Goal: Entertainment & Leisure: Browse casually

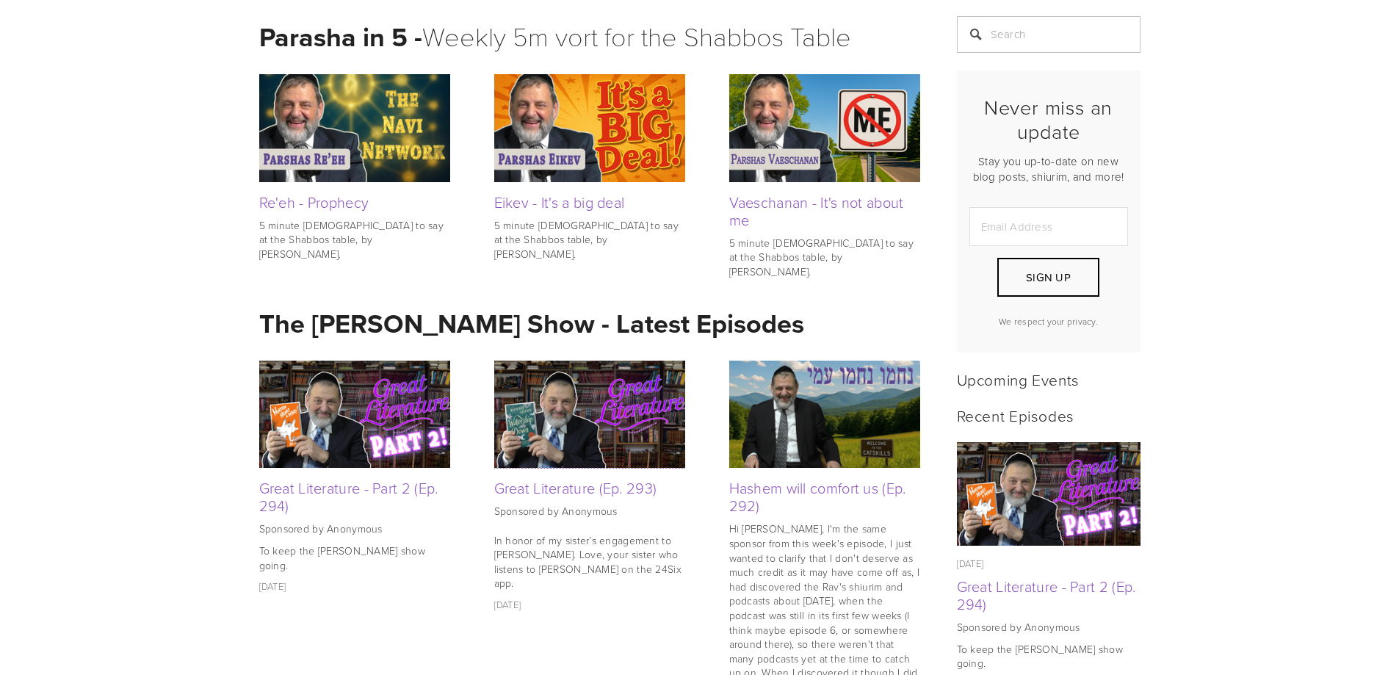
scroll to position [441, 0]
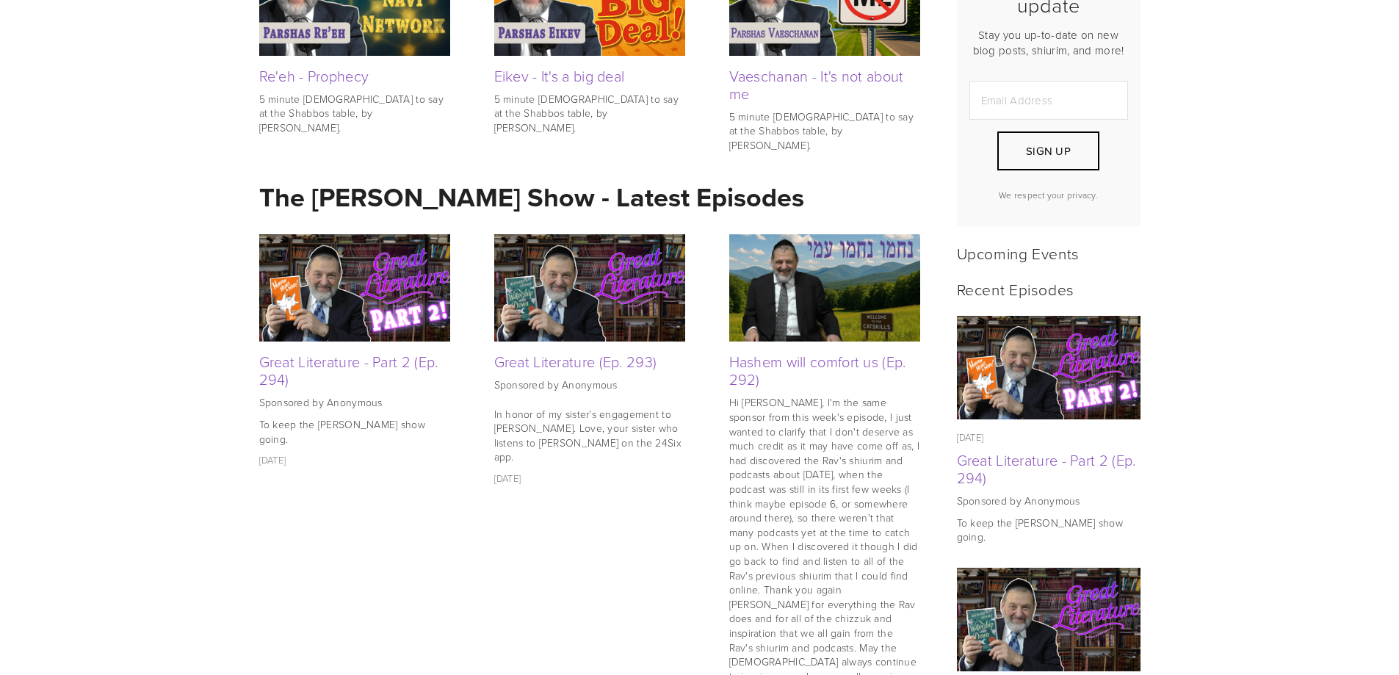
click at [427, 269] on img at bounding box center [354, 287] width 191 height 107
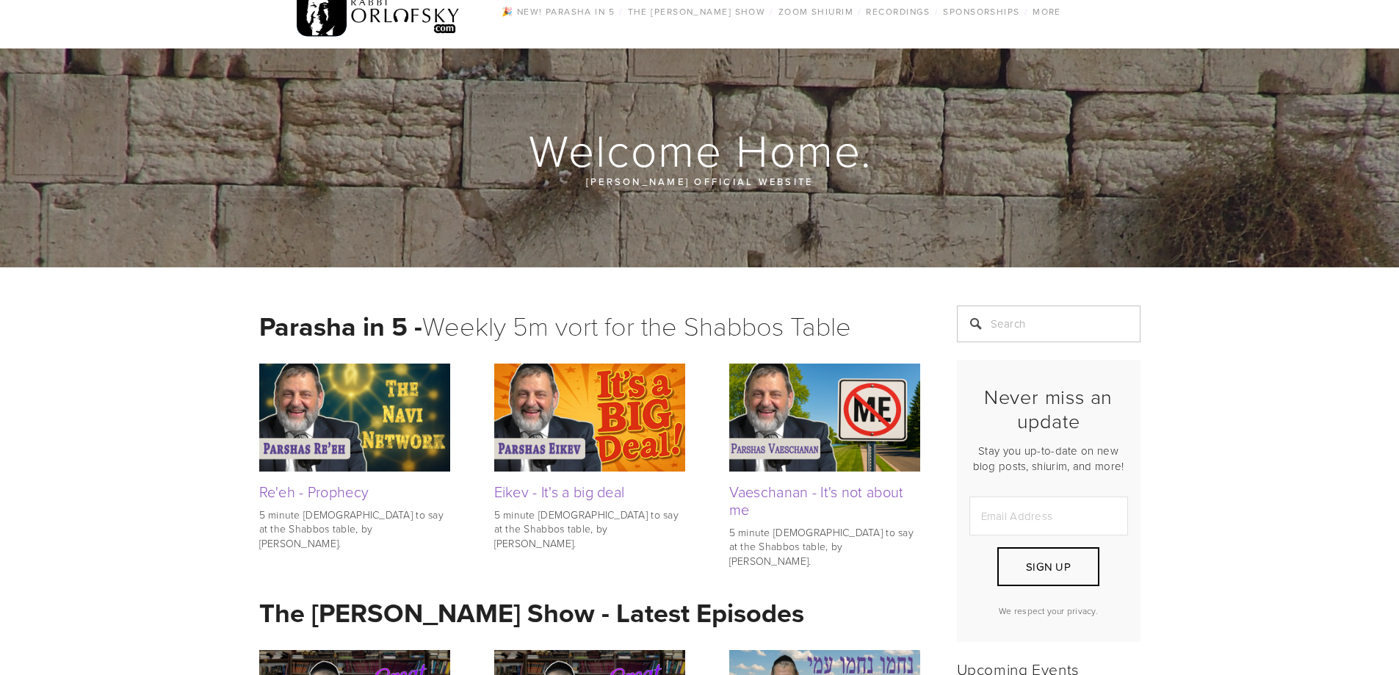
scroll to position [0, 0]
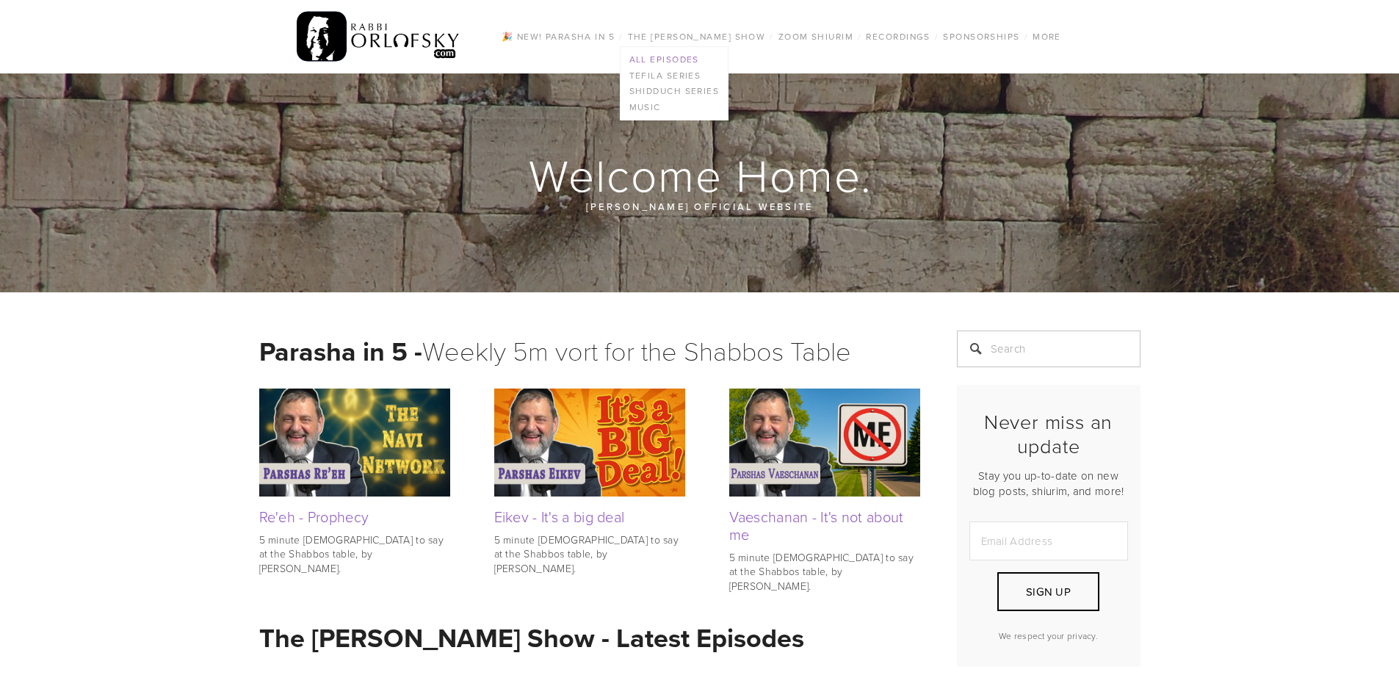
click at [642, 61] on link "All Episodes" at bounding box center [674, 59] width 108 height 16
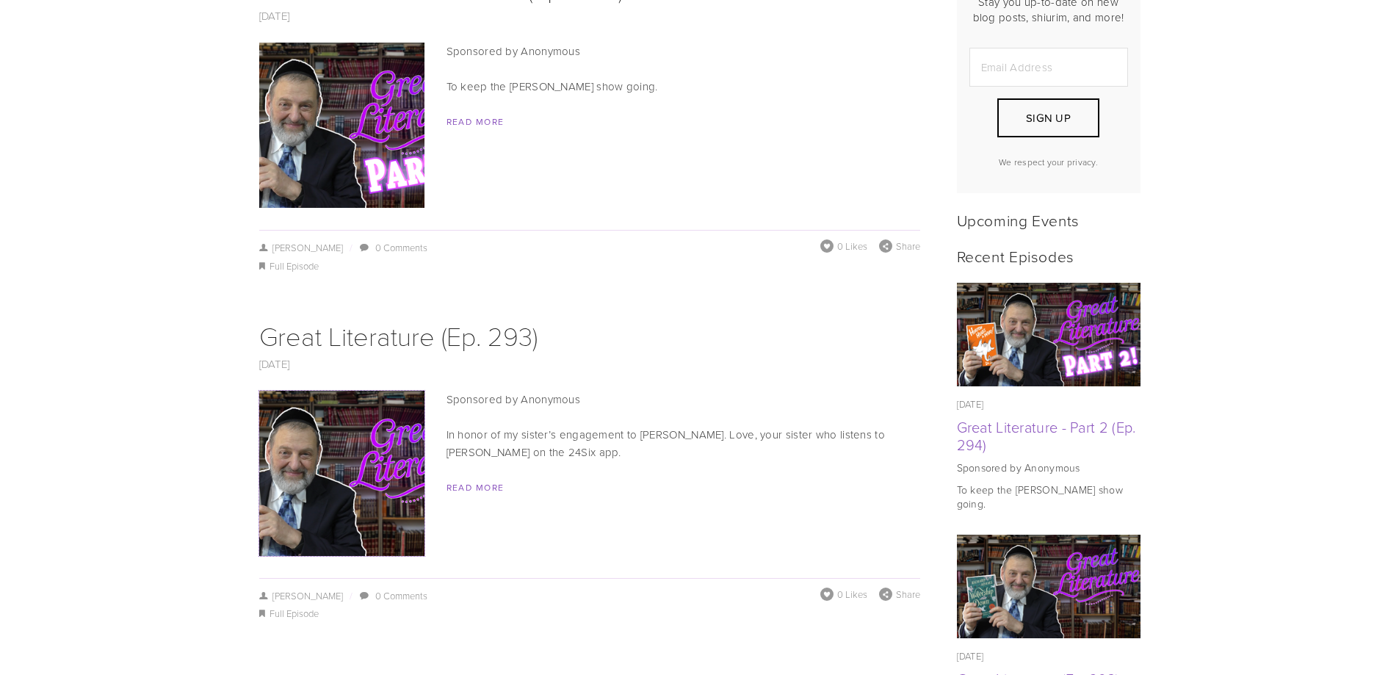
scroll to position [441, 0]
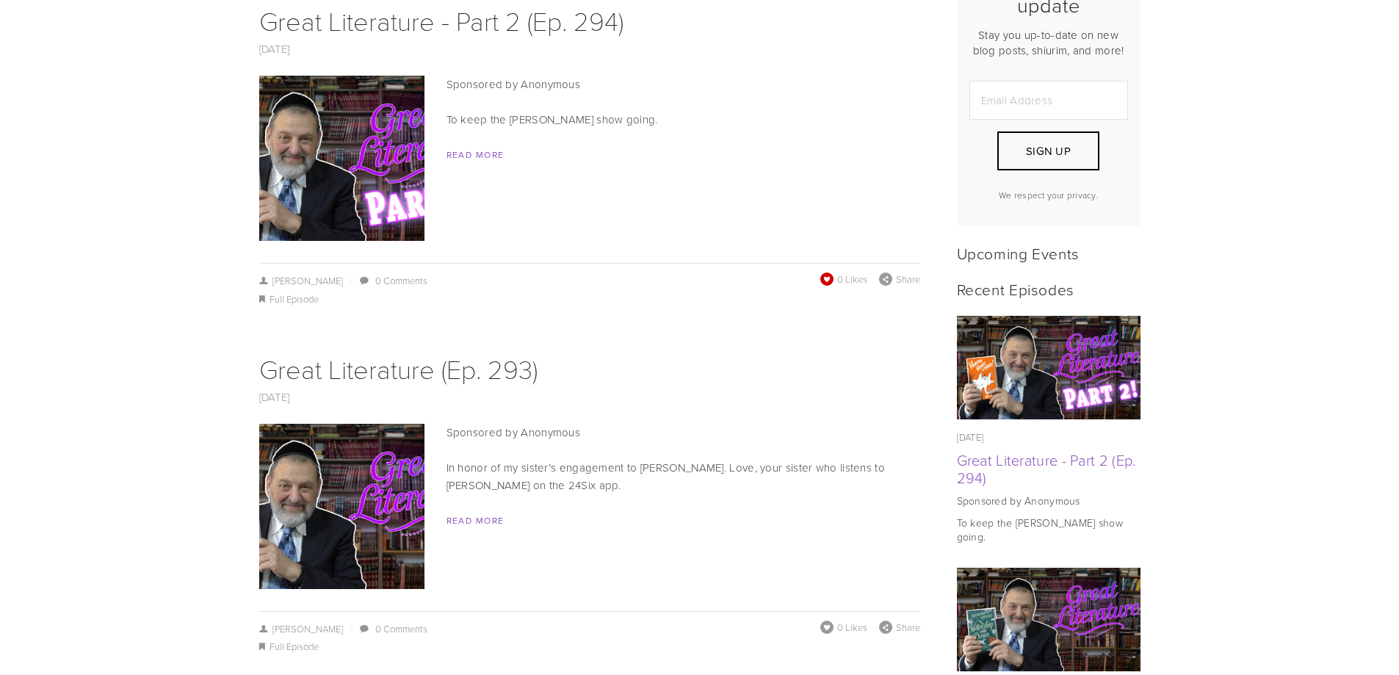
click at [827, 272] on span at bounding box center [826, 279] width 15 height 15
click at [831, 620] on span at bounding box center [826, 627] width 15 height 15
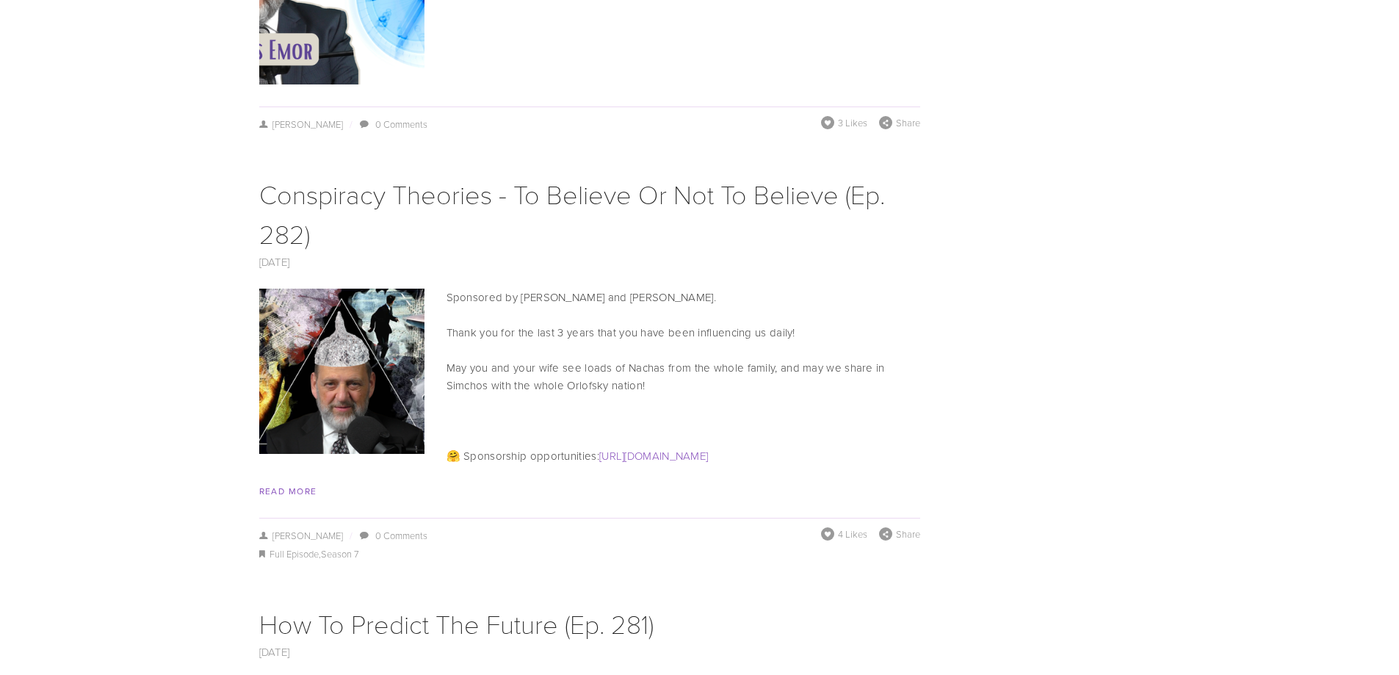
scroll to position [5140, 0]
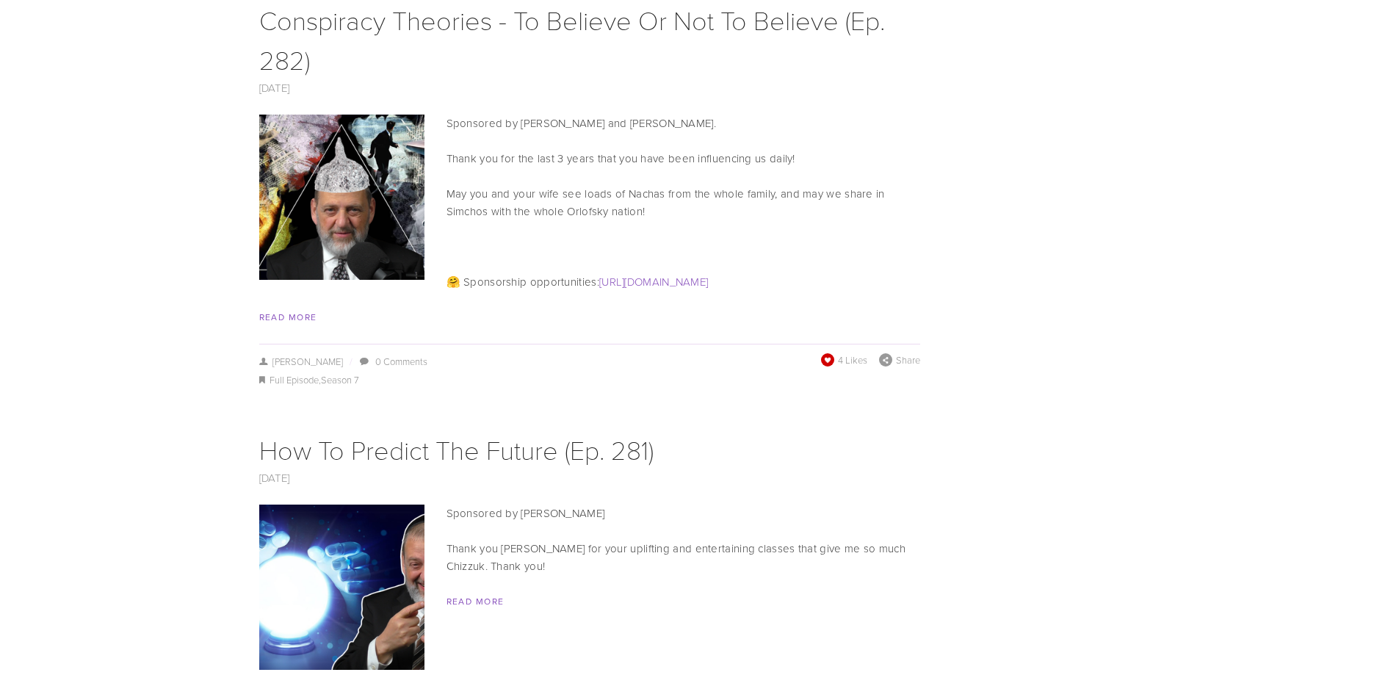
click at [828, 352] on span at bounding box center [827, 359] width 15 height 15
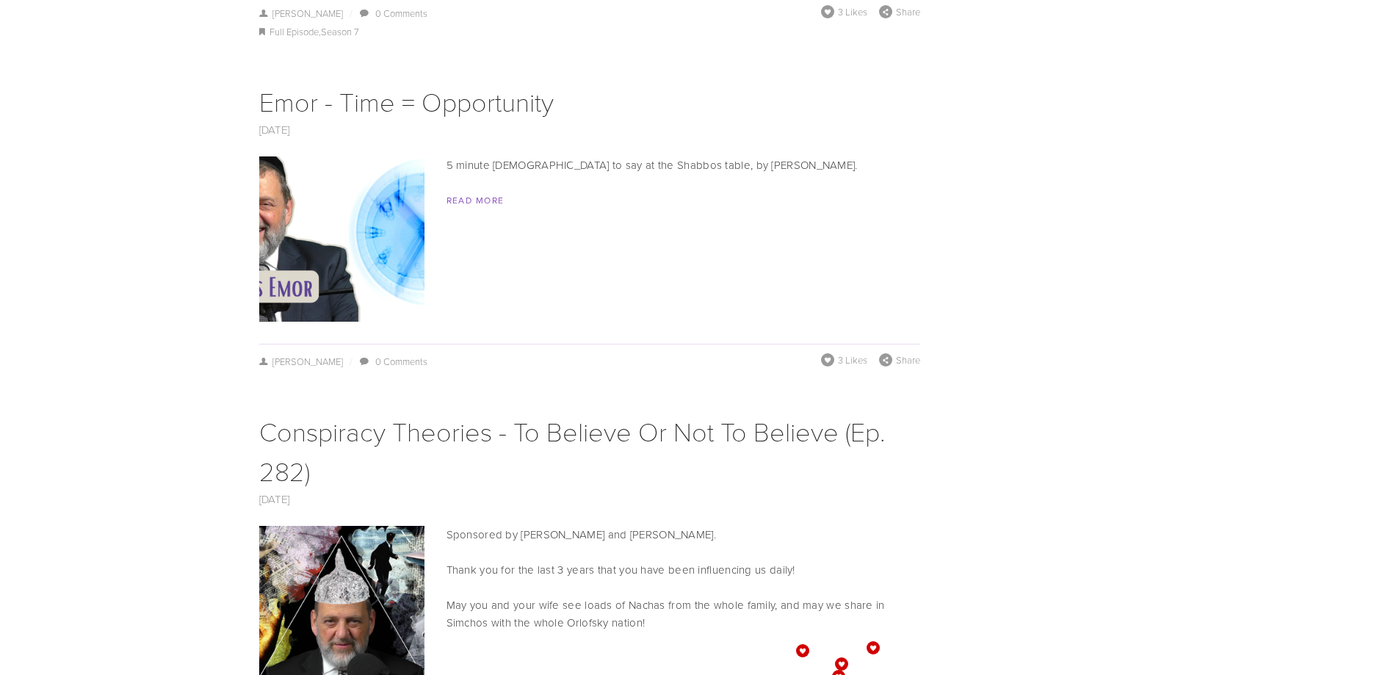
scroll to position [4699, 0]
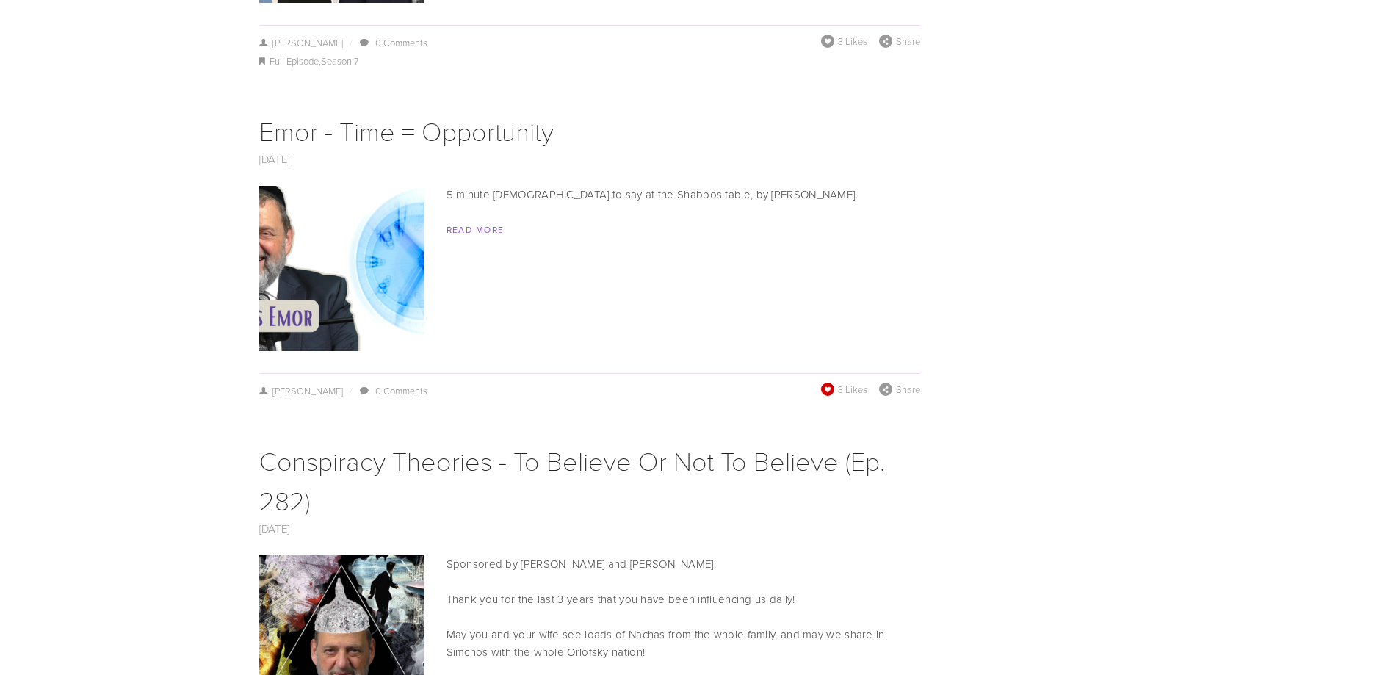
click at [833, 381] on span at bounding box center [826, 388] width 15 height 15
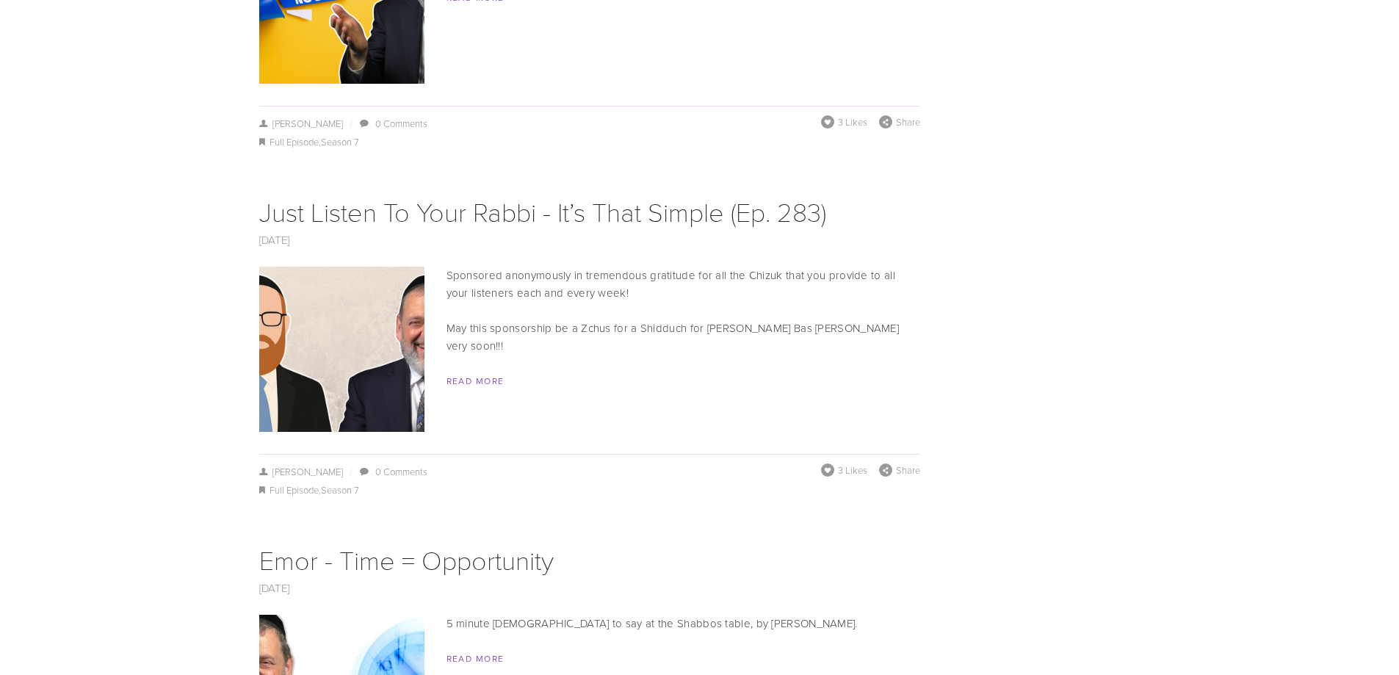
scroll to position [4259, 0]
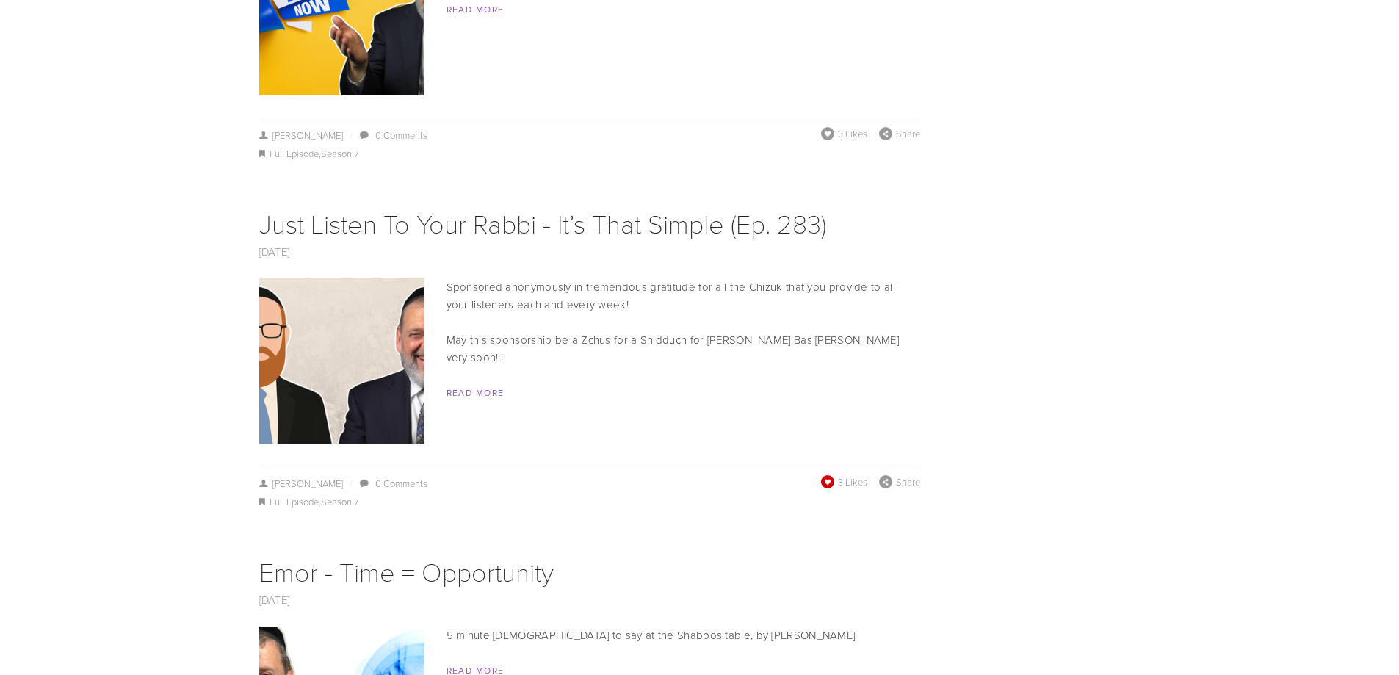
click at [825, 474] on span at bounding box center [827, 482] width 16 height 16
click at [833, 126] on span at bounding box center [826, 133] width 15 height 15
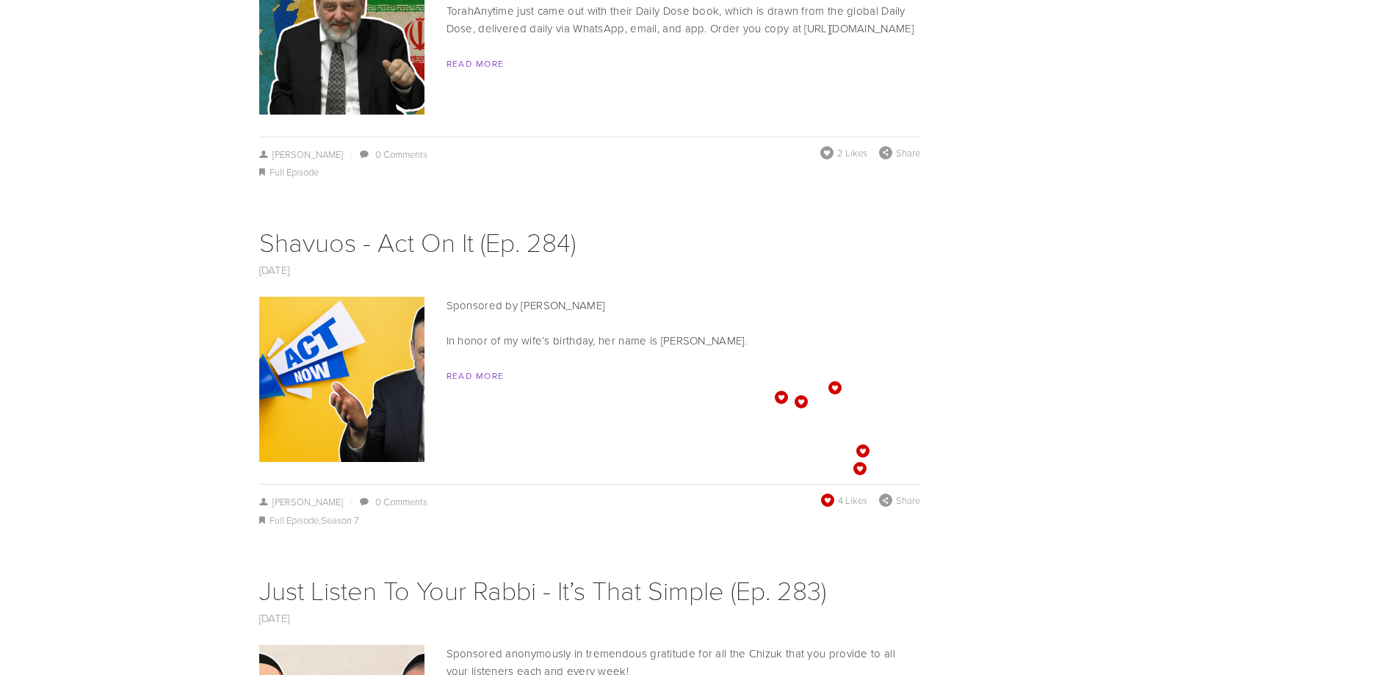
scroll to position [3892, 0]
click at [836, 147] on span "2 Likes" at bounding box center [843, 153] width 47 height 13
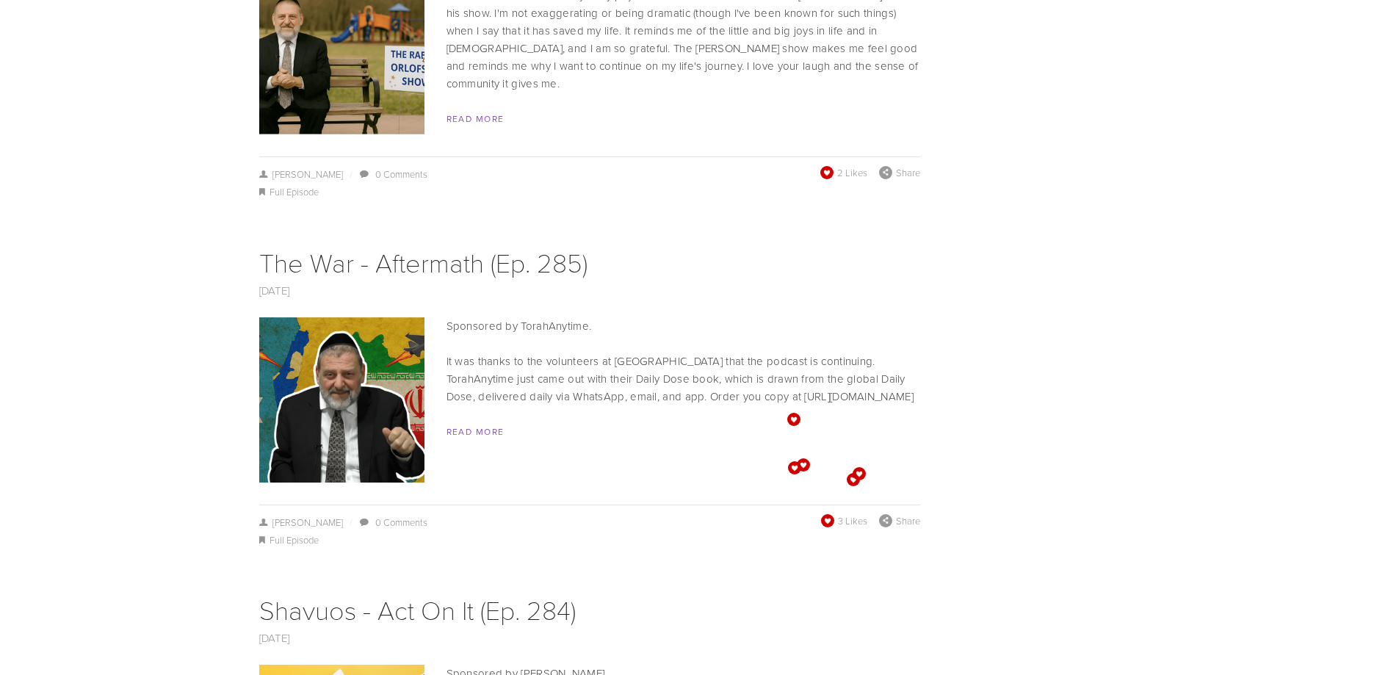
click at [822, 166] on span at bounding box center [825, 172] width 13 height 13
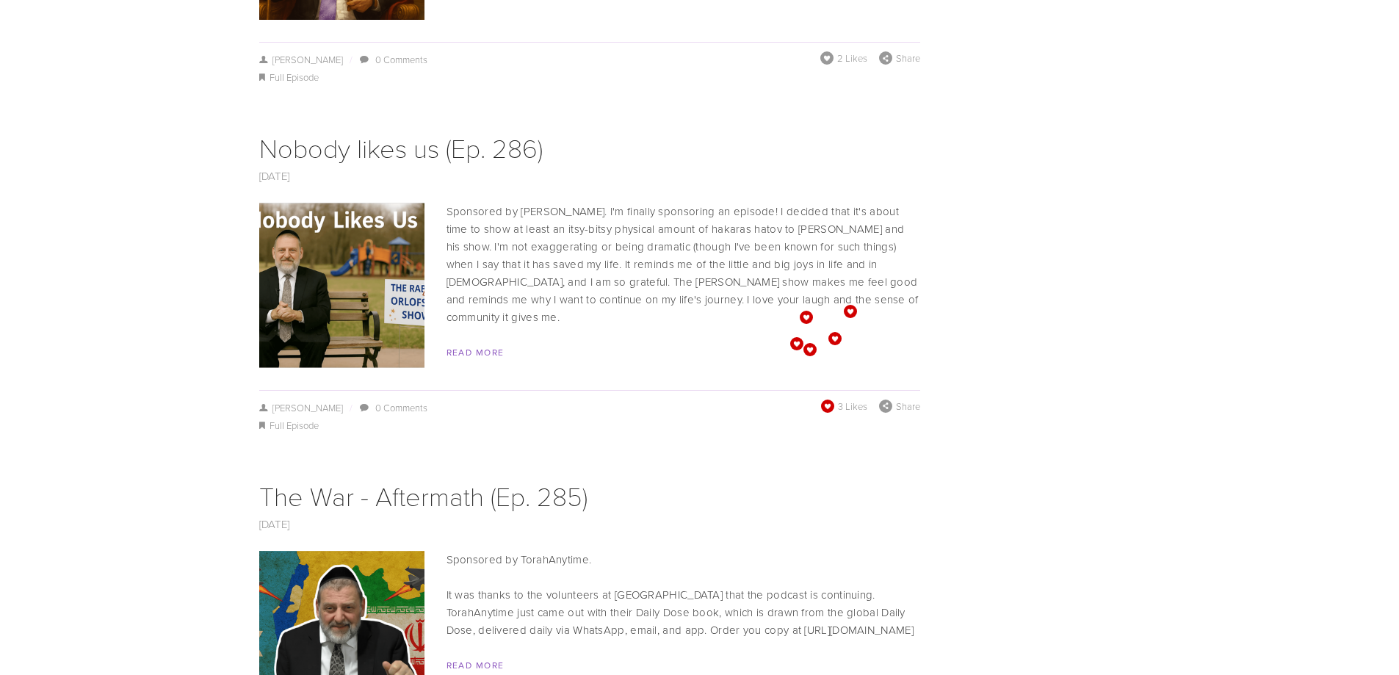
scroll to position [3231, 0]
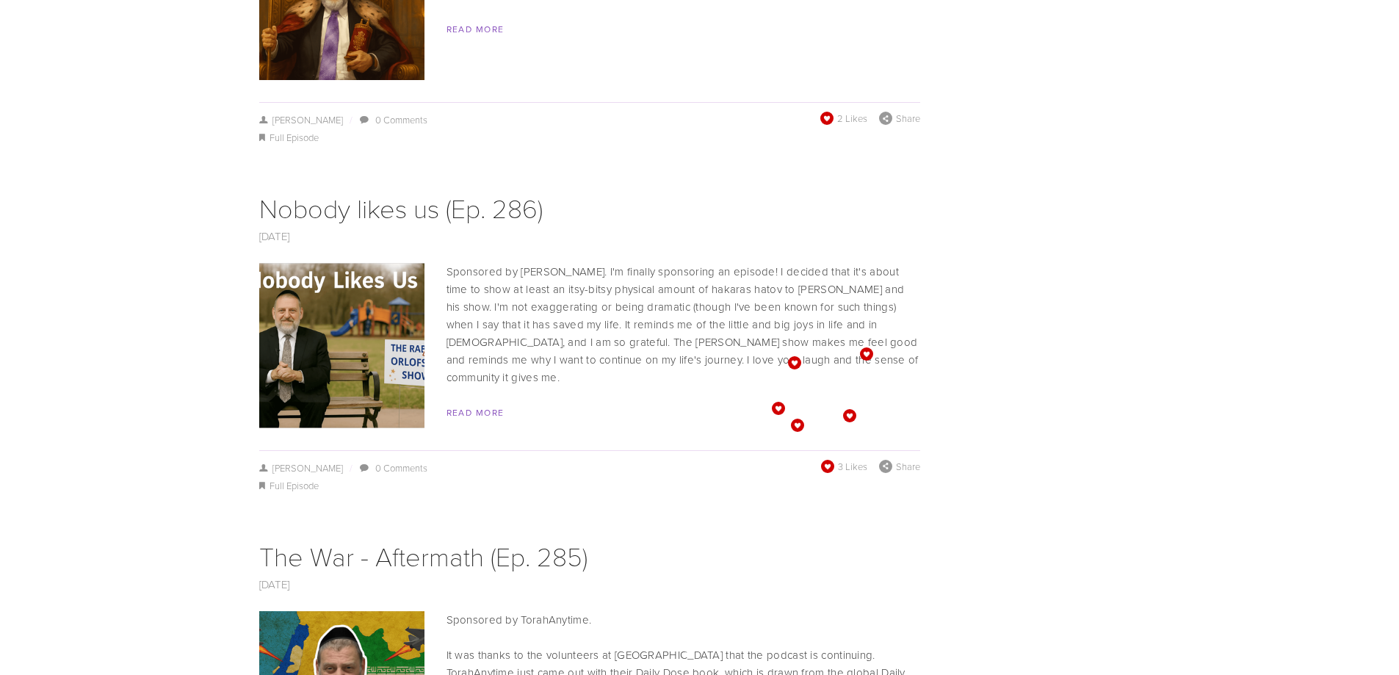
click at [821, 111] on span at bounding box center [826, 118] width 15 height 15
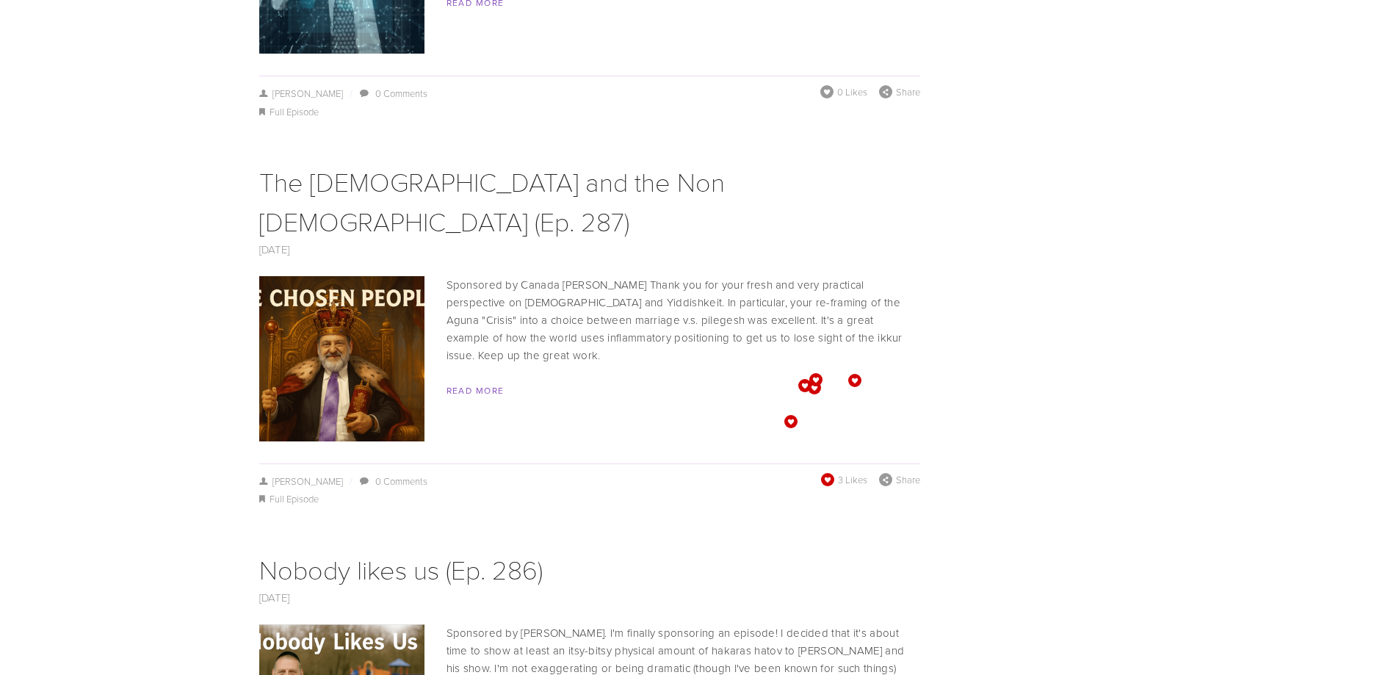
scroll to position [2864, 0]
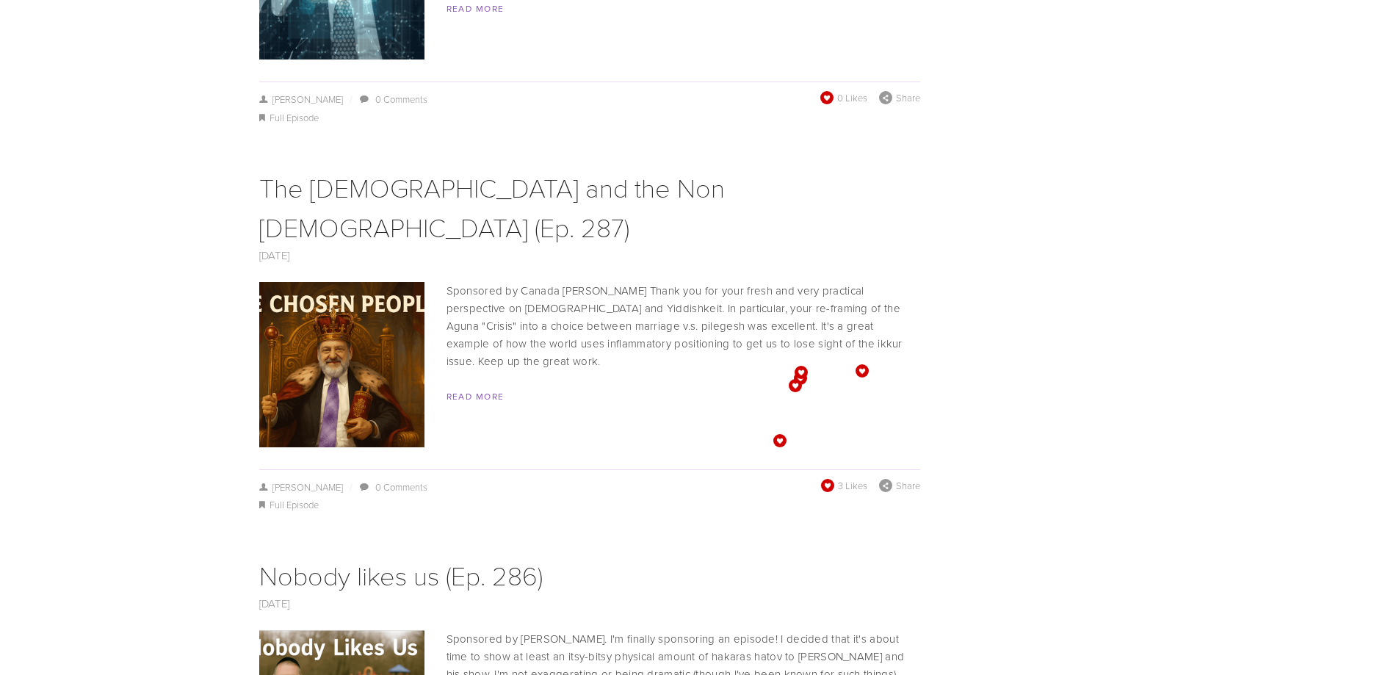
click at [832, 91] on span at bounding box center [825, 97] width 13 height 13
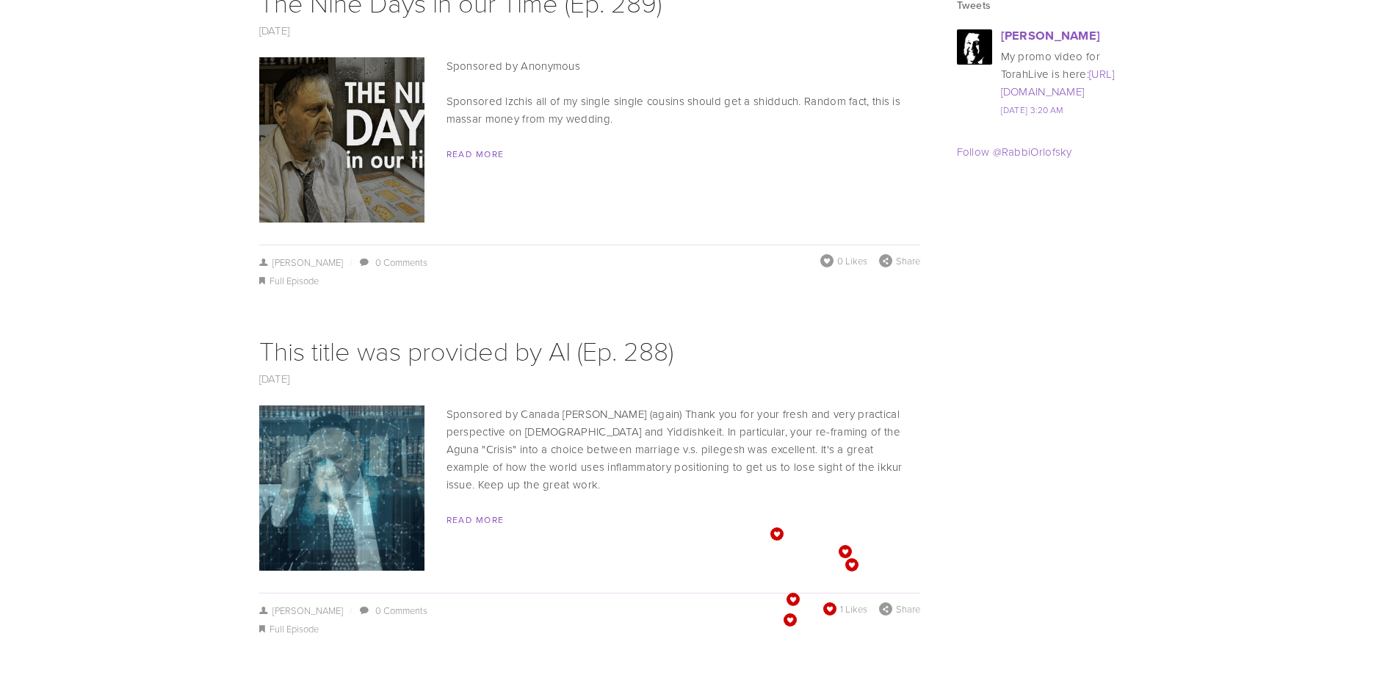
scroll to position [2350, 0]
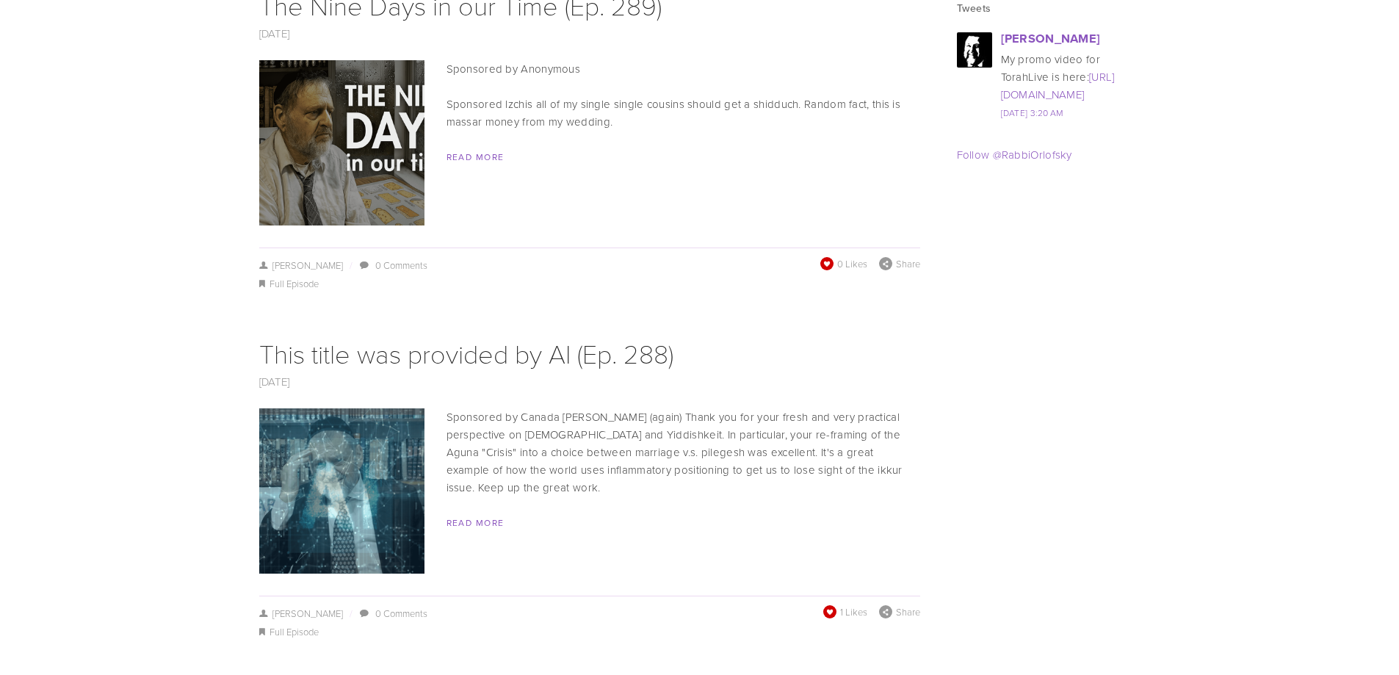
click at [825, 257] on span at bounding box center [825, 263] width 13 height 13
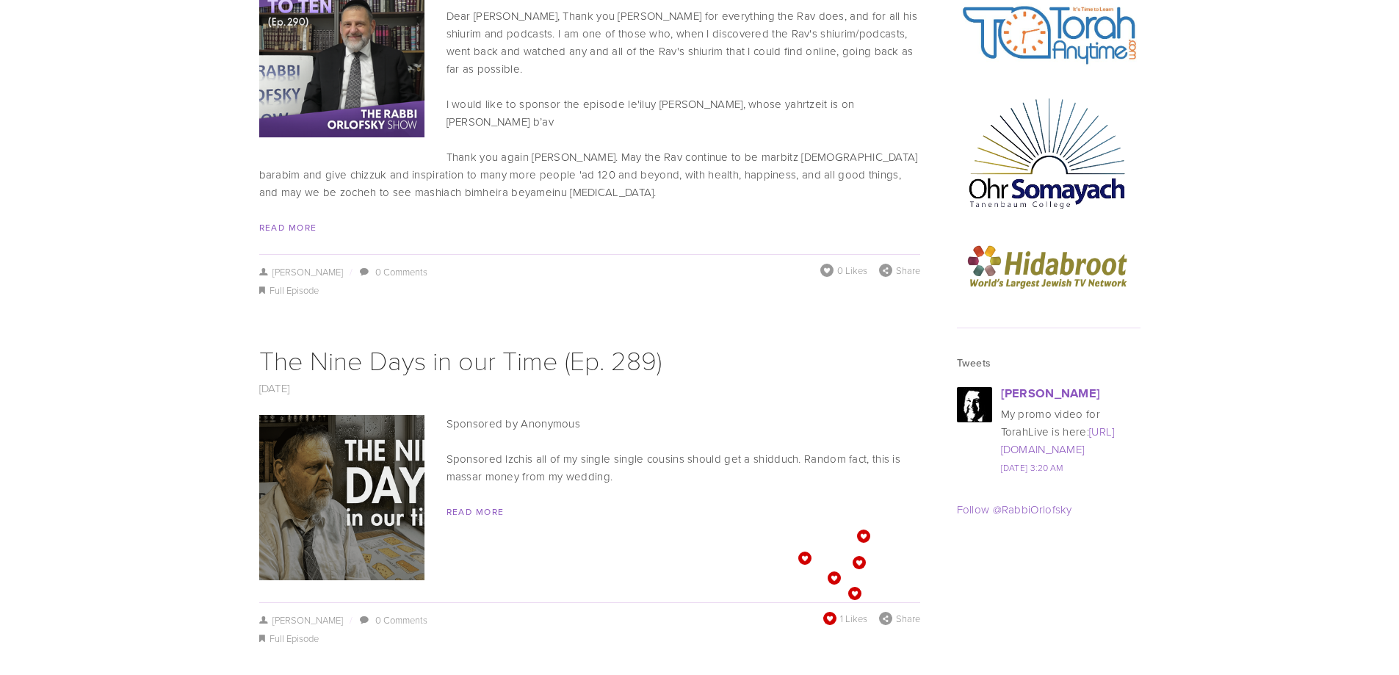
scroll to position [1982, 0]
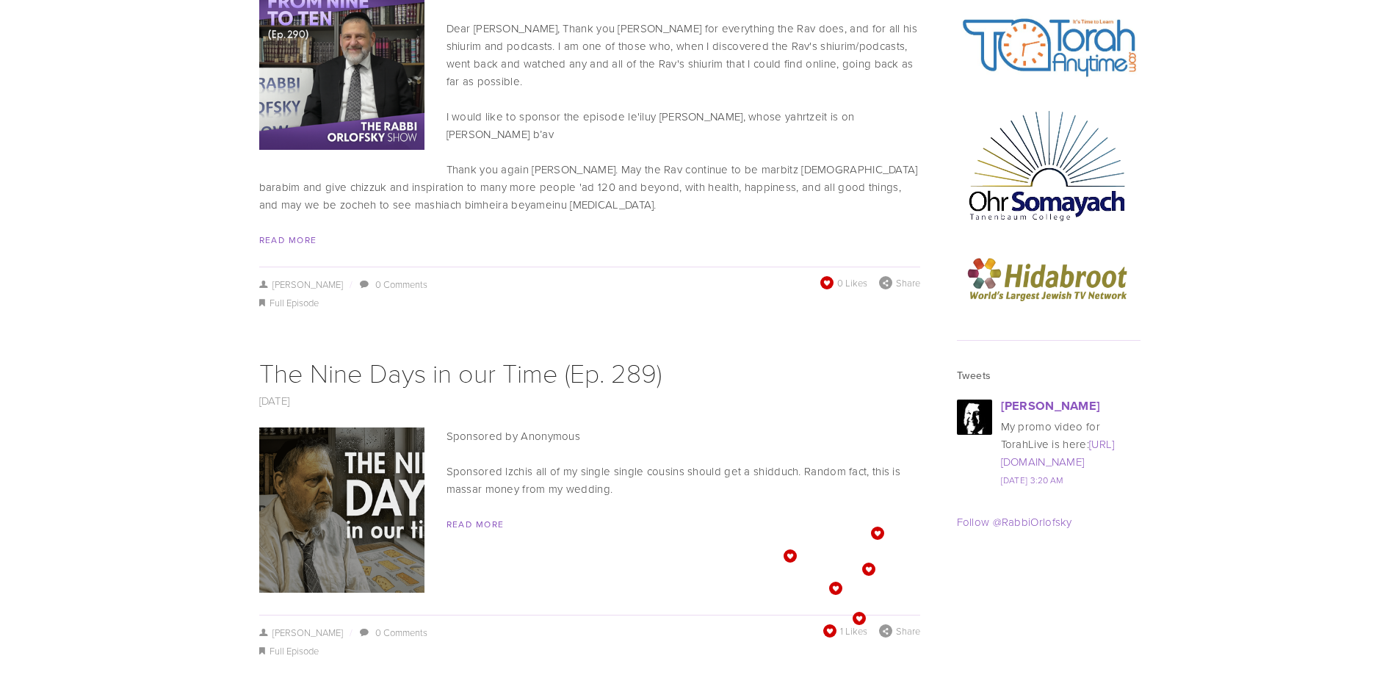
click at [825, 276] on span at bounding box center [825, 282] width 13 height 13
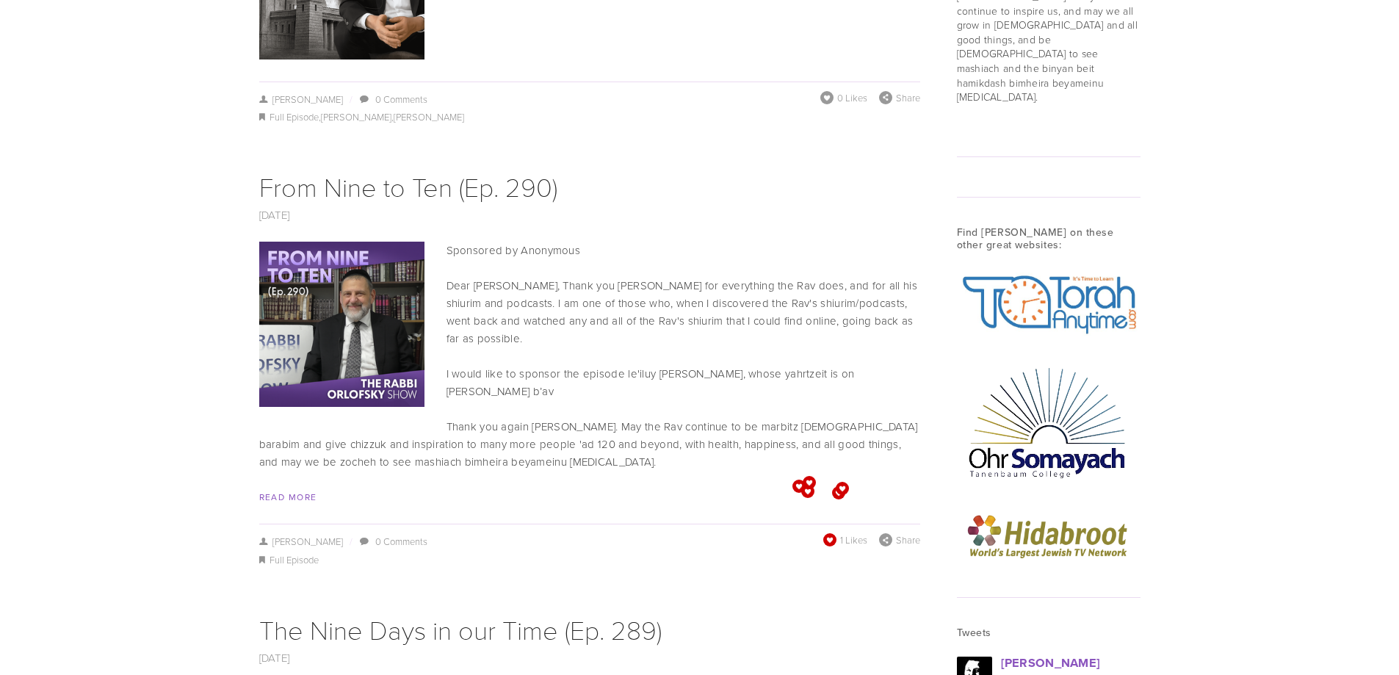
scroll to position [1689, 0]
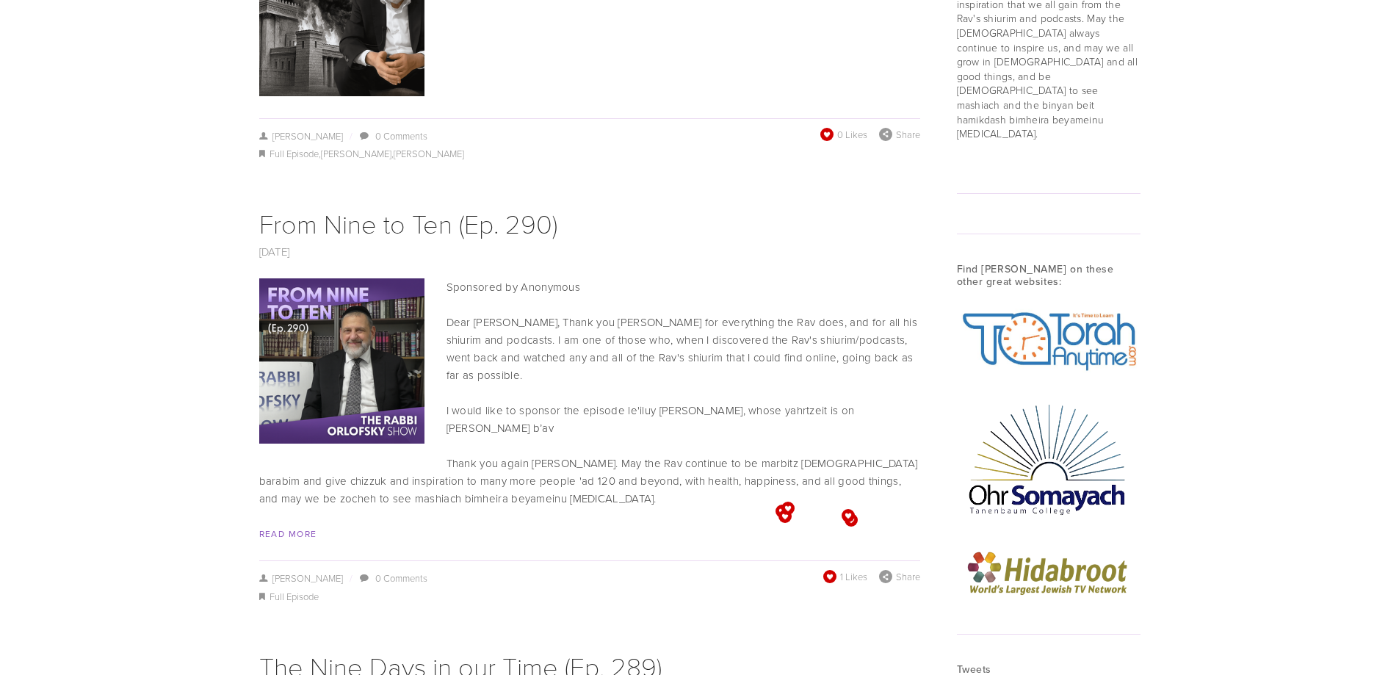
click at [833, 126] on span at bounding box center [827, 134] width 16 height 16
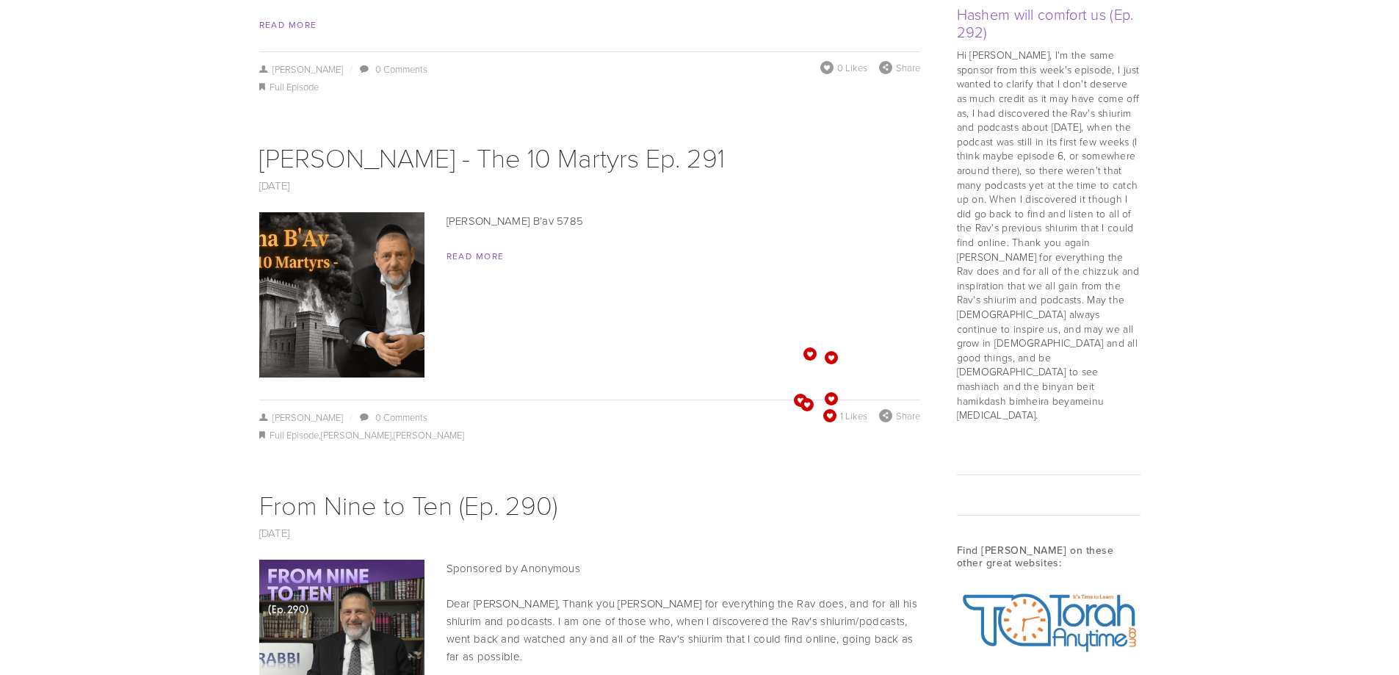
scroll to position [1322, 0]
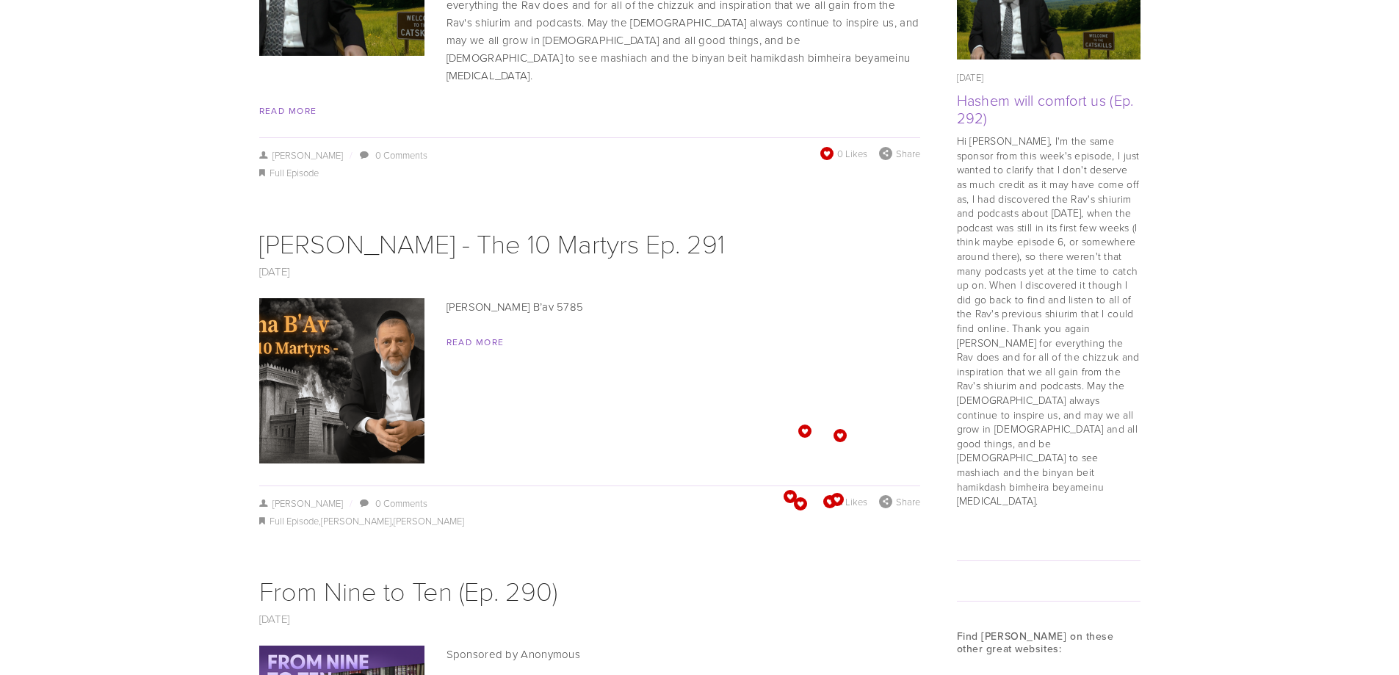
click at [830, 146] on span at bounding box center [826, 153] width 15 height 15
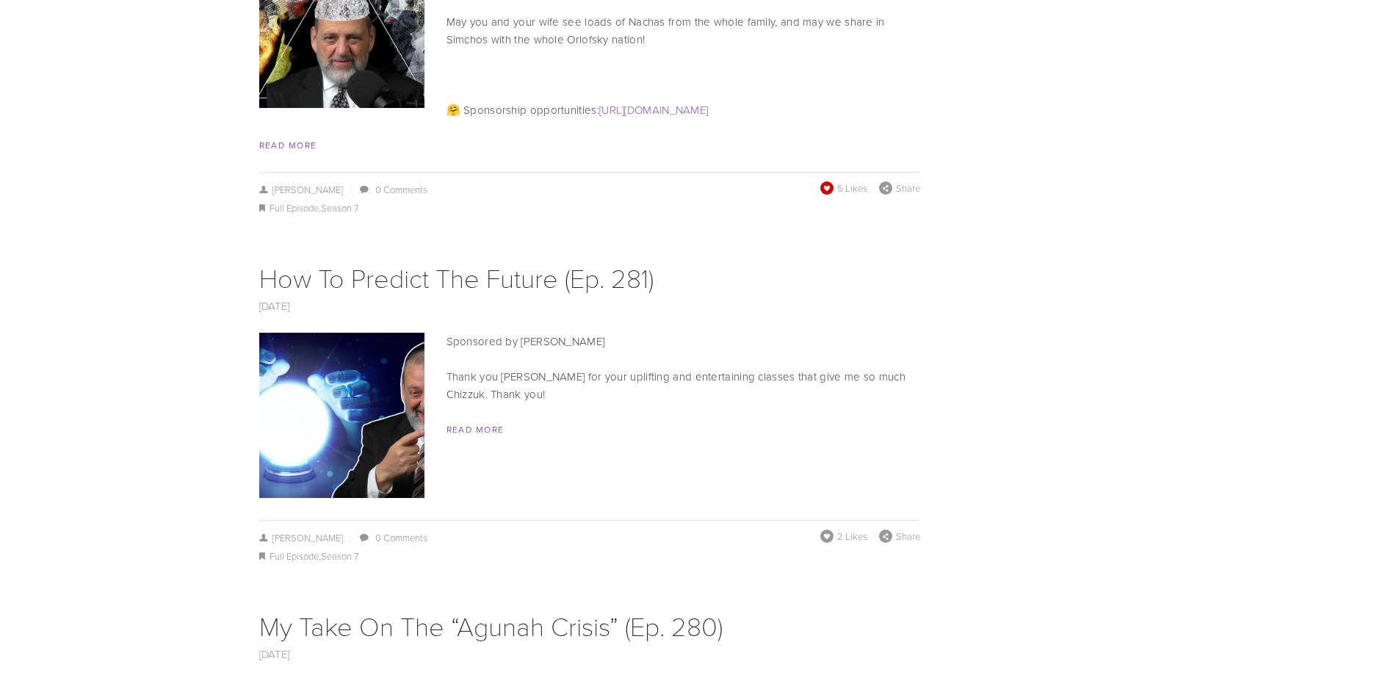
scroll to position [5433, 0]
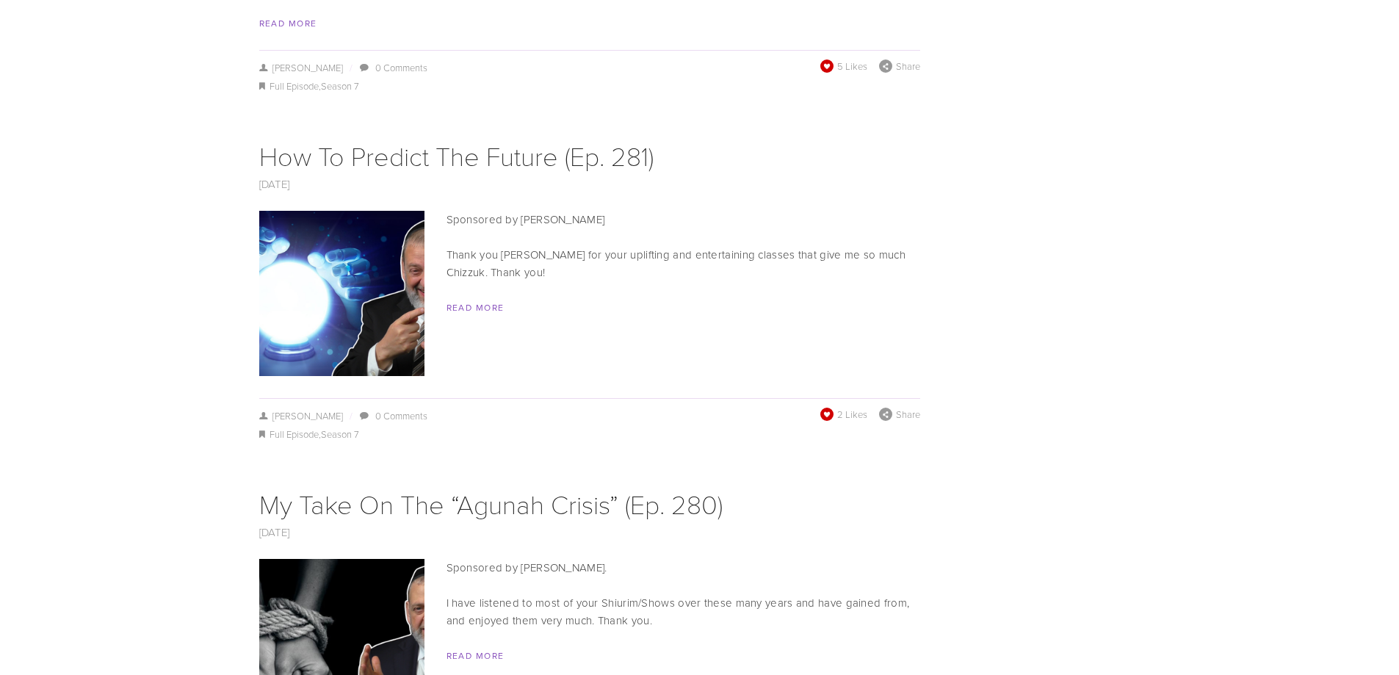
click at [830, 407] on span at bounding box center [826, 414] width 15 height 15
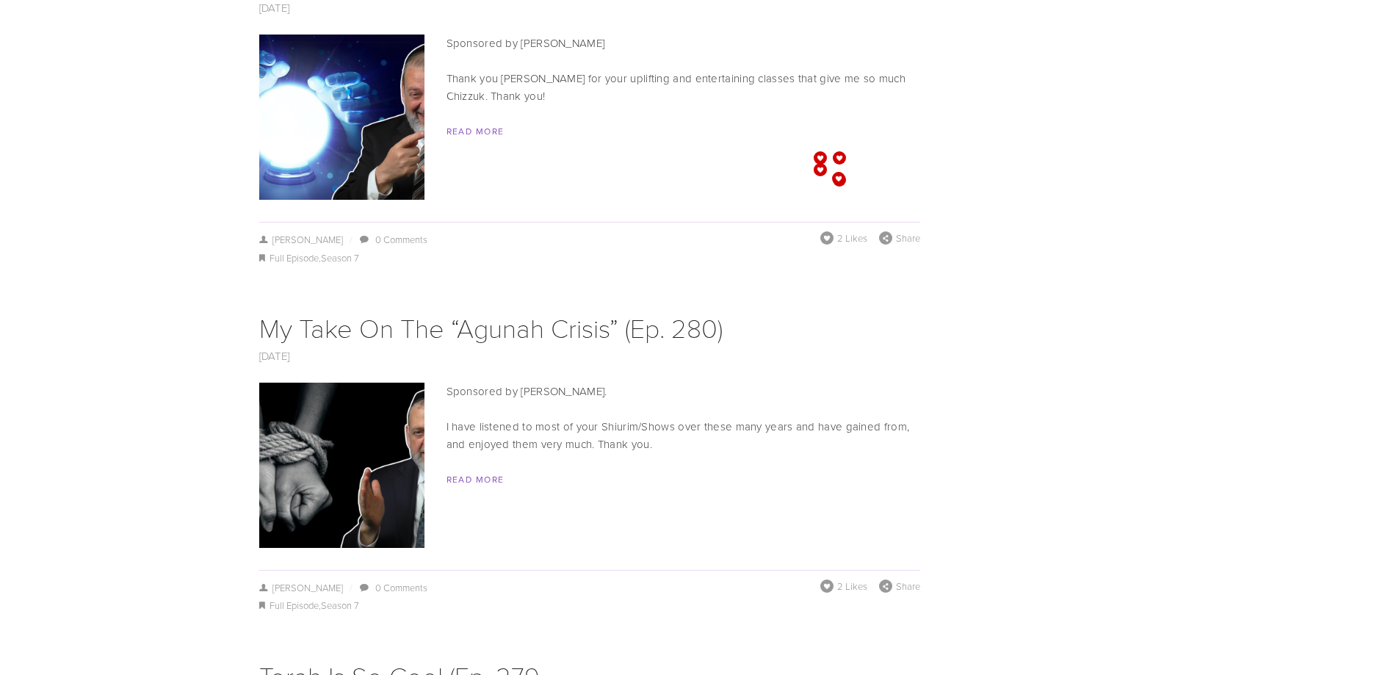
scroll to position [5801, 0]
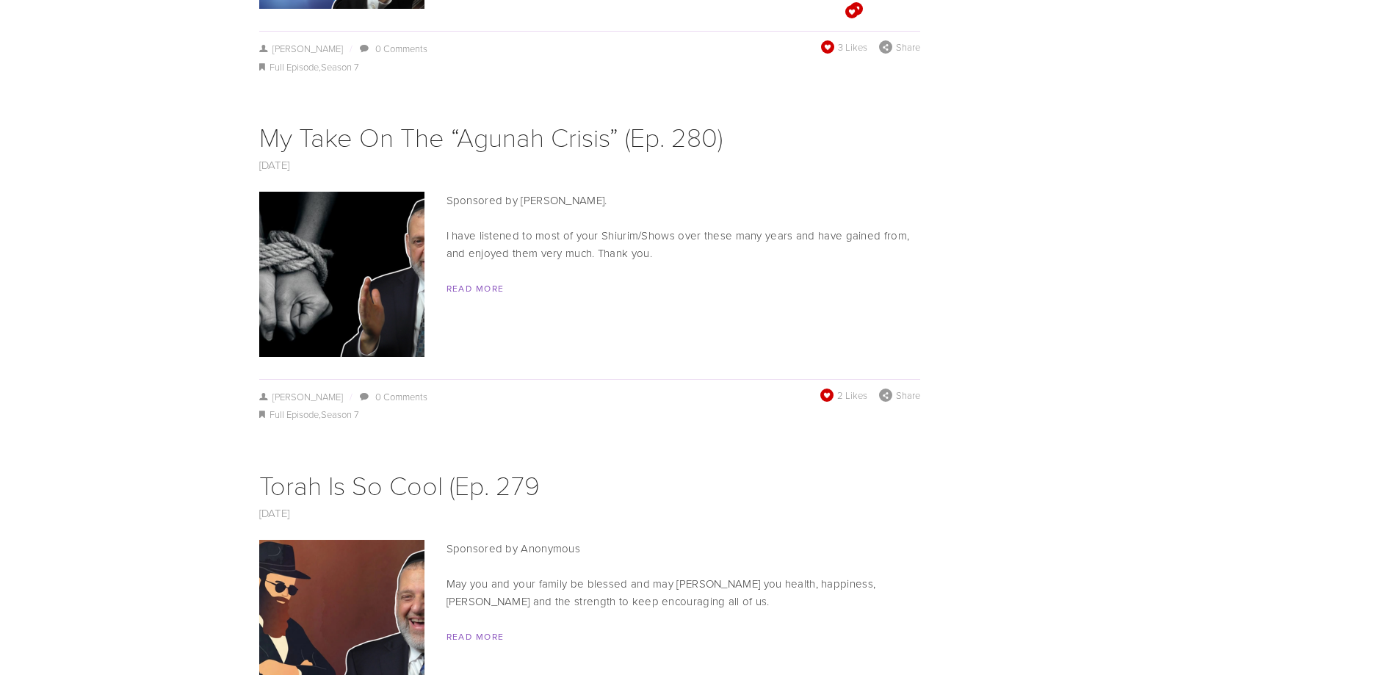
click at [834, 388] on span "2 Likes" at bounding box center [843, 394] width 47 height 13
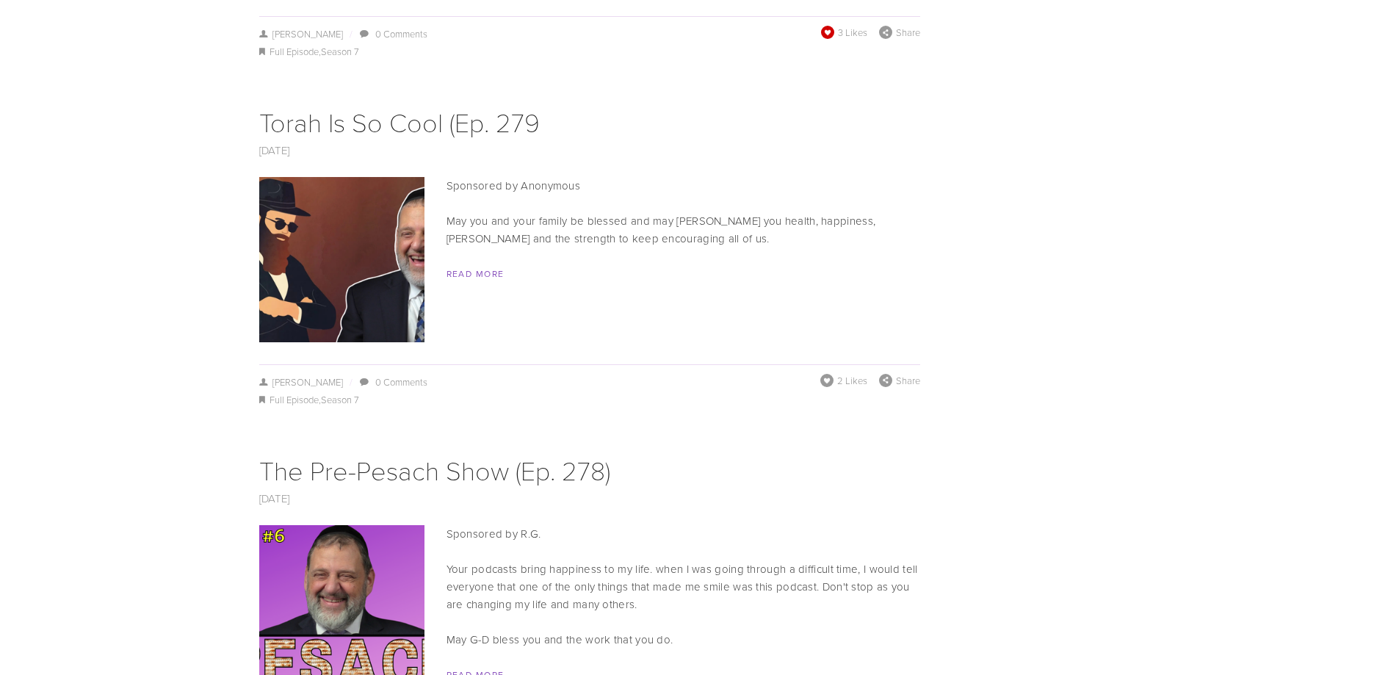
scroll to position [6168, 0]
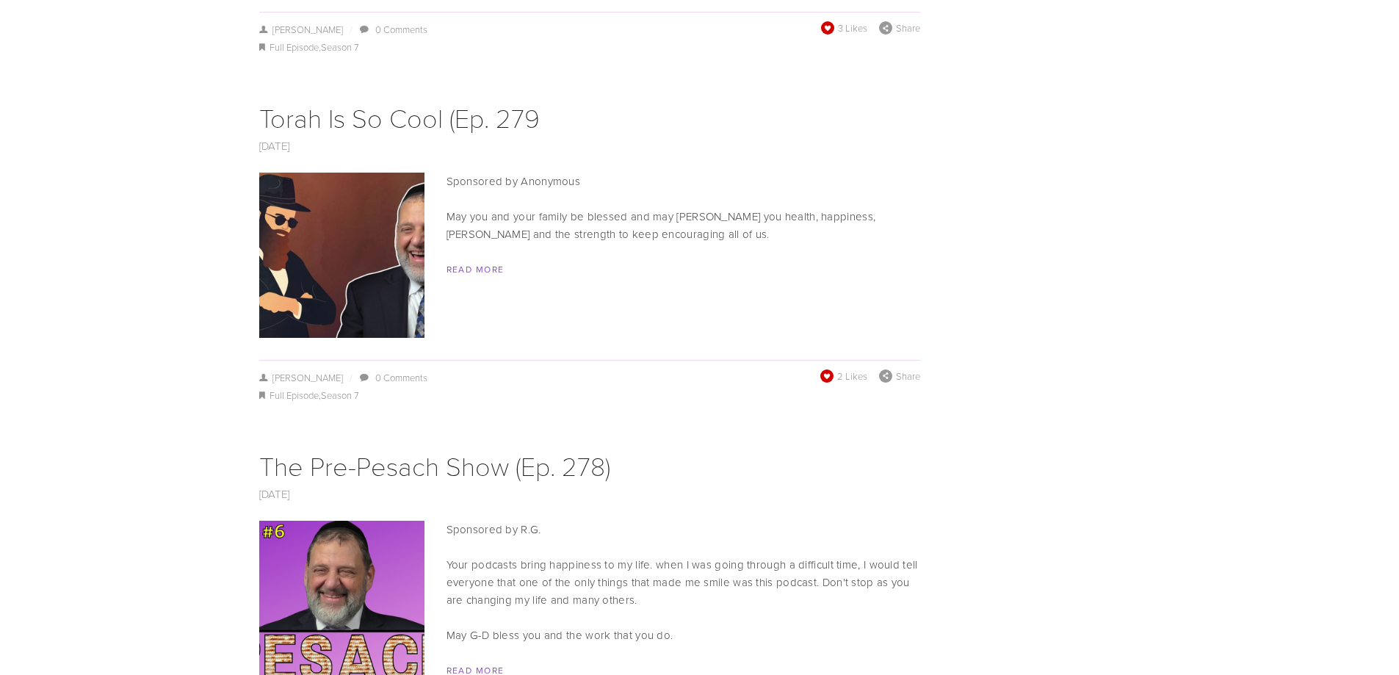
click at [830, 369] on span at bounding box center [825, 375] width 13 height 13
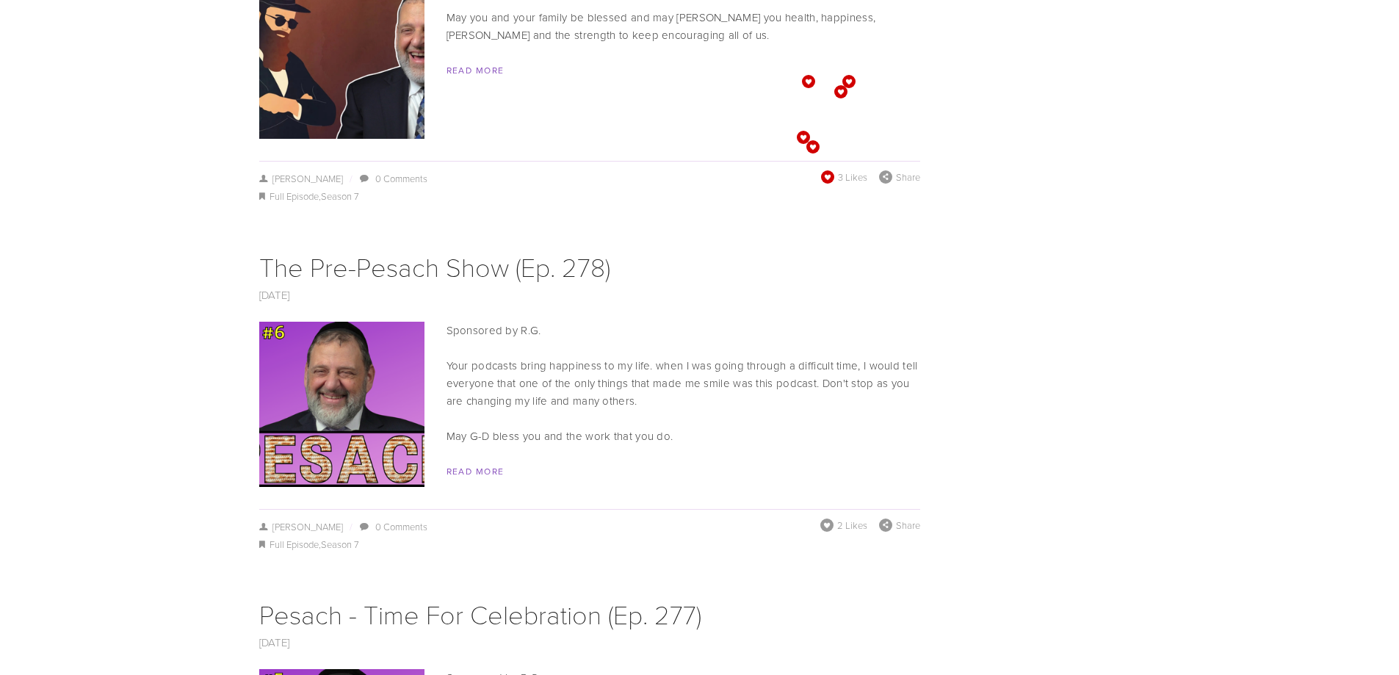
scroll to position [6608, 0]
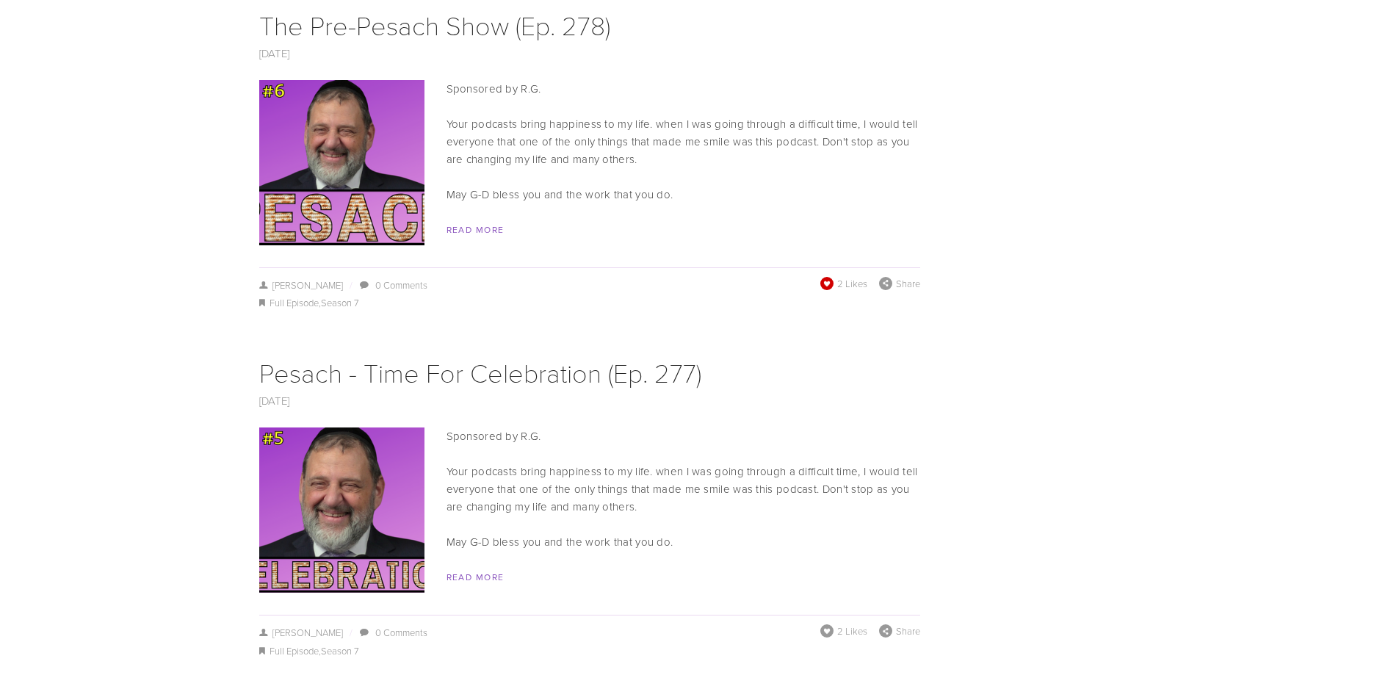
click at [828, 275] on span at bounding box center [826, 283] width 16 height 16
click at [827, 623] on span at bounding box center [827, 631] width 16 height 16
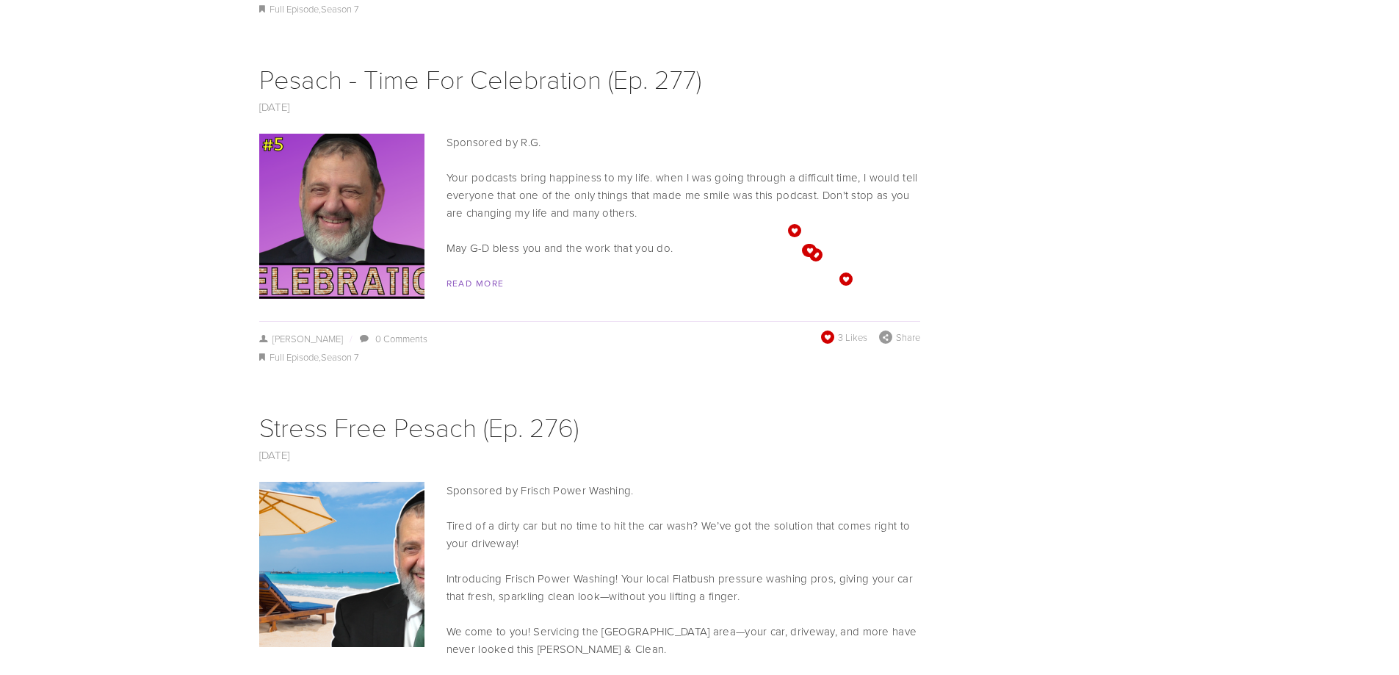
scroll to position [7196, 0]
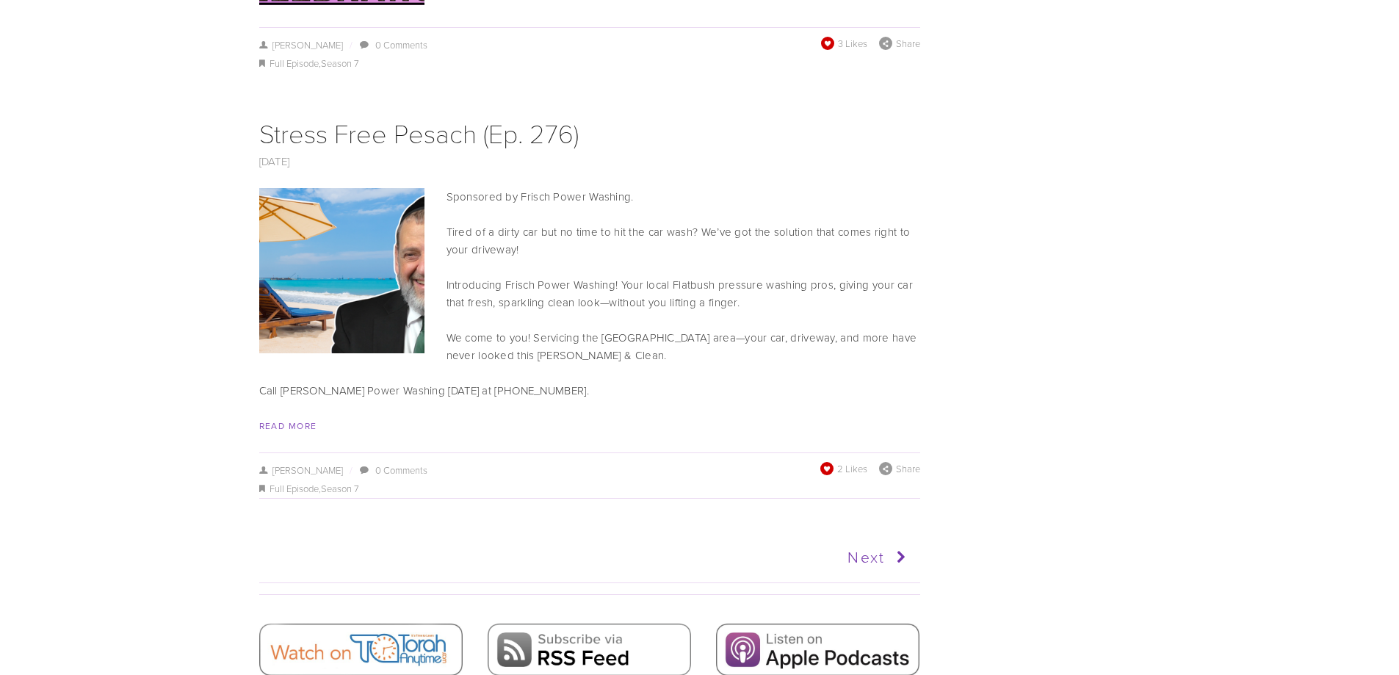
click at [830, 462] on span at bounding box center [825, 468] width 13 height 13
click at [868, 539] on link "Next" at bounding box center [750, 557] width 324 height 37
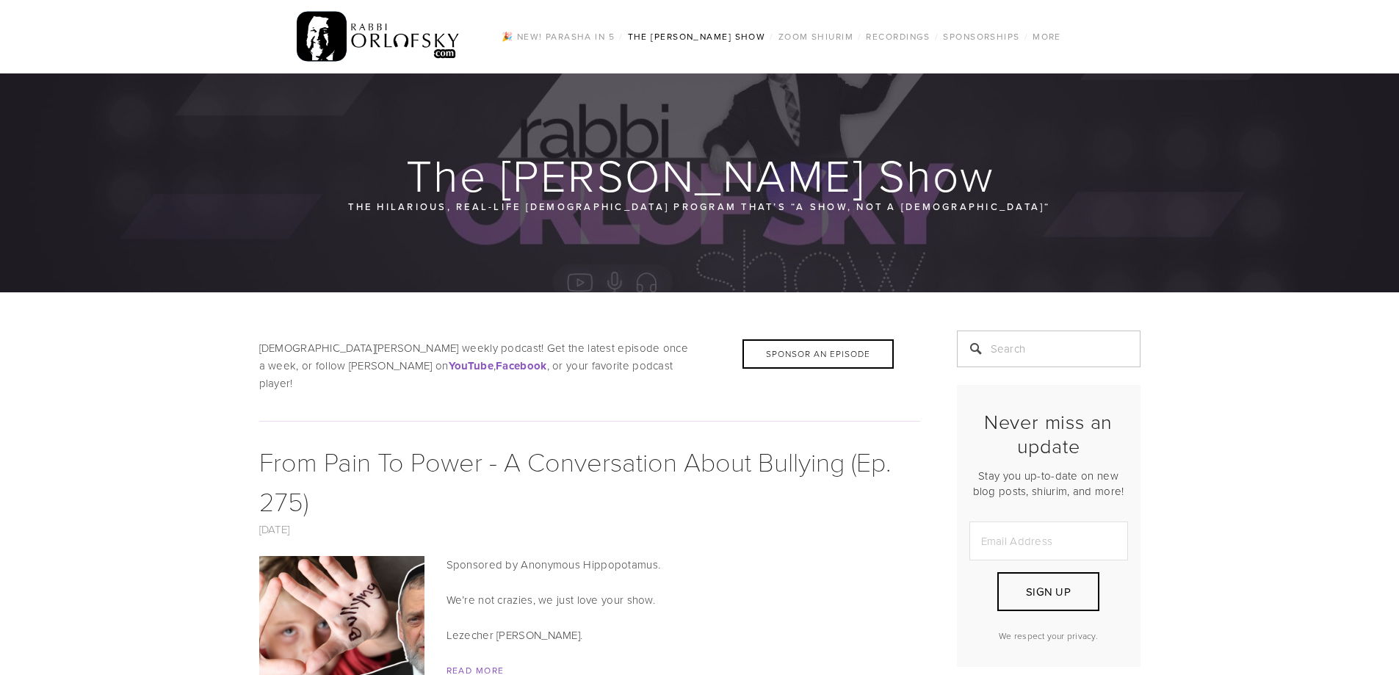
scroll to position [294, 0]
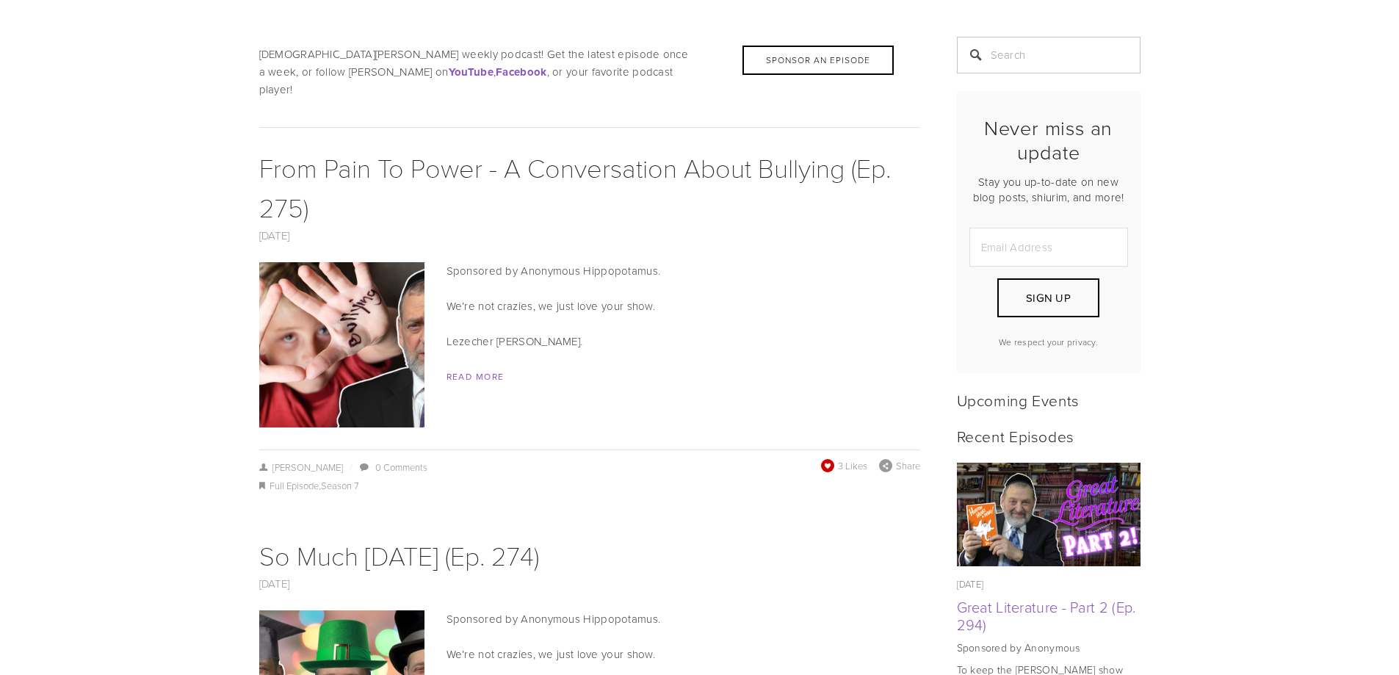
click at [827, 458] on span at bounding box center [826, 465] width 15 height 15
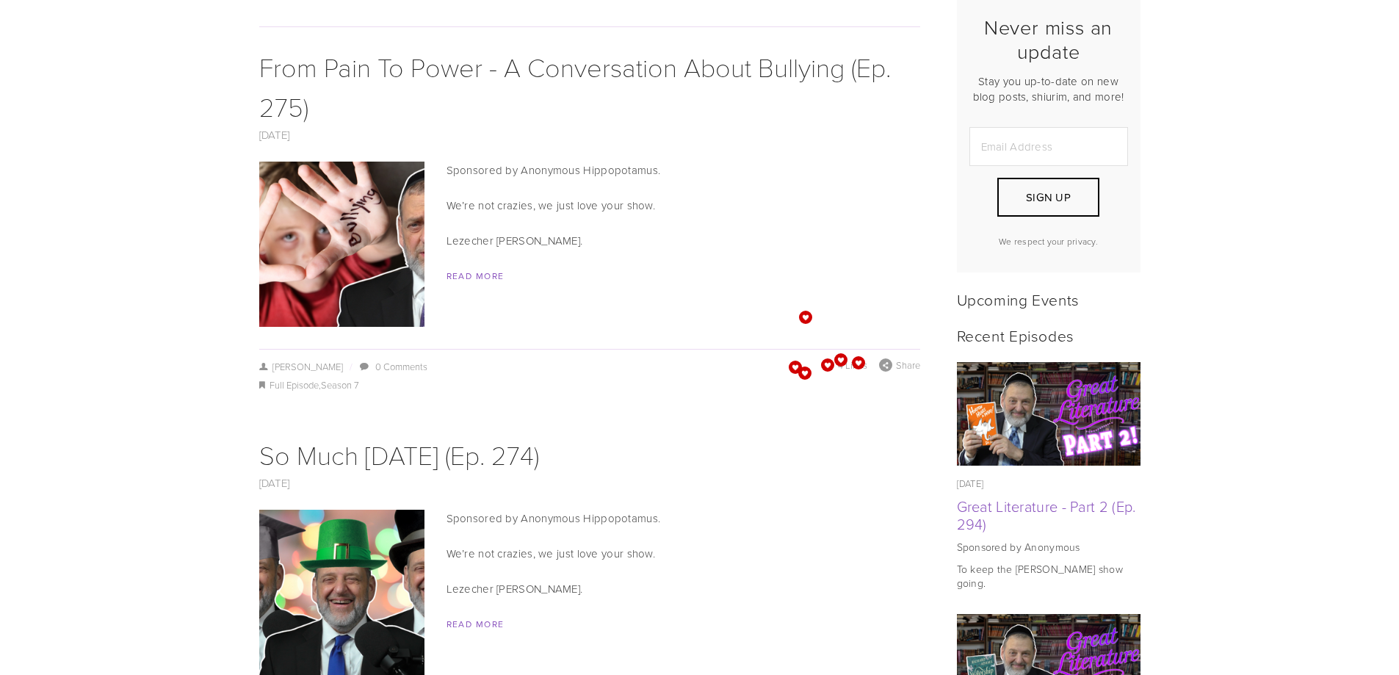
scroll to position [661, 0]
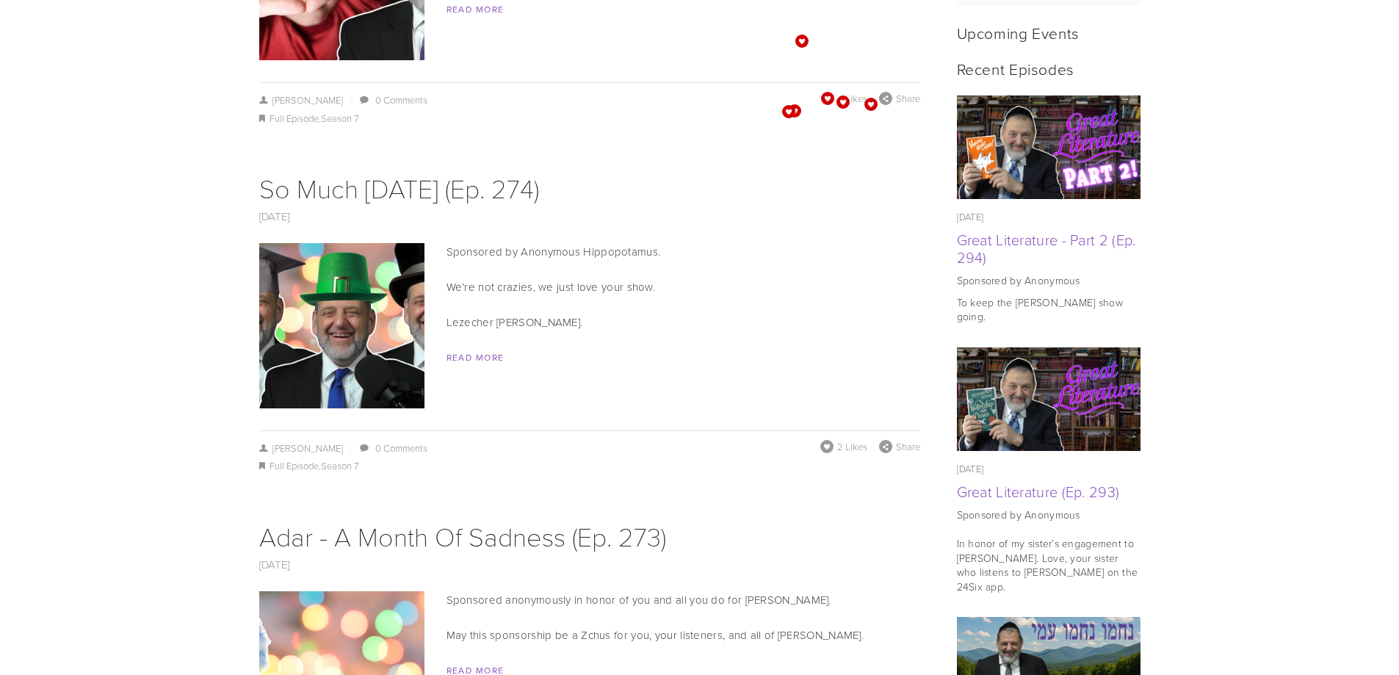
click at [822, 440] on div "2 Likes Share" at bounding box center [870, 448] width 100 height 17
click at [826, 438] on span at bounding box center [827, 446] width 16 height 16
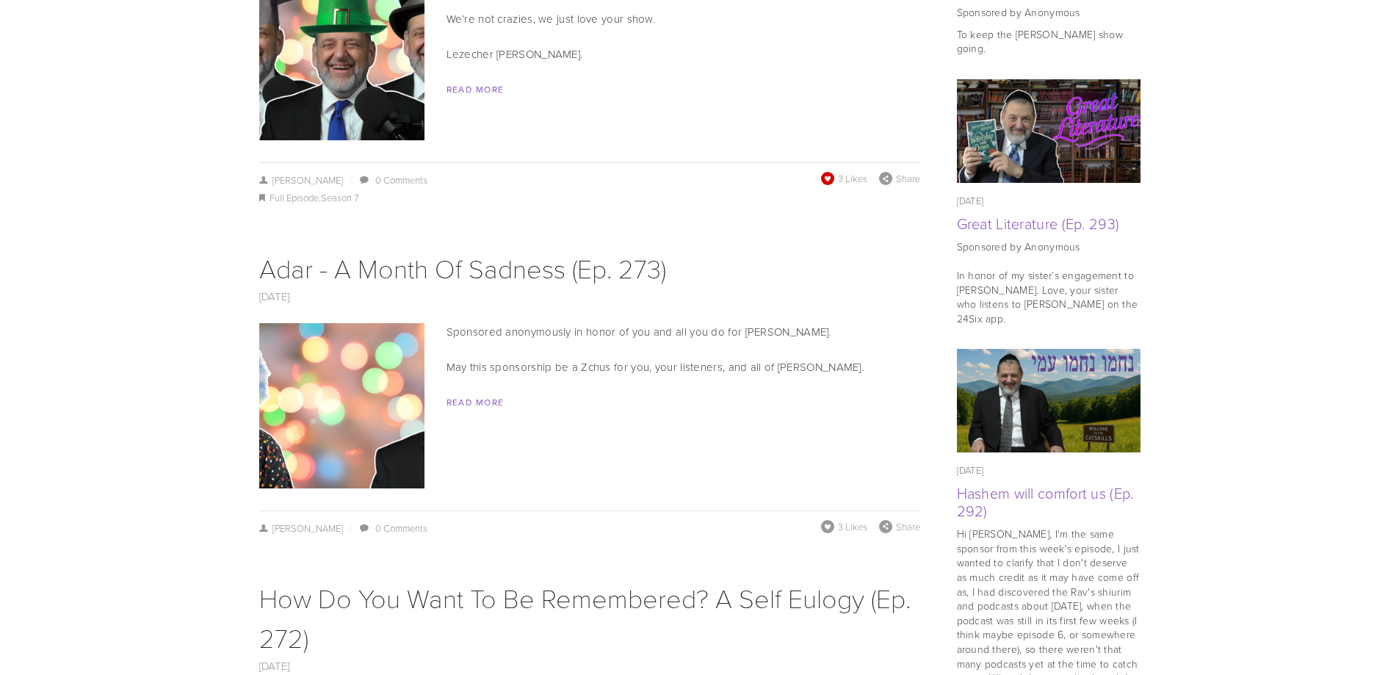
scroll to position [955, 0]
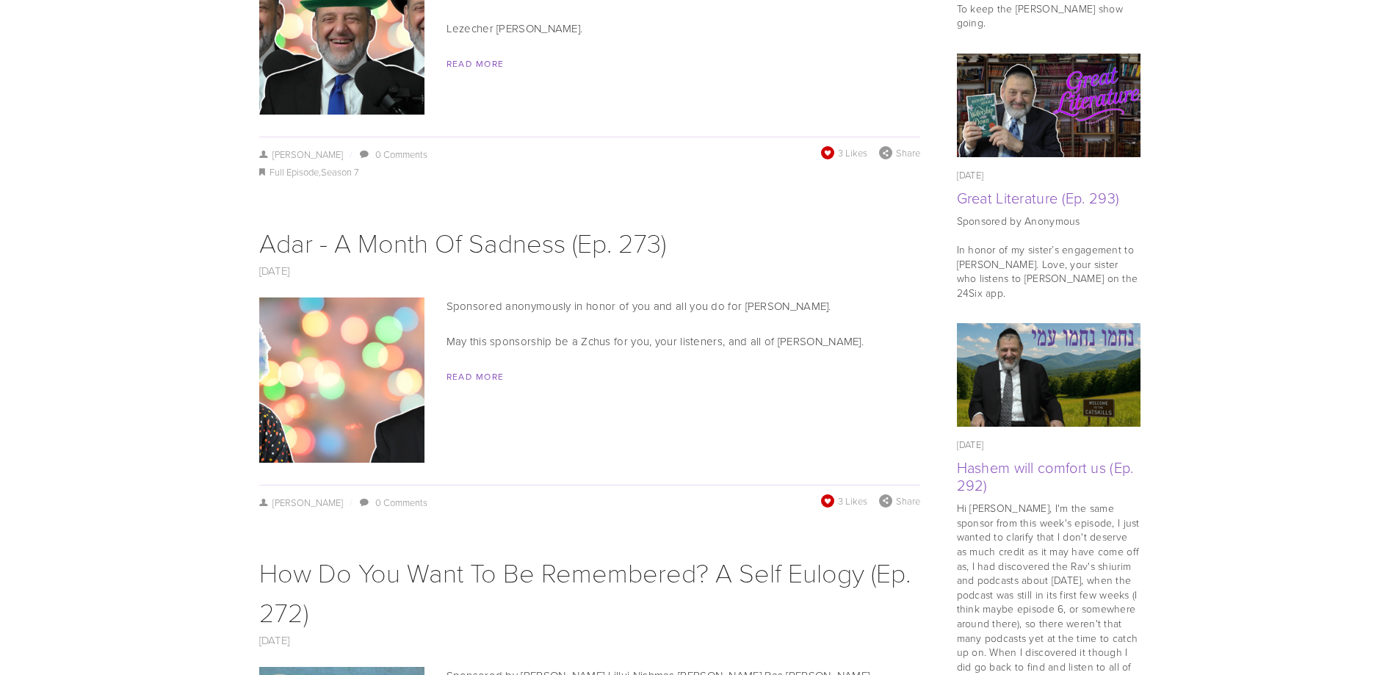
click at [827, 493] on span at bounding box center [827, 500] width 14 height 14
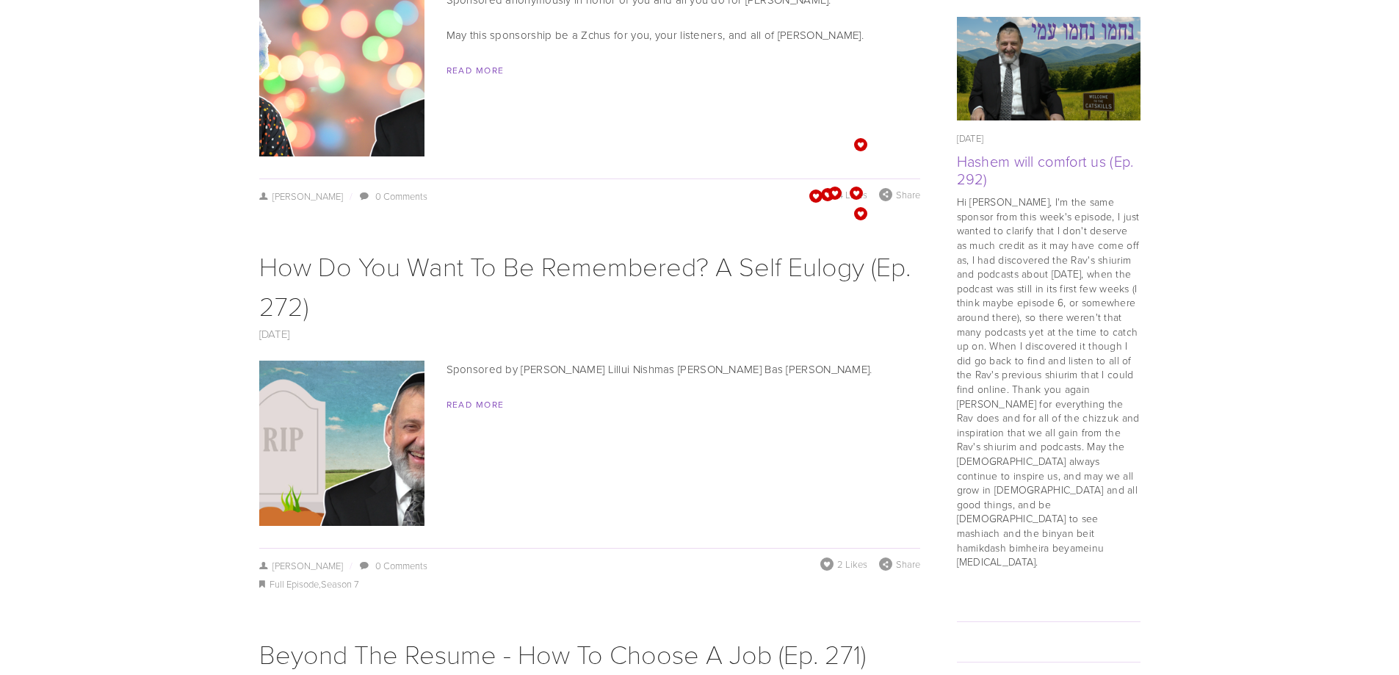
scroll to position [1322, 0]
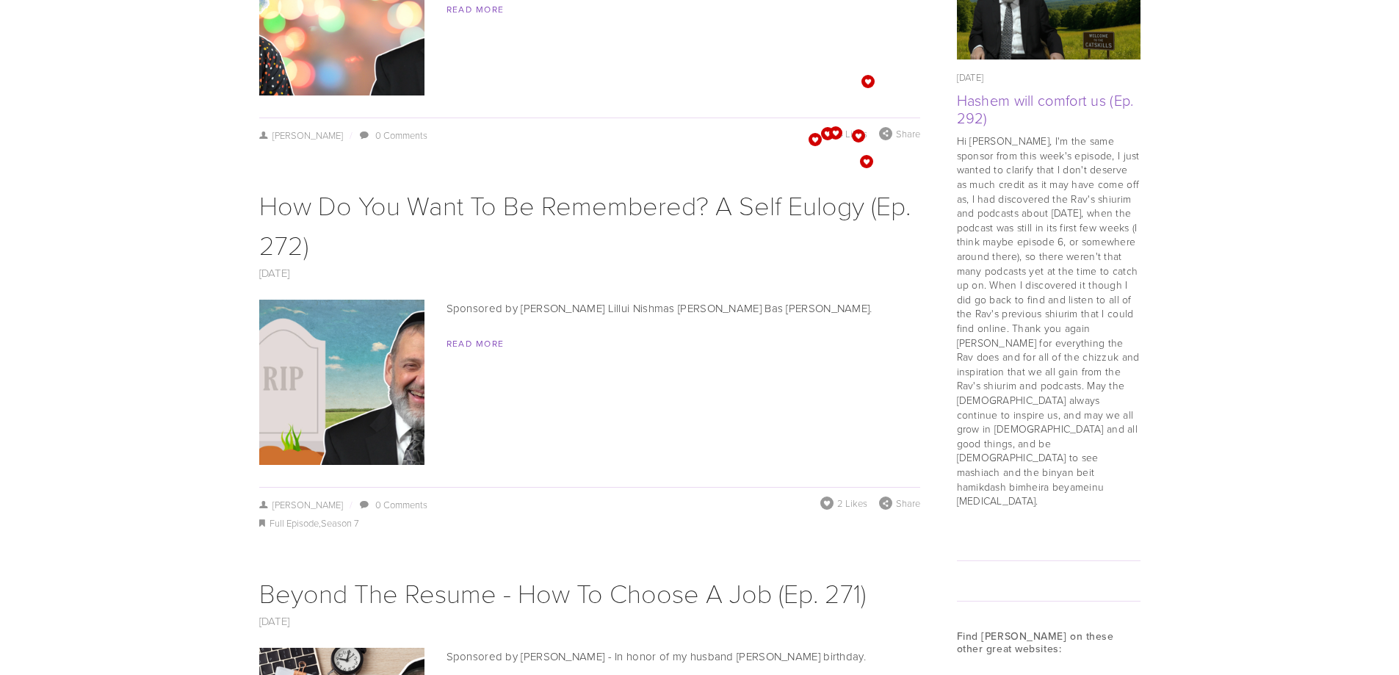
click at [827, 496] on span at bounding box center [826, 502] width 13 height 13
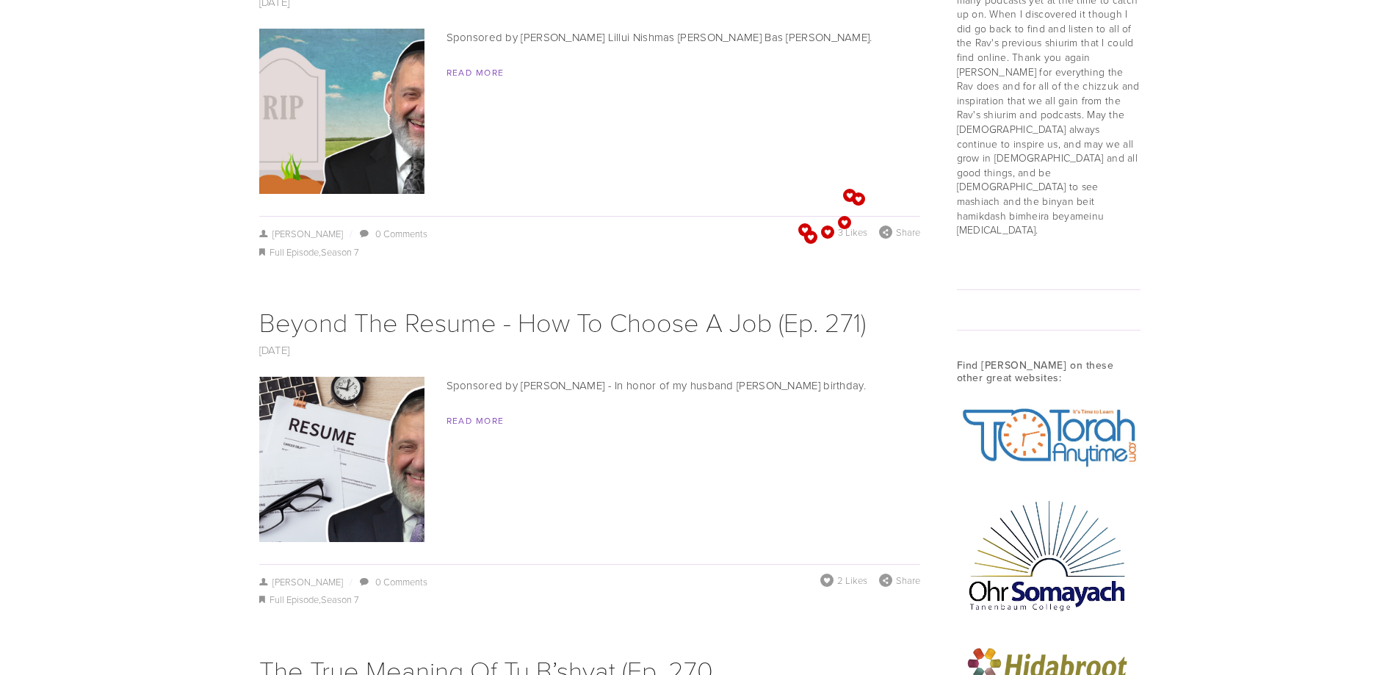
scroll to position [1689, 0]
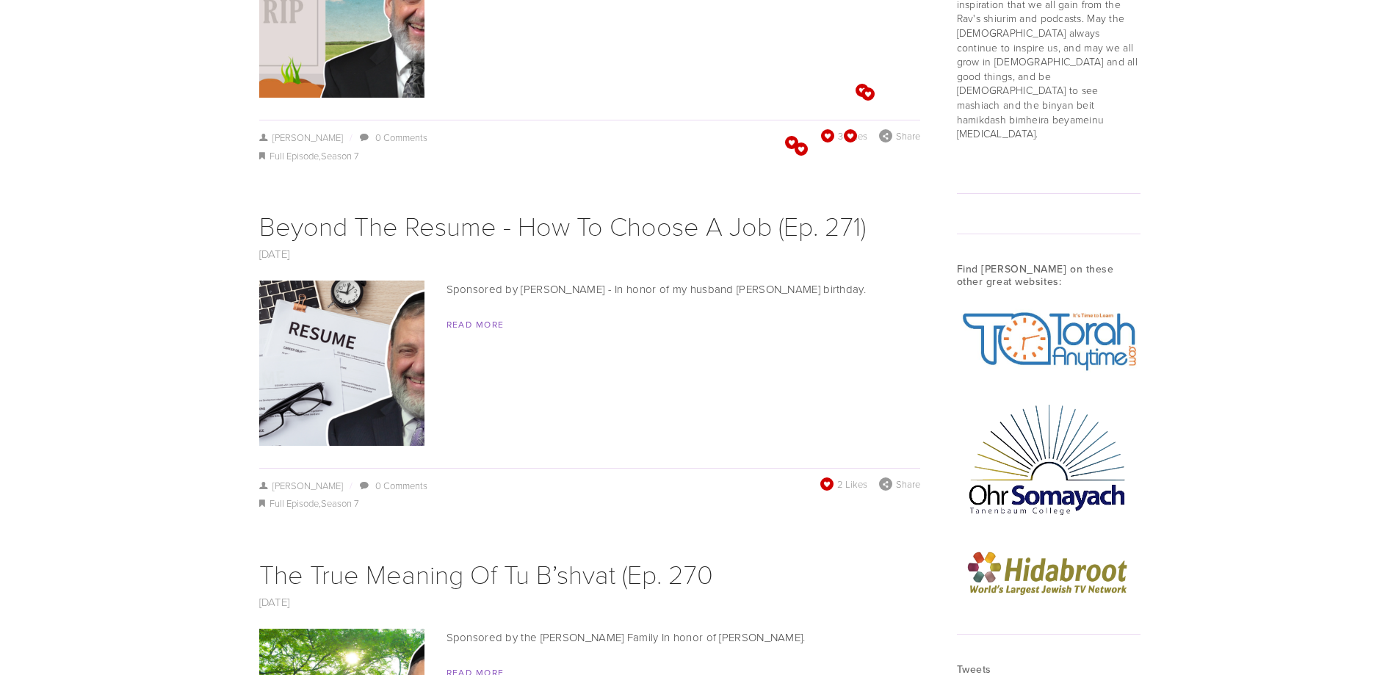
click at [830, 477] on span at bounding box center [826, 484] width 15 height 15
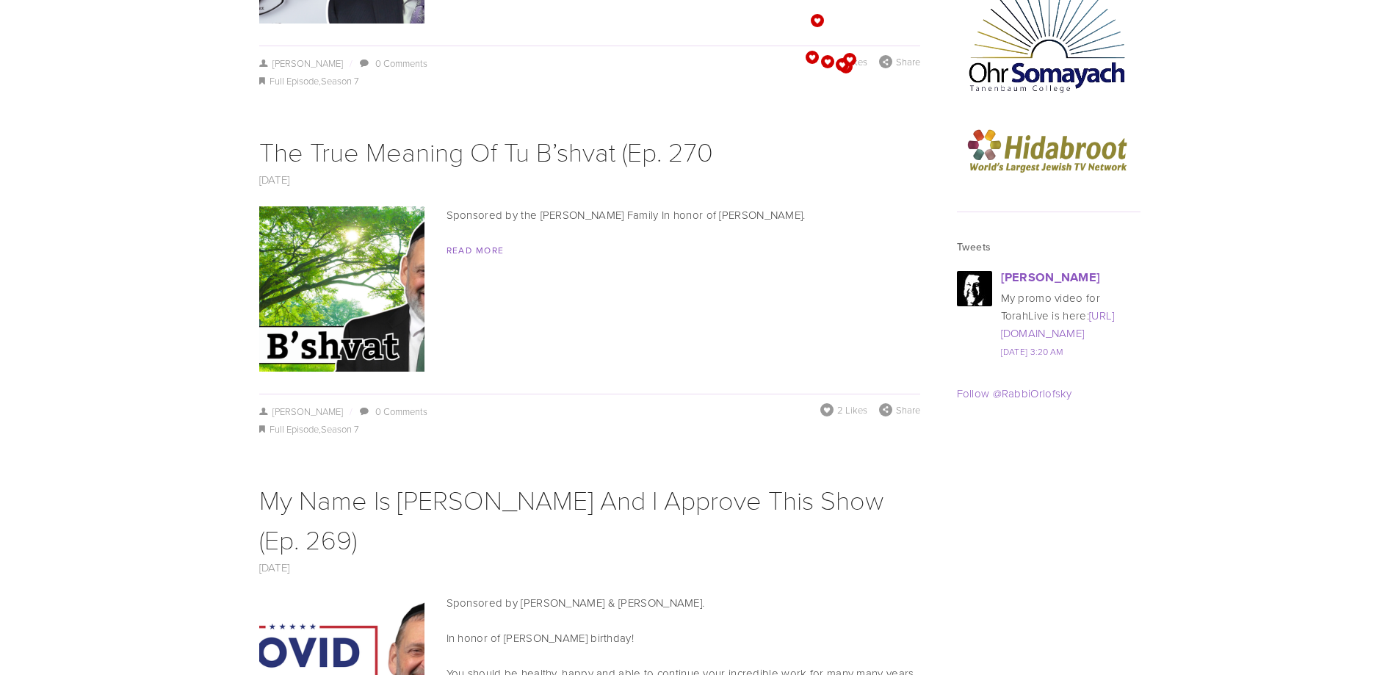
scroll to position [2129, 0]
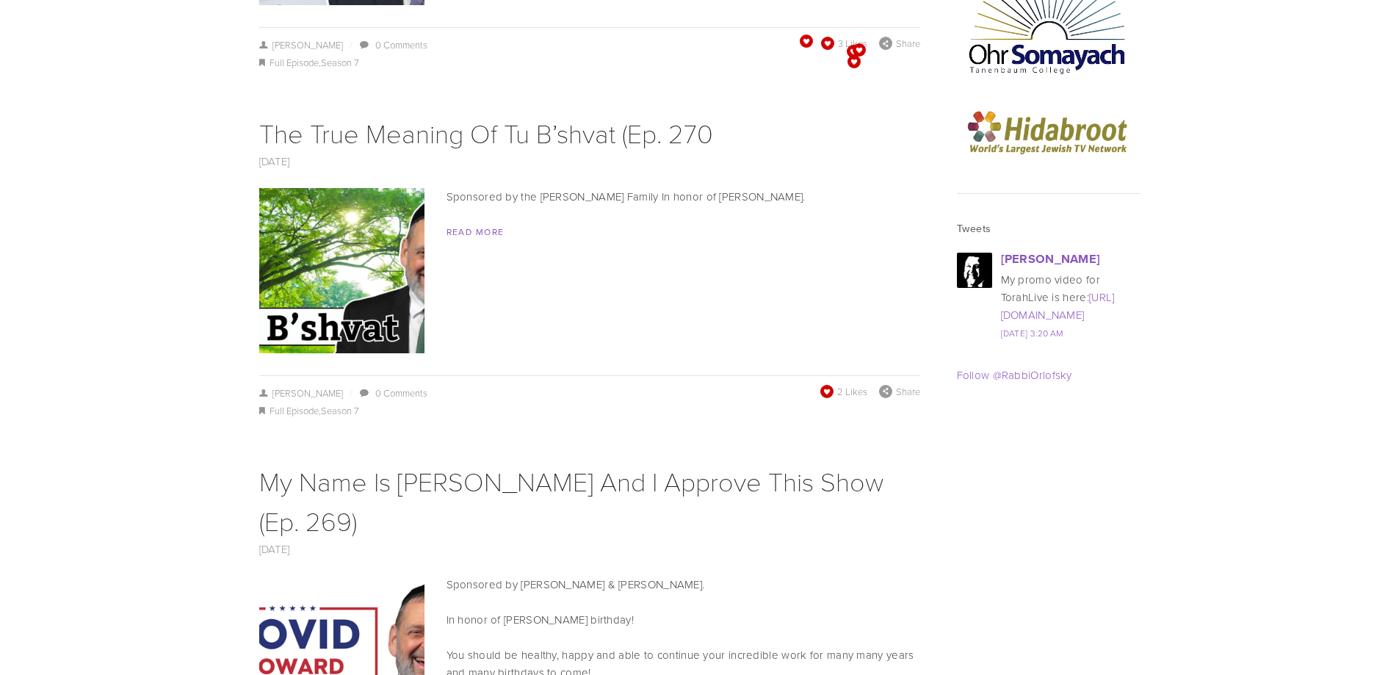
click at [820, 383] on span at bounding box center [826, 391] width 16 height 16
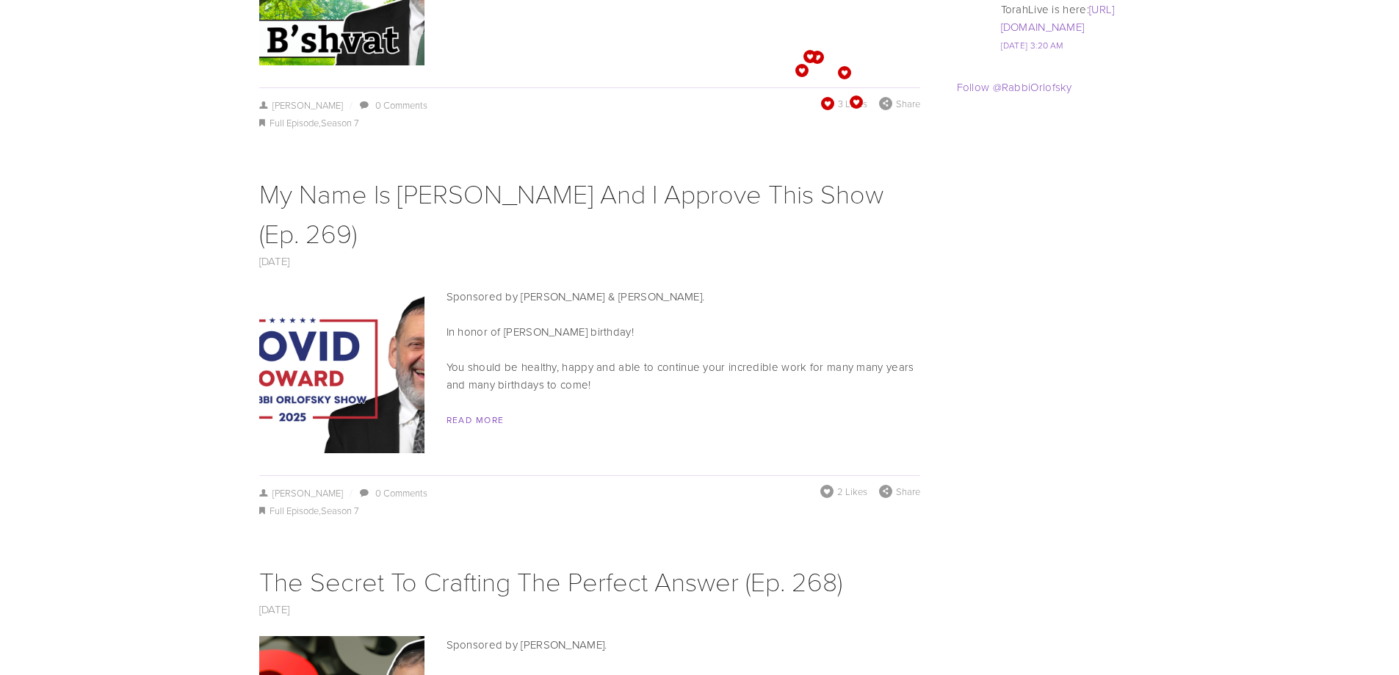
scroll to position [2423, 0]
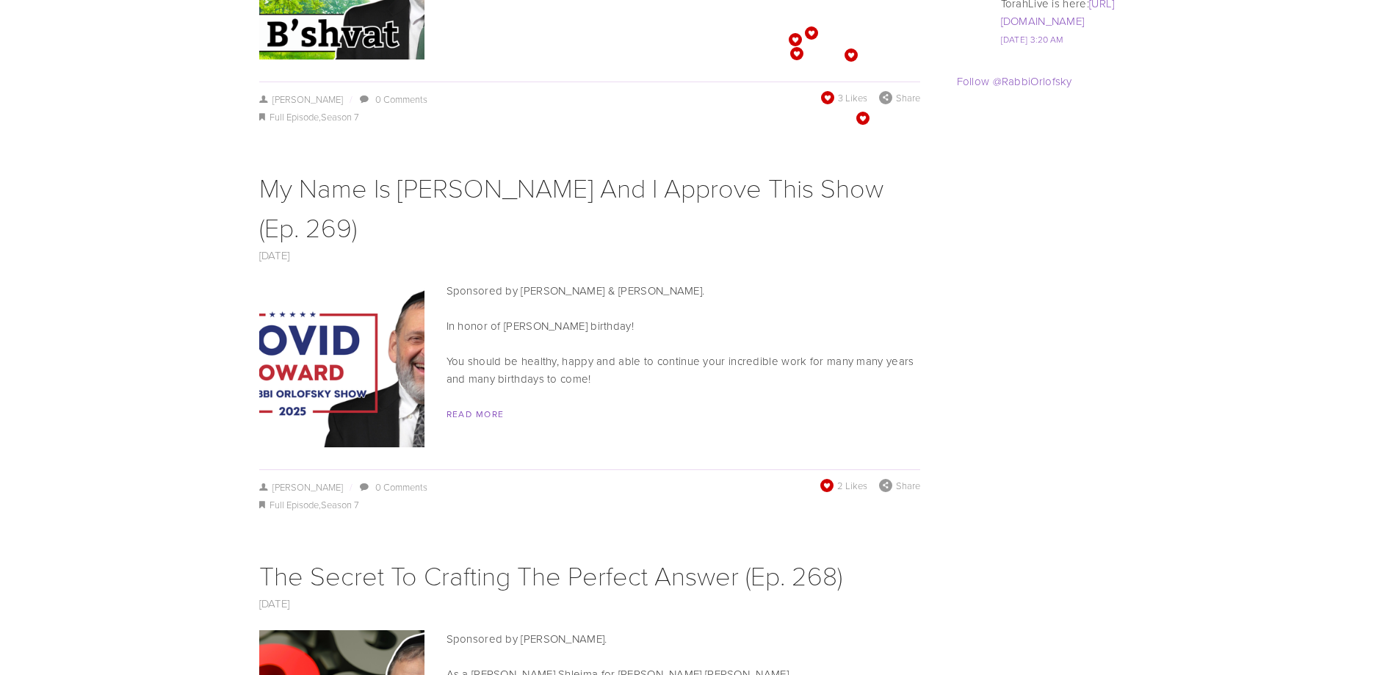
click at [827, 478] on span at bounding box center [826, 485] width 14 height 14
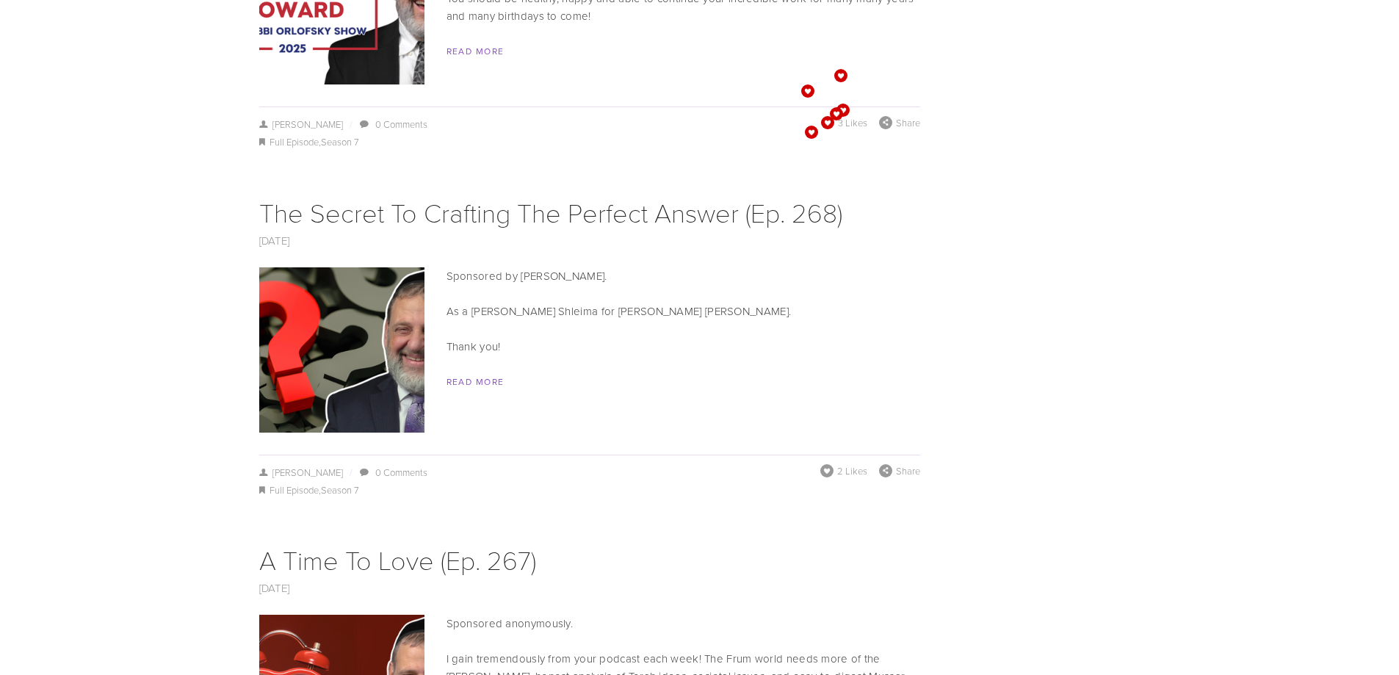
scroll to position [2790, 0]
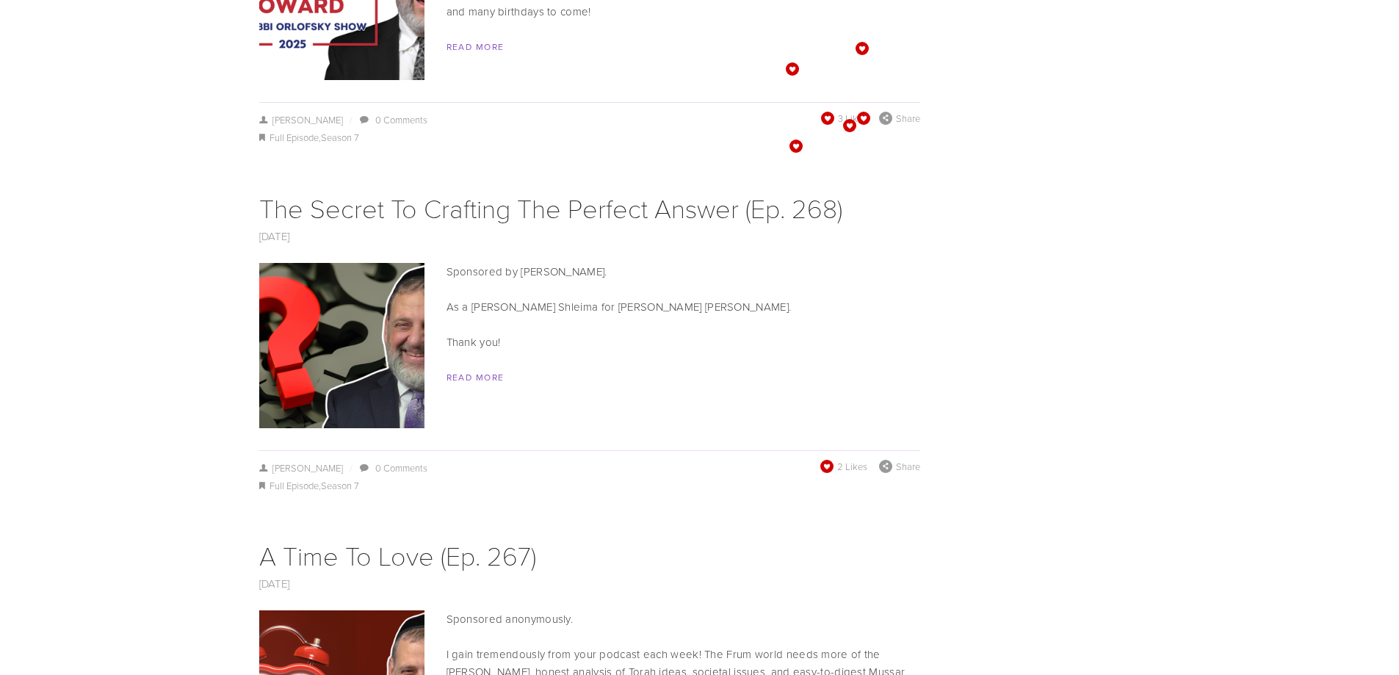
click at [821, 458] on span at bounding box center [826, 465] width 15 height 15
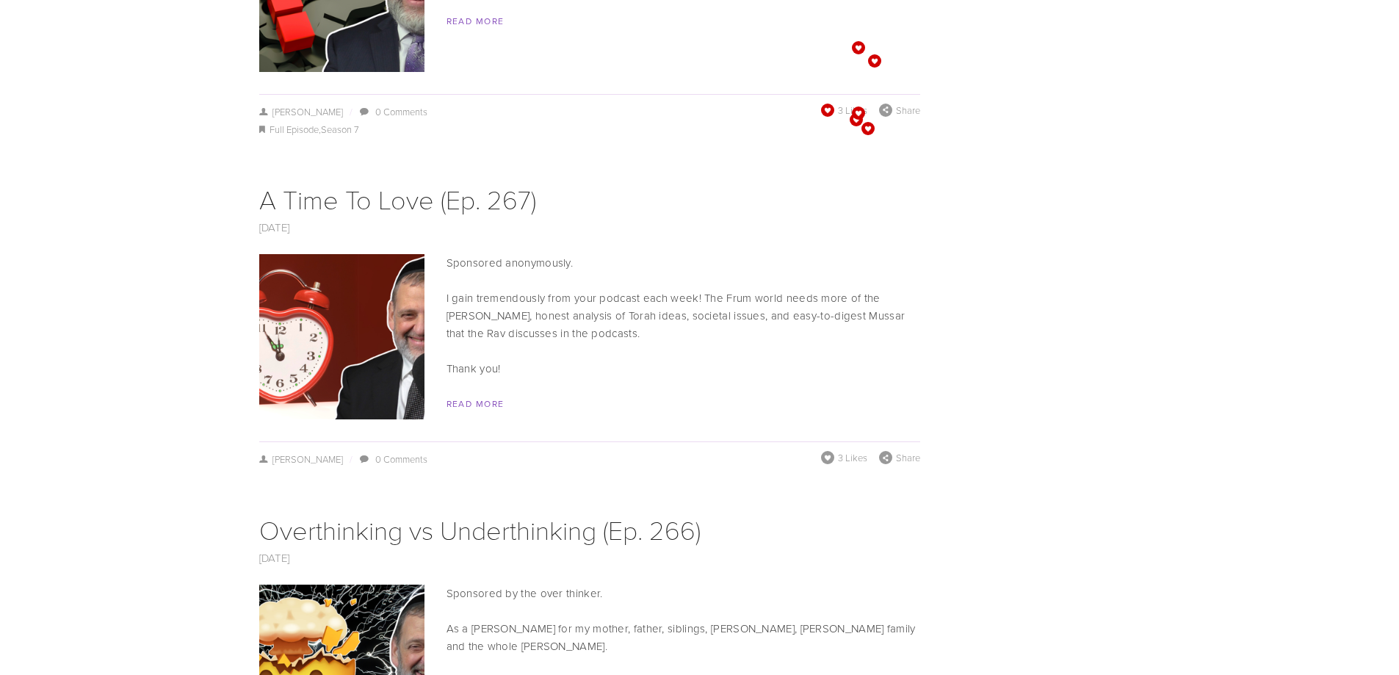
scroll to position [3157, 0]
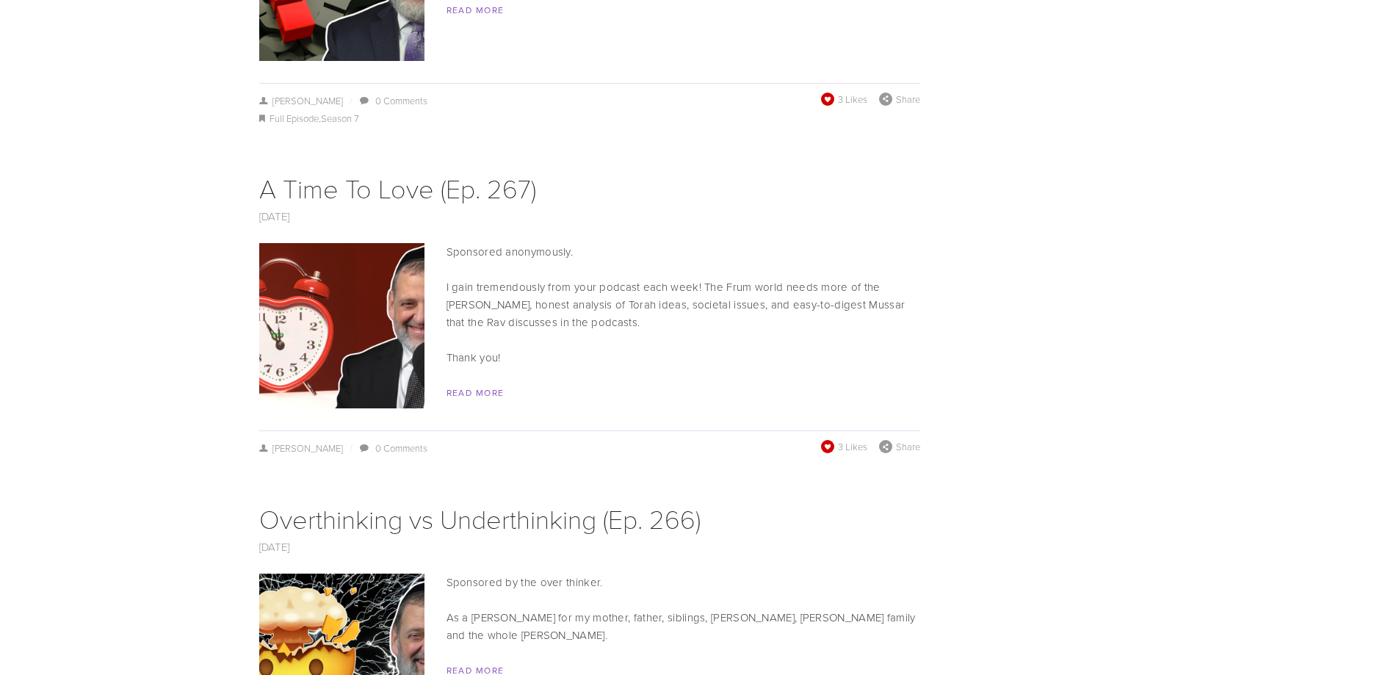
click at [827, 439] on span at bounding box center [826, 446] width 15 height 15
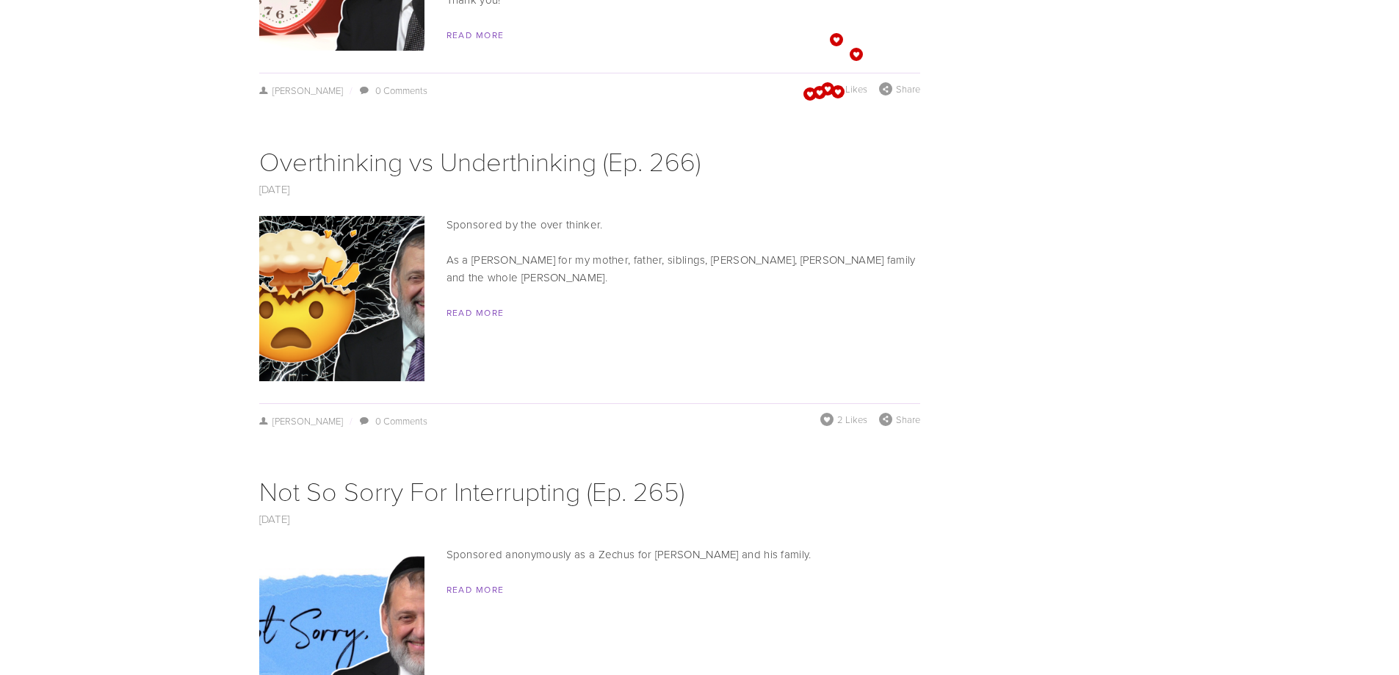
scroll to position [3524, 0]
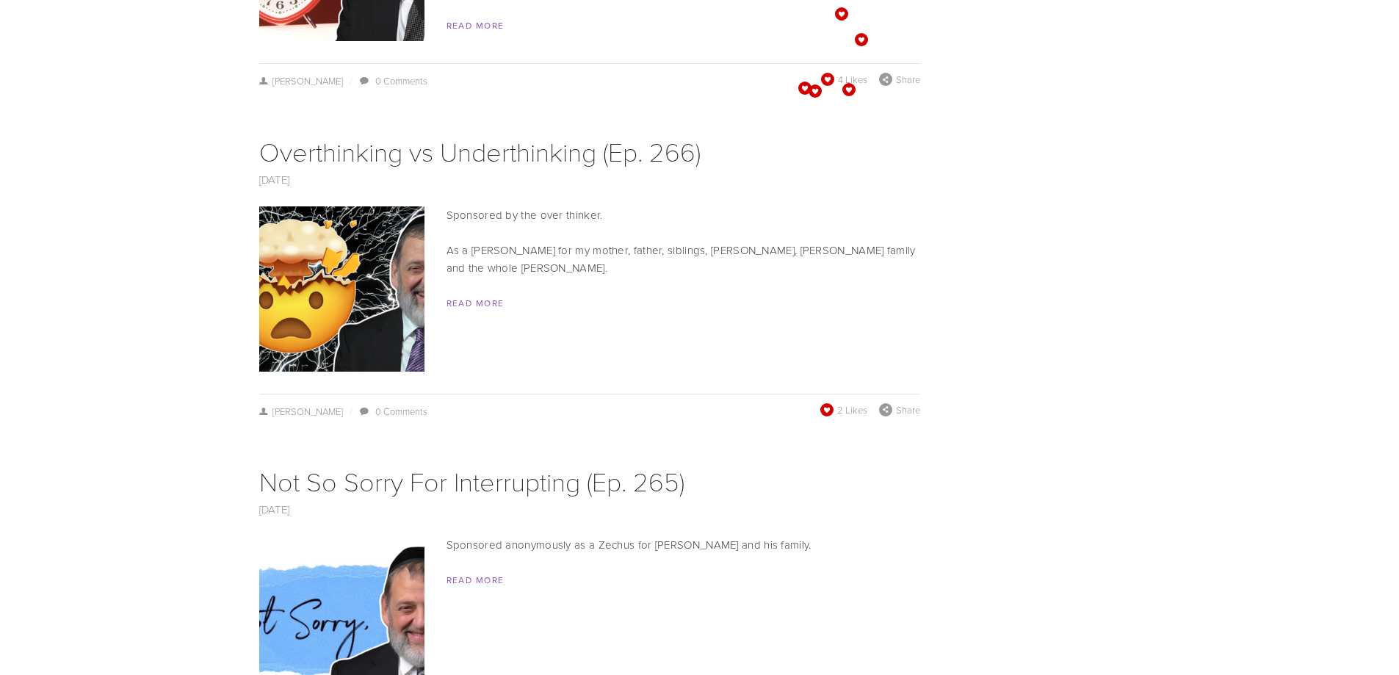
click at [831, 402] on span at bounding box center [826, 409] width 14 height 14
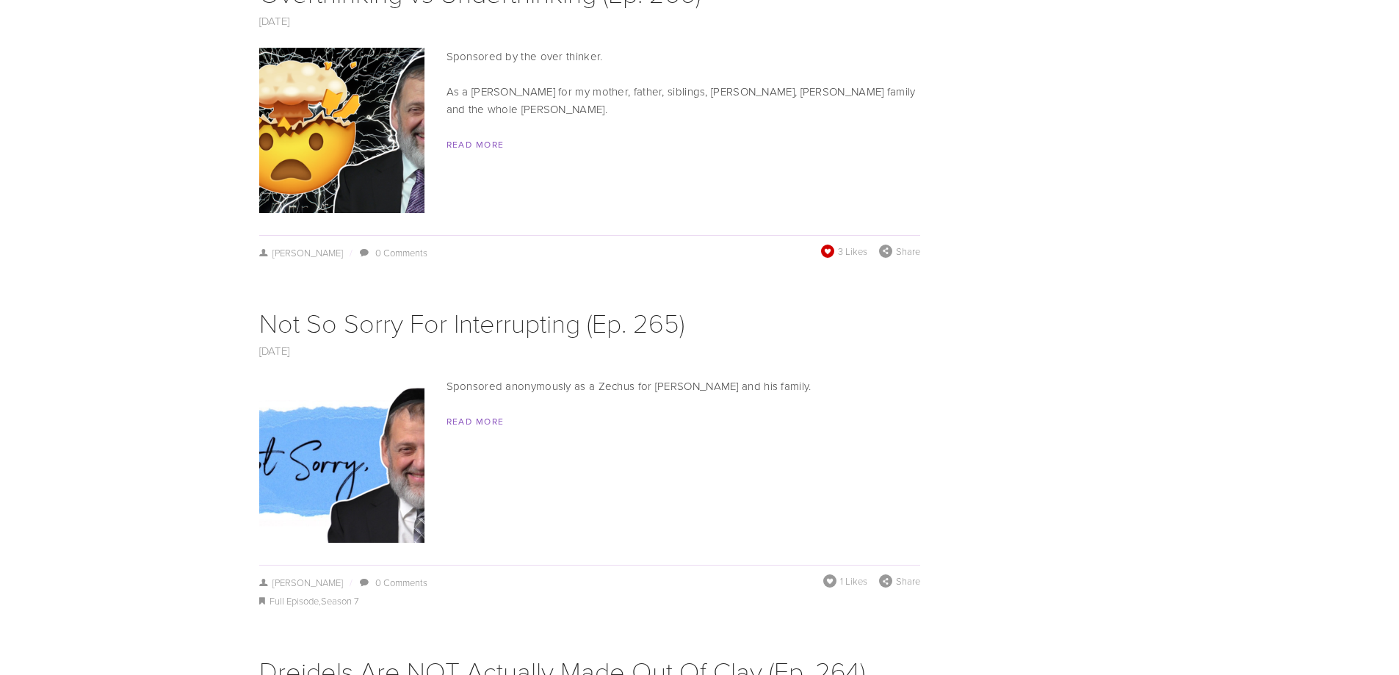
scroll to position [3818, 0]
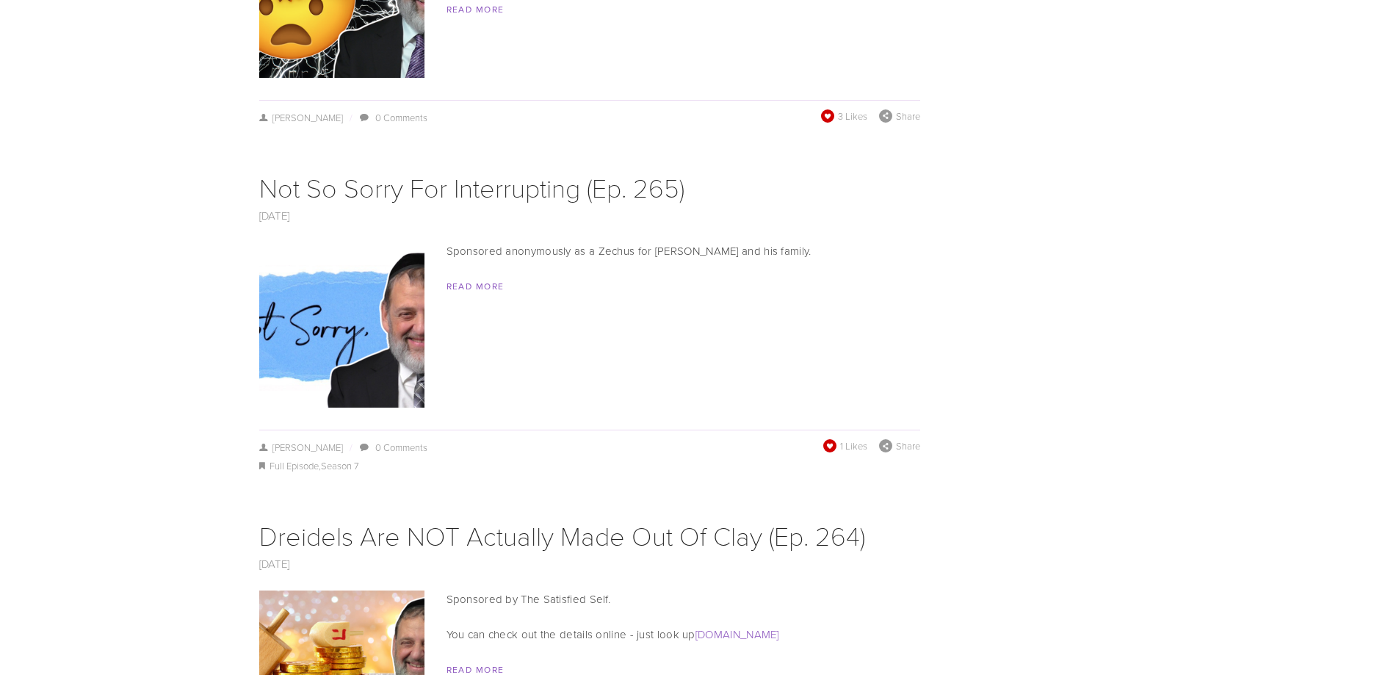
click at [836, 439] on span "1 Likes" at bounding box center [845, 445] width 44 height 13
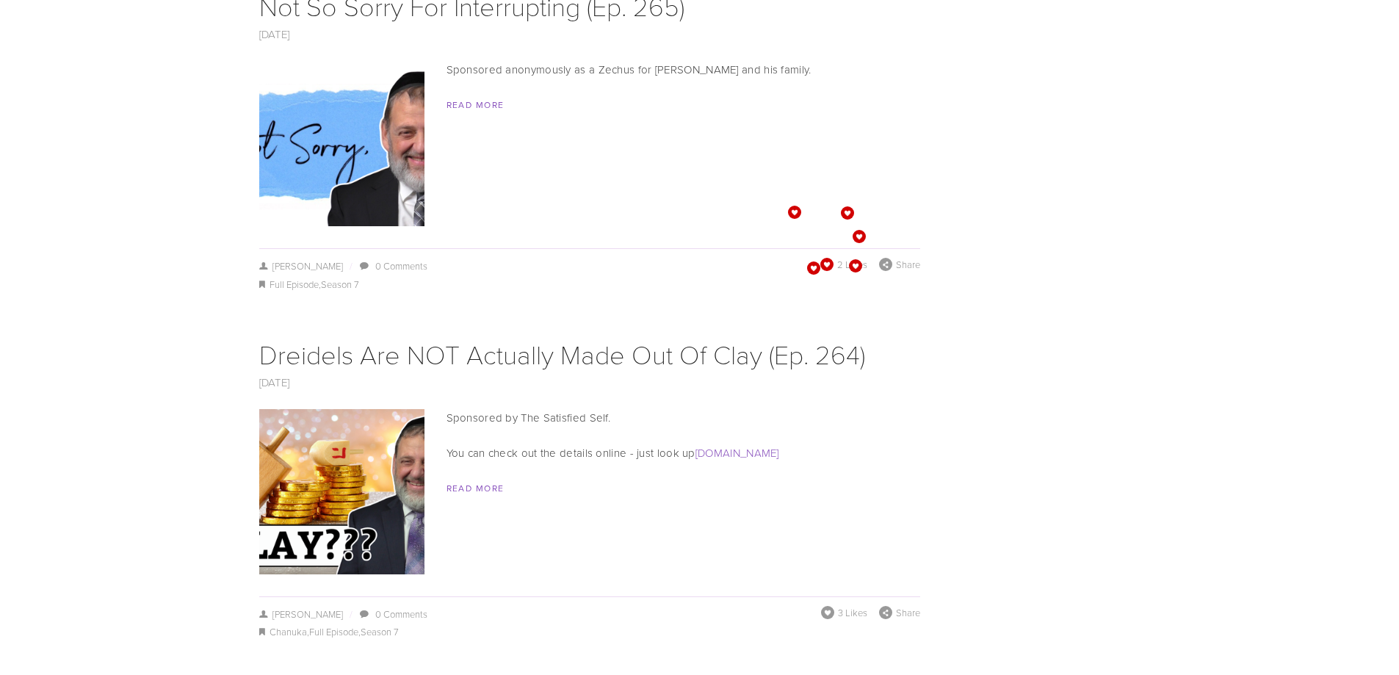
scroll to position [4185, 0]
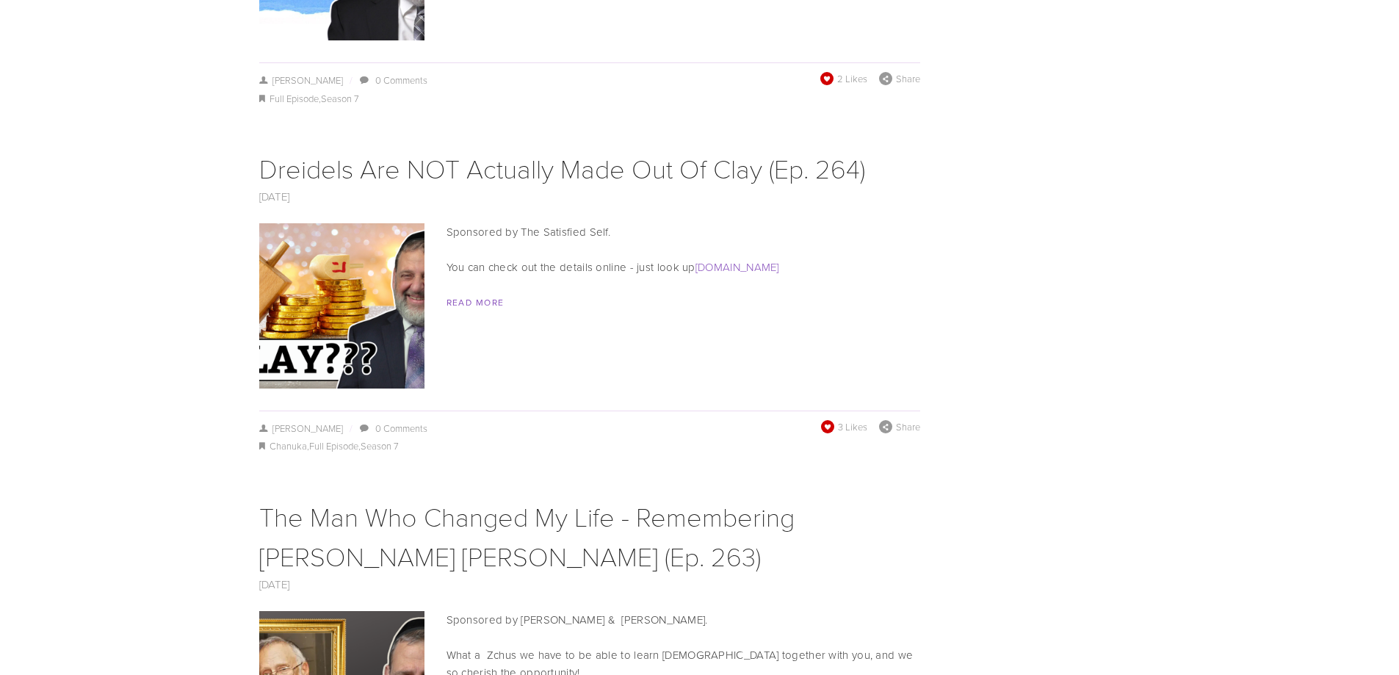
click at [824, 419] on span at bounding box center [827, 427] width 17 height 17
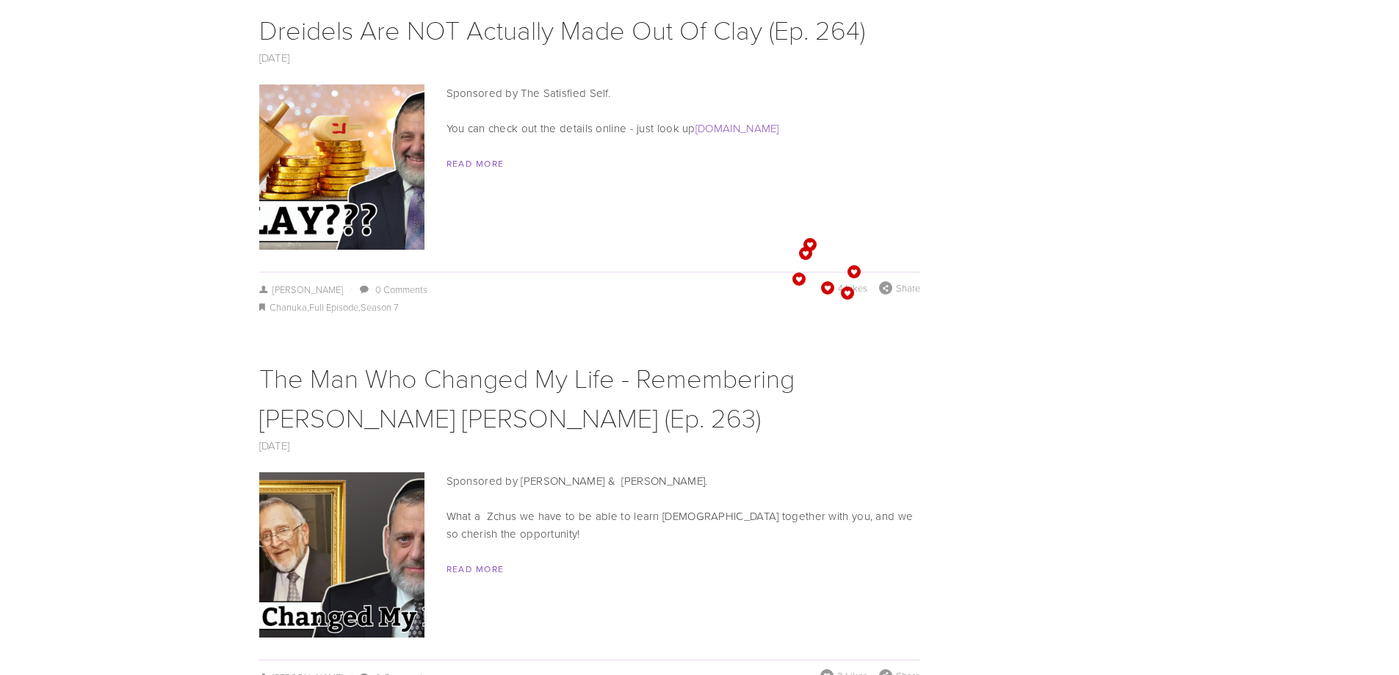
scroll to position [4552, 0]
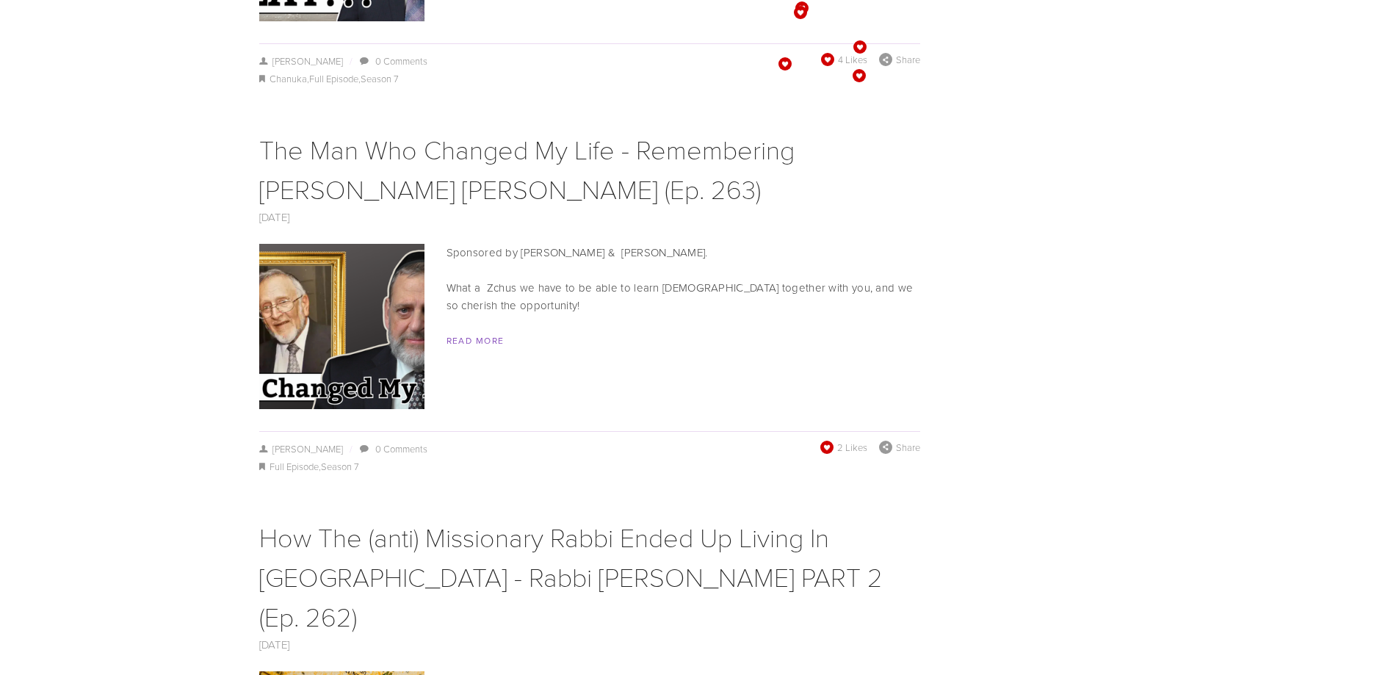
click at [829, 440] on span at bounding box center [826, 447] width 14 height 14
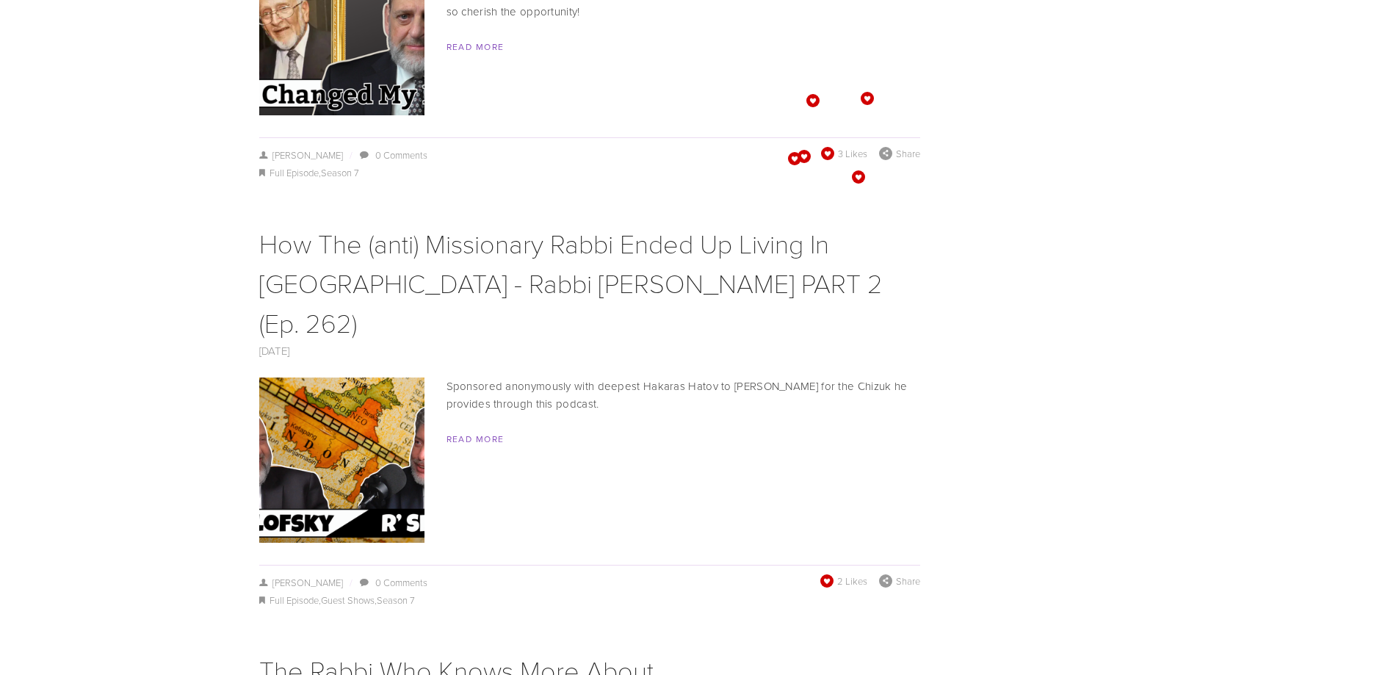
click at [825, 573] on span at bounding box center [826, 580] width 14 height 14
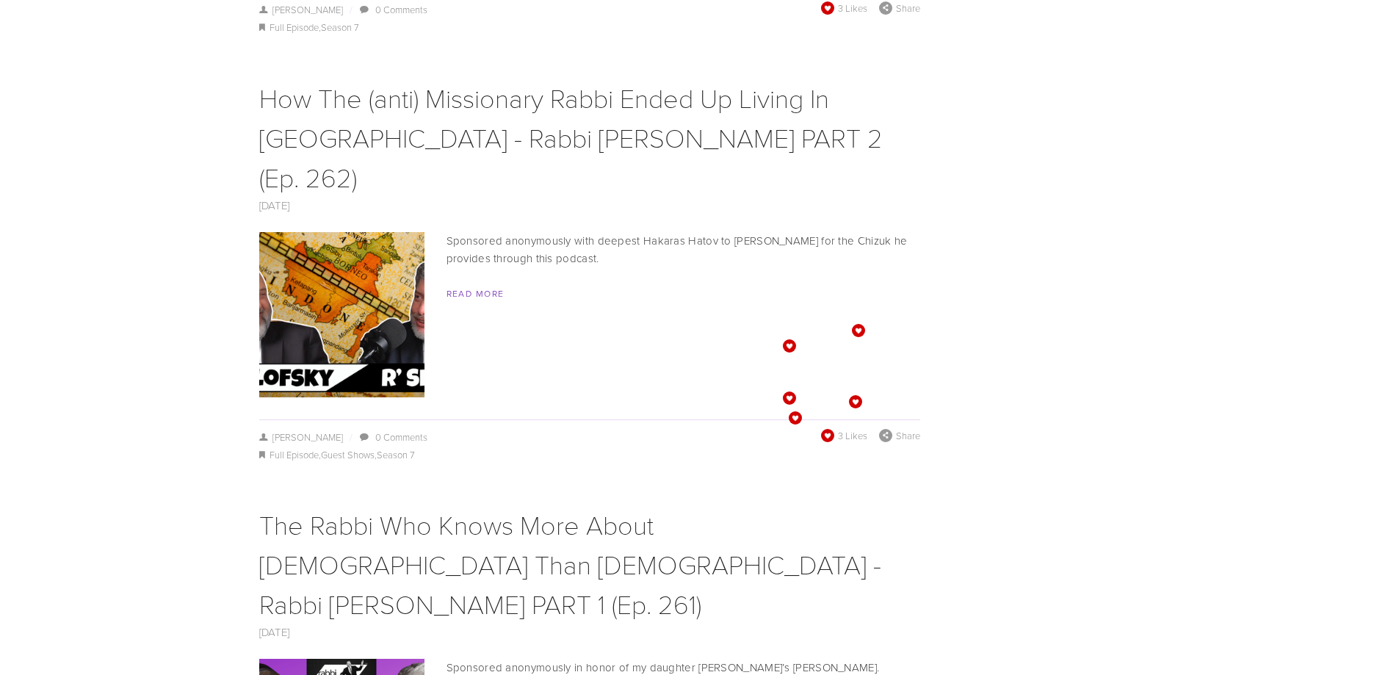
scroll to position [5287, 0]
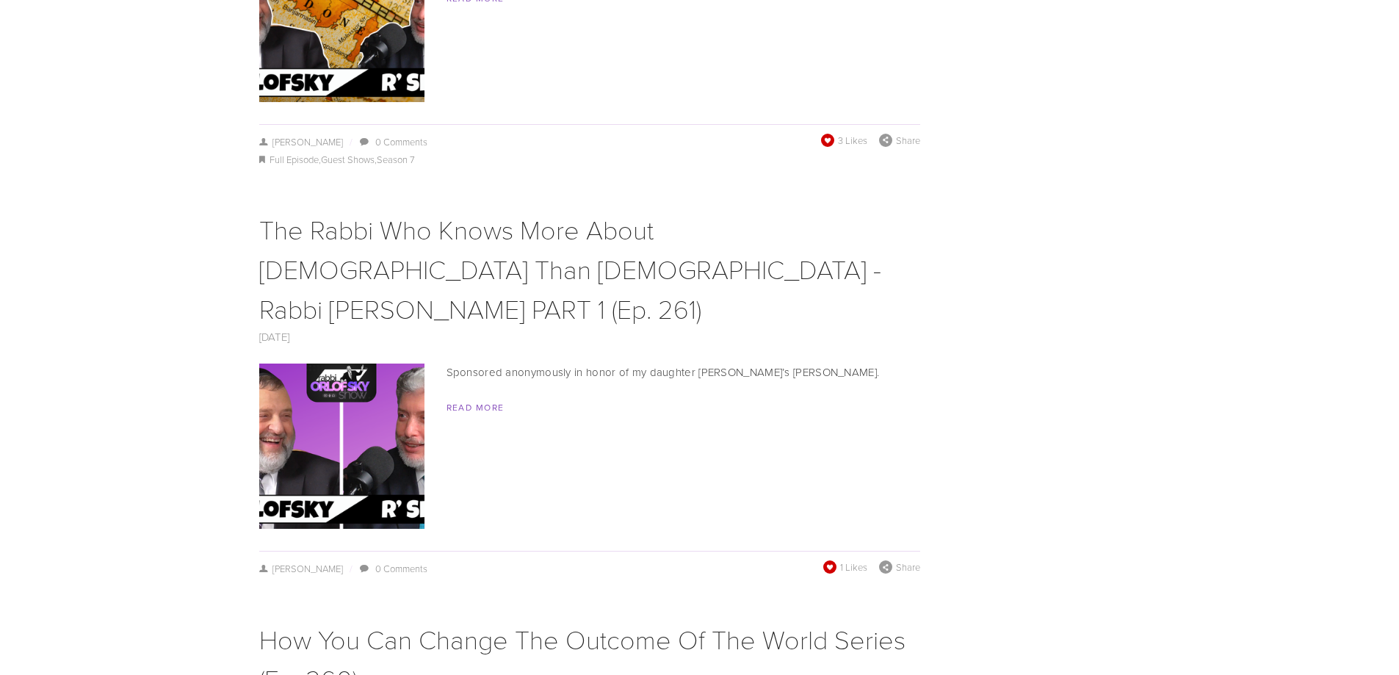
click at [830, 560] on span at bounding box center [829, 567] width 14 height 14
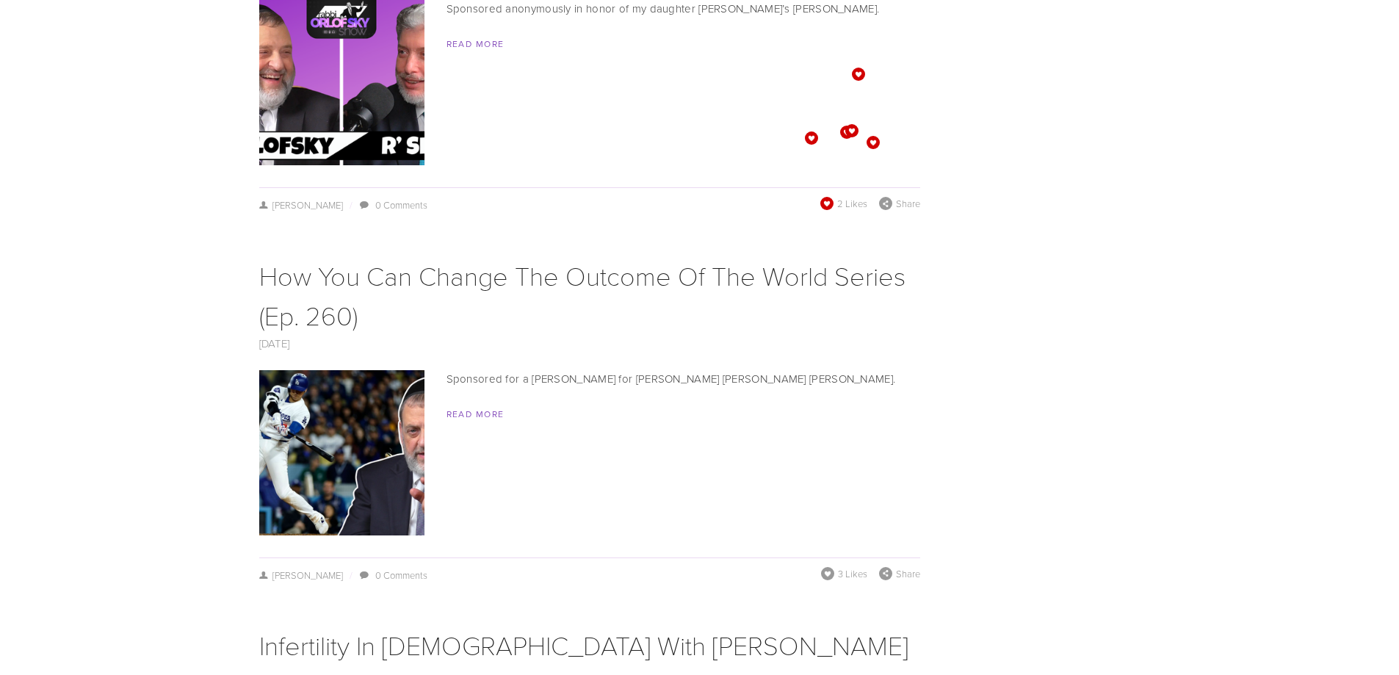
scroll to position [5654, 0]
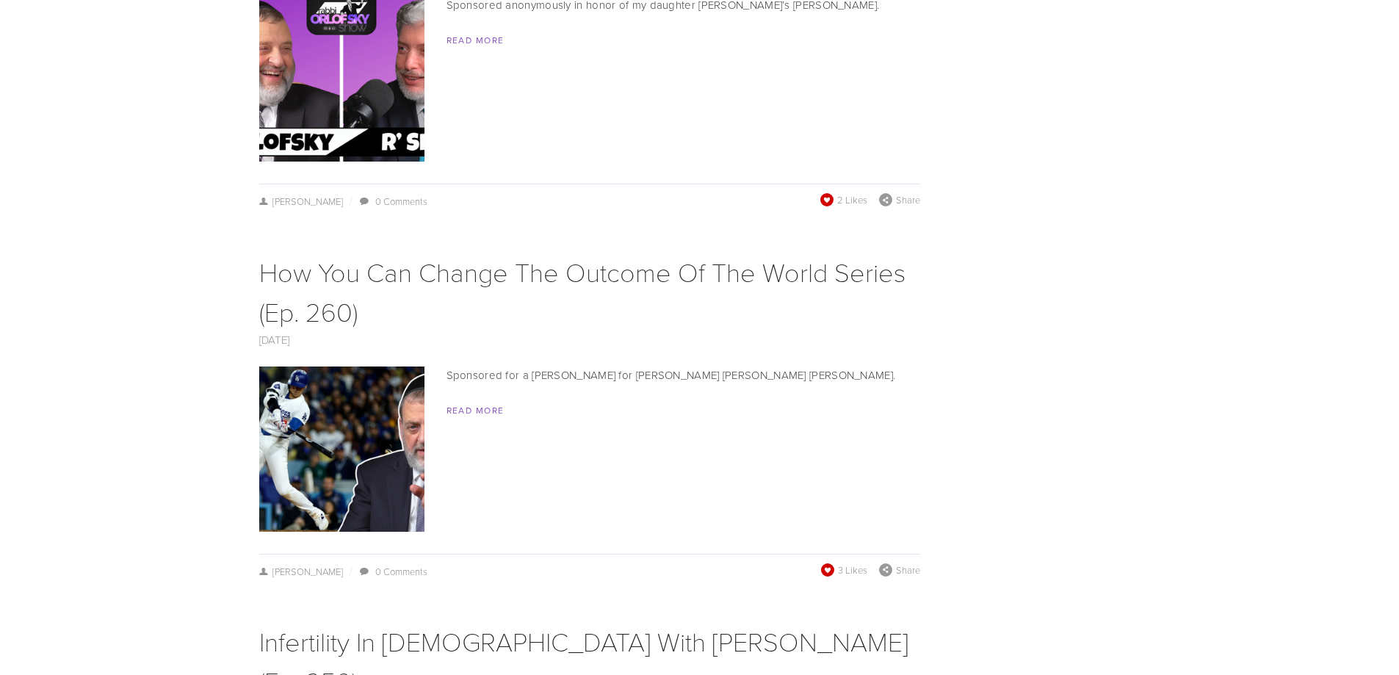
click at [828, 562] on span at bounding box center [827, 570] width 16 height 16
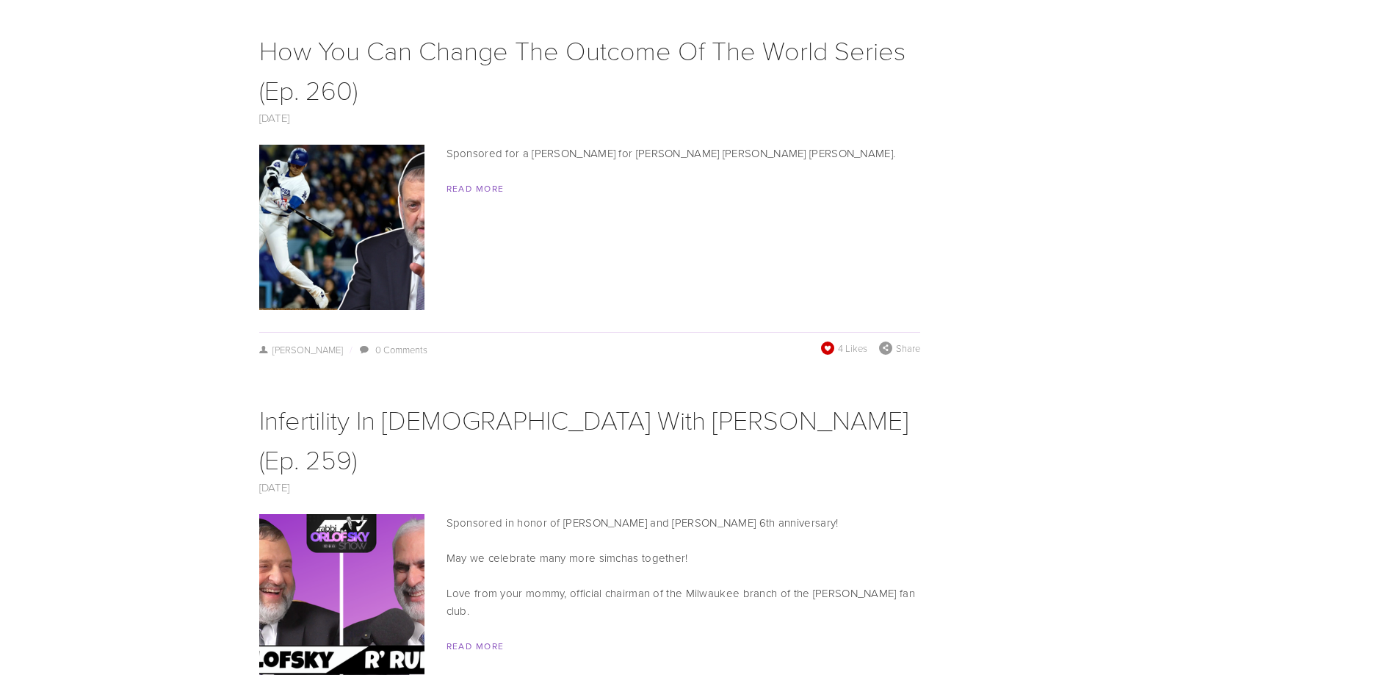
scroll to position [5947, 0]
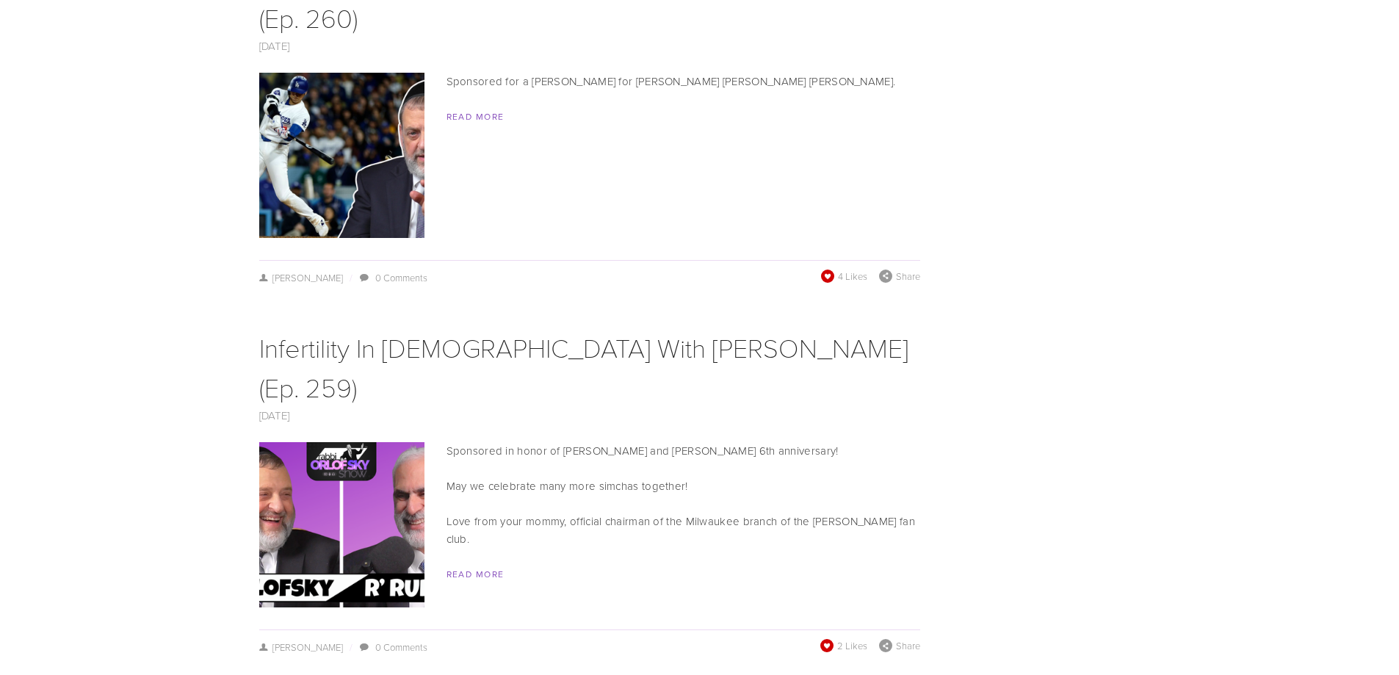
click at [827, 639] on span at bounding box center [826, 646] width 14 height 14
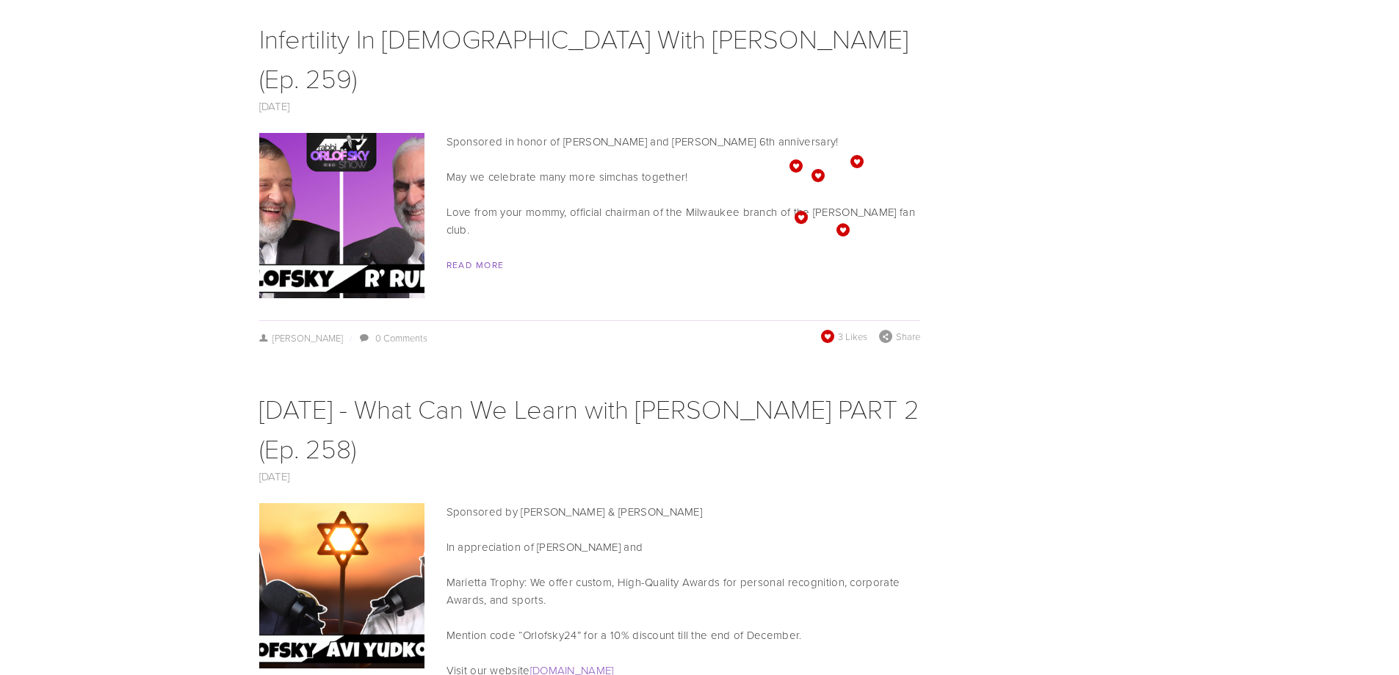
scroll to position [6388, 0]
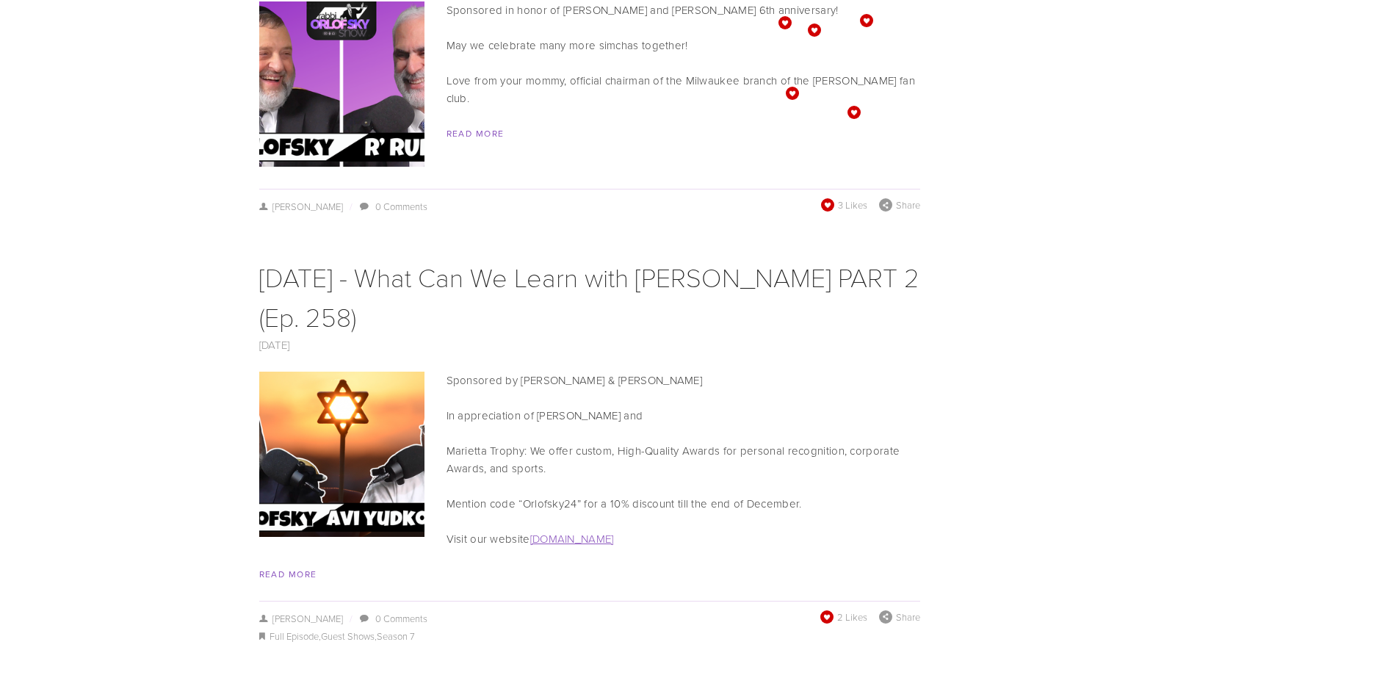
click at [827, 608] on span at bounding box center [826, 616] width 16 height 16
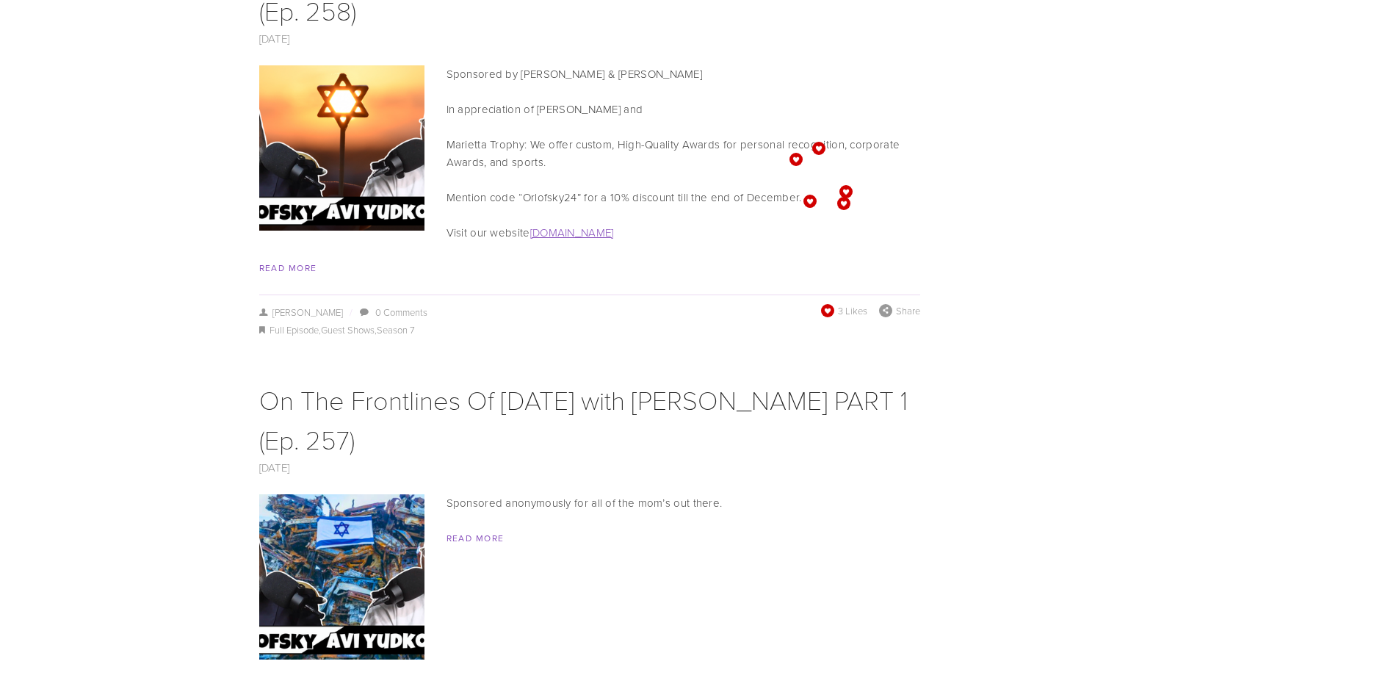
scroll to position [6829, 0]
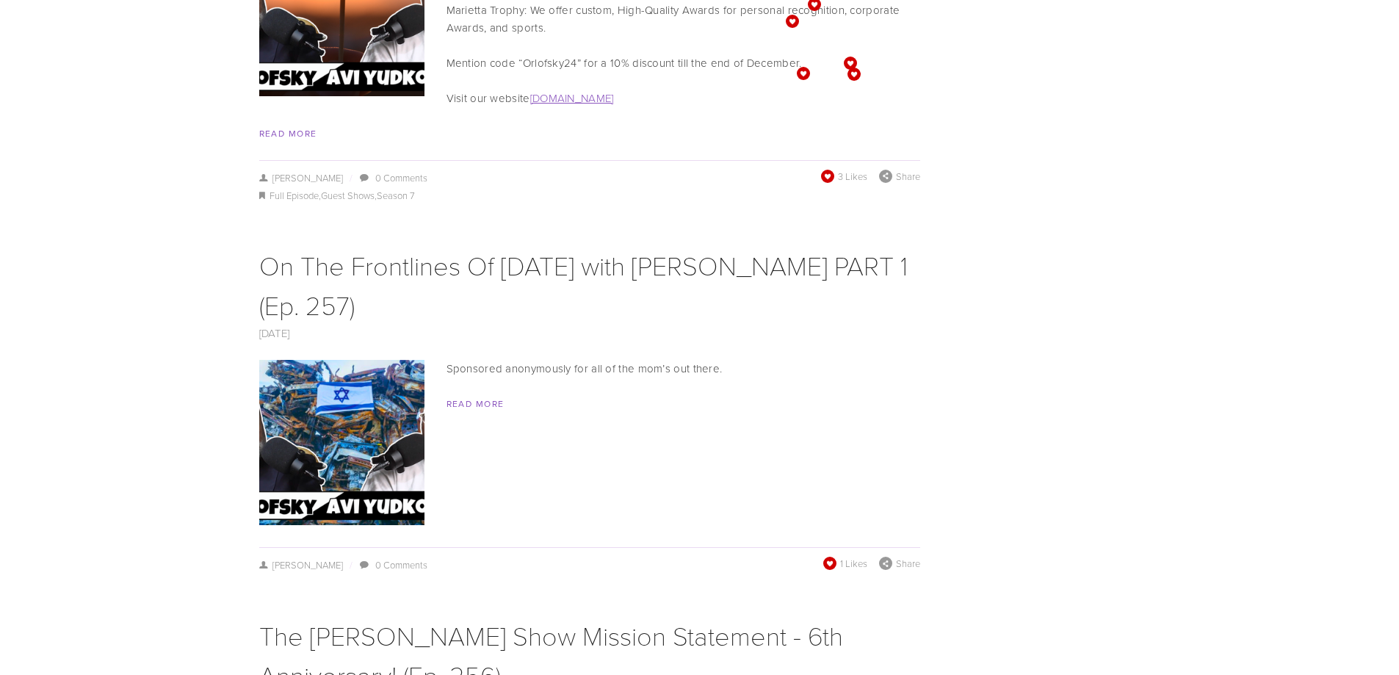
click at [839, 557] on span "1 Likes" at bounding box center [845, 563] width 44 height 13
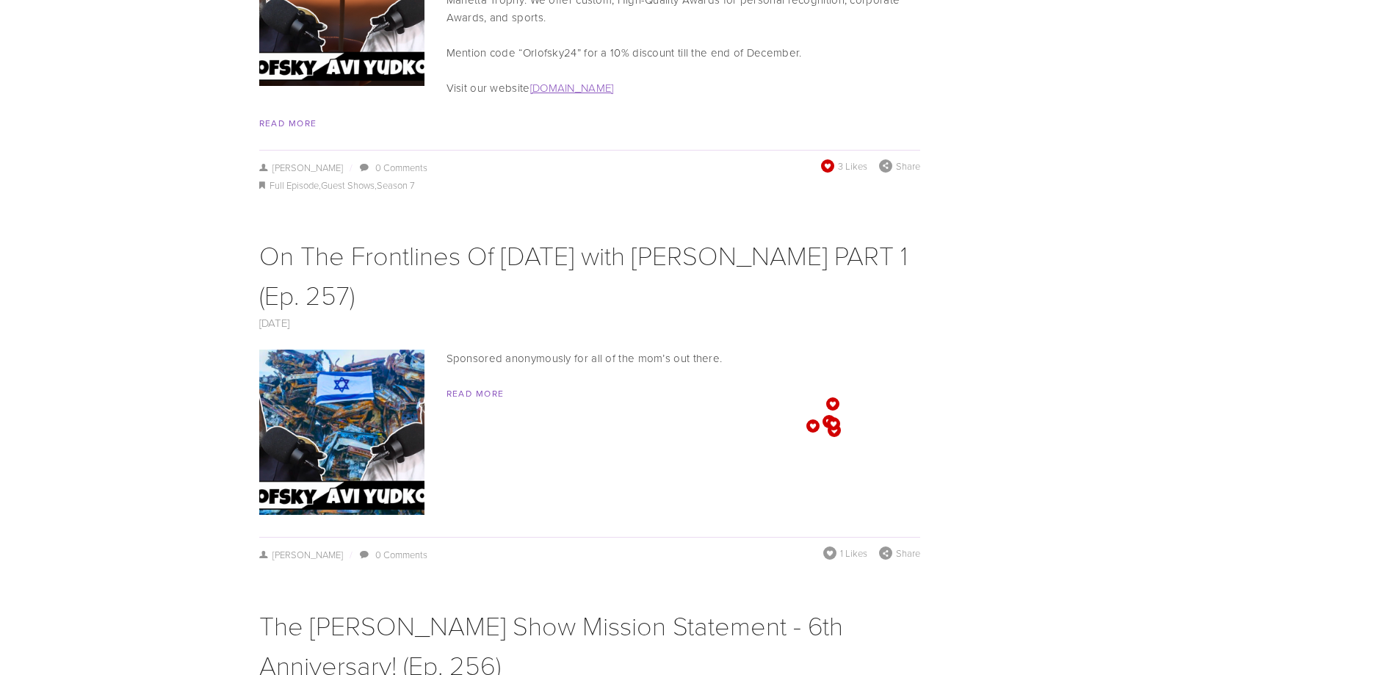
scroll to position [7122, 0]
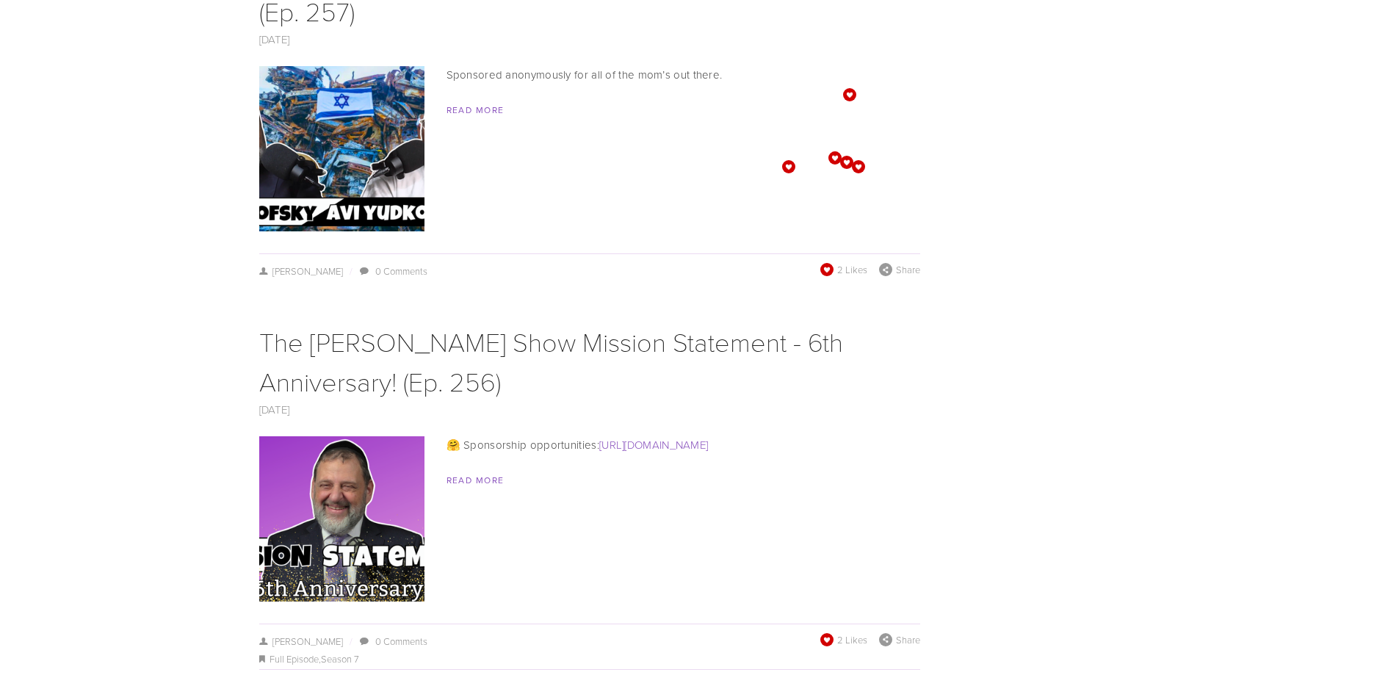
click at [834, 633] on span "2 Likes" at bounding box center [843, 639] width 47 height 13
drag, startPoint x: 1142, startPoint y: 355, endPoint x: 1143, endPoint y: 205, distance: 150.5
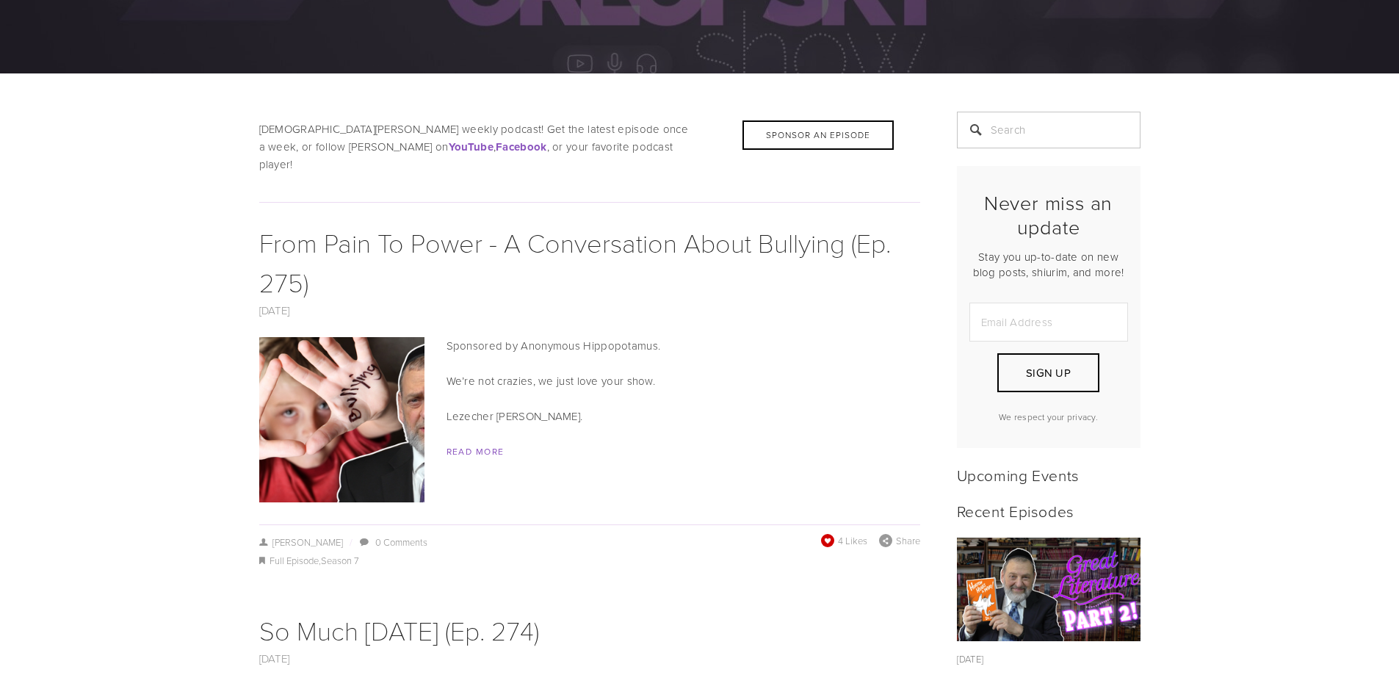
scroll to position [294, 0]
